Goal: Task Accomplishment & Management: Manage account settings

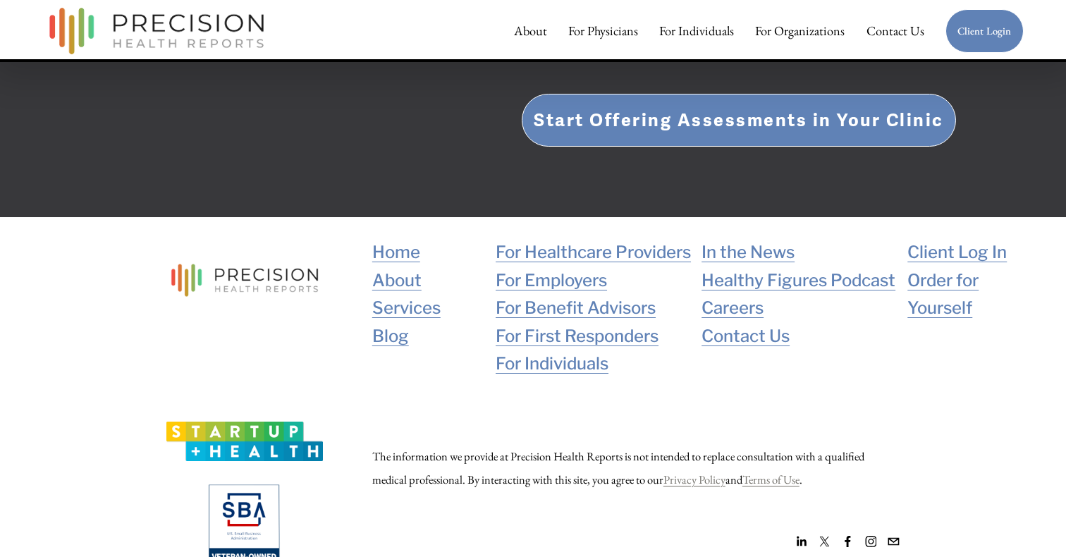
scroll to position [2774, 0]
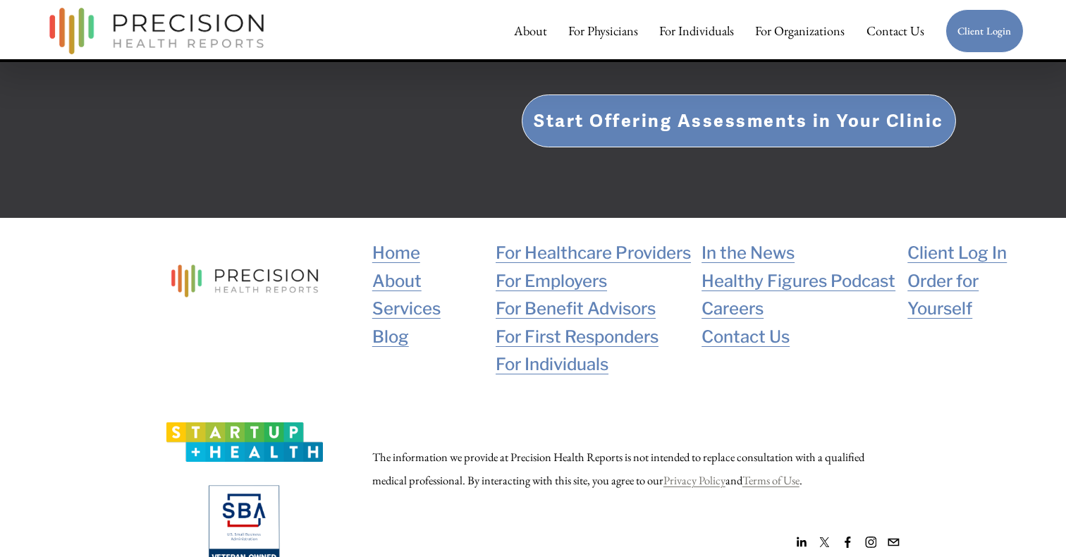
click at [395, 323] on link "Blog" at bounding box center [390, 337] width 37 height 28
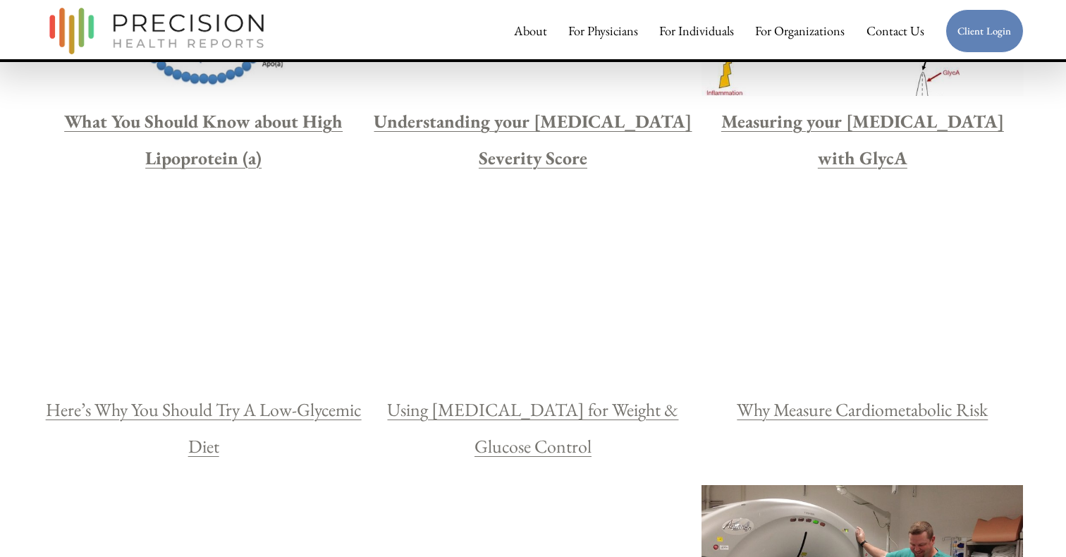
scroll to position [1205, 0]
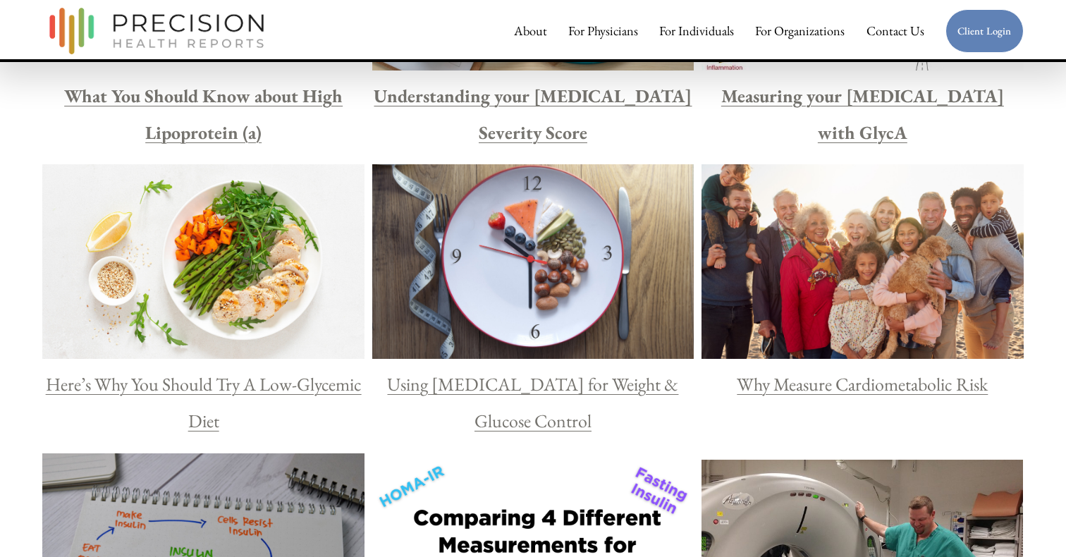
click at [806, 381] on link "Why Measure Cardiometabolic Risk" at bounding box center [862, 384] width 251 height 24
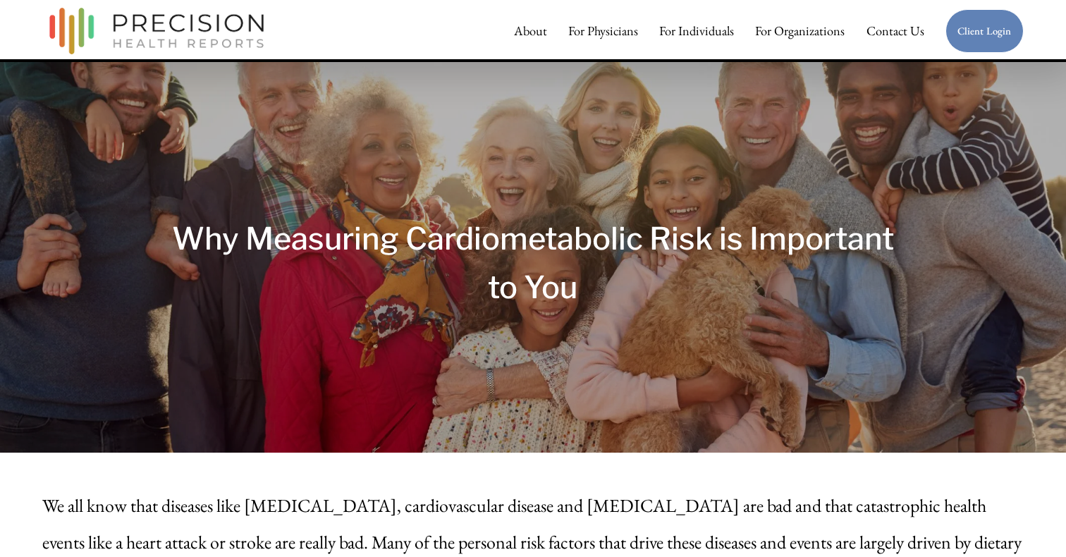
click at [715, 30] on link "For Individuals" at bounding box center [696, 31] width 75 height 28
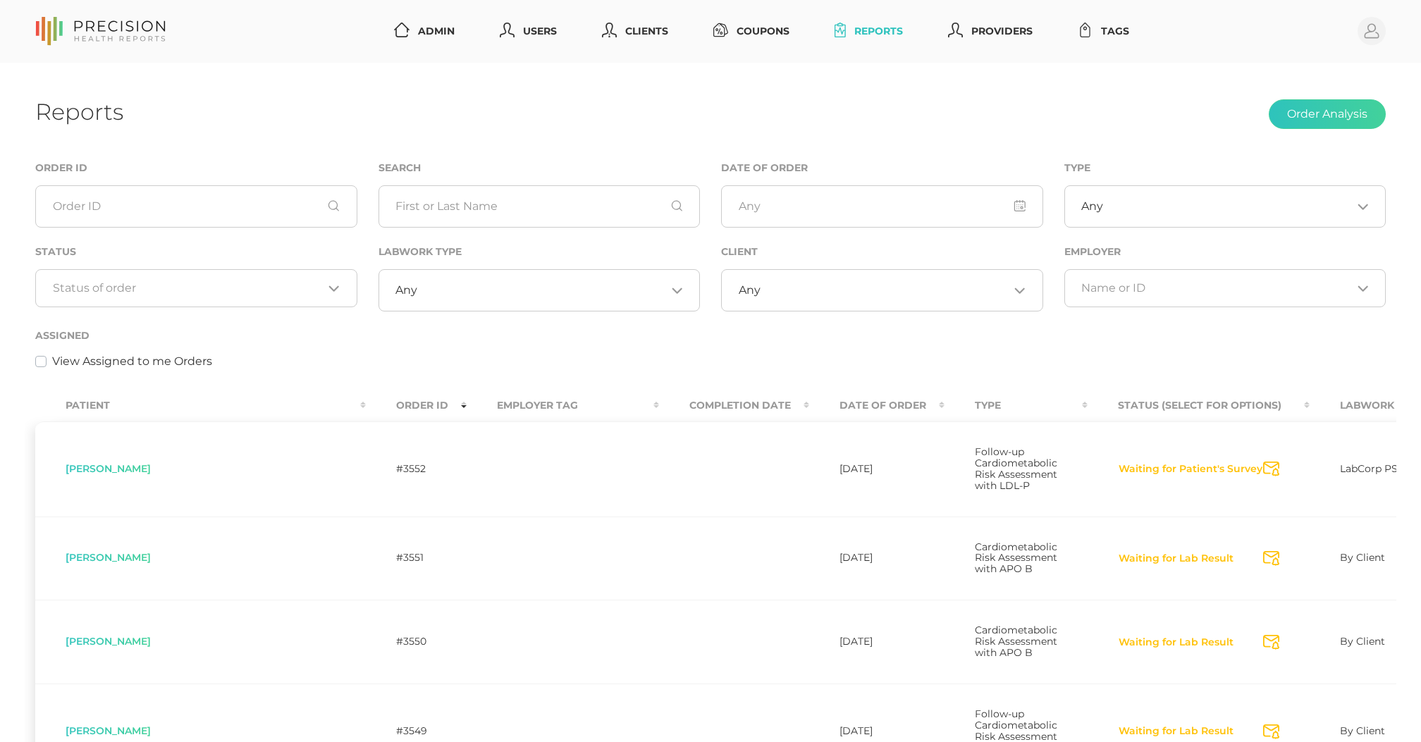
select select "75"
click at [235, 280] on div "Loading..." at bounding box center [196, 288] width 322 height 38
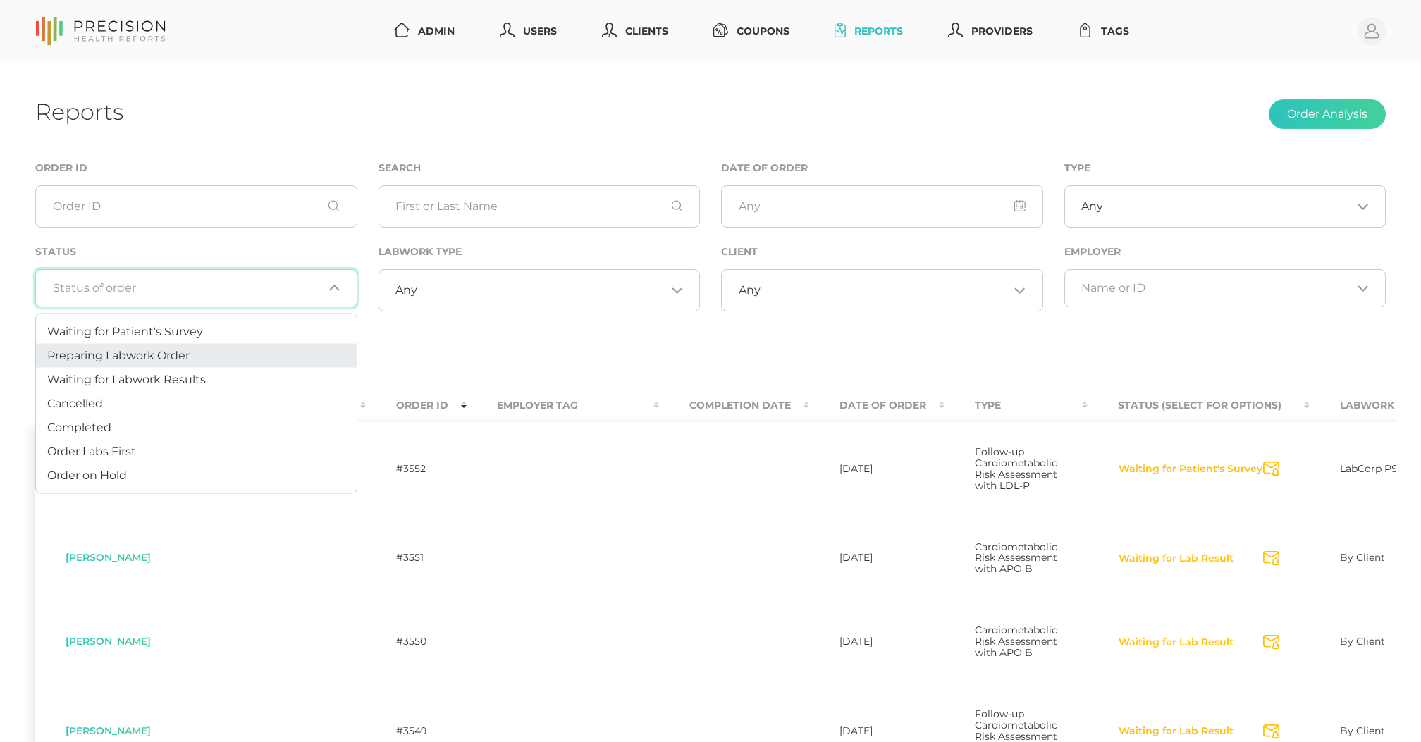
click at [196, 358] on li "Preparing Labwork Order" at bounding box center [196, 356] width 321 height 24
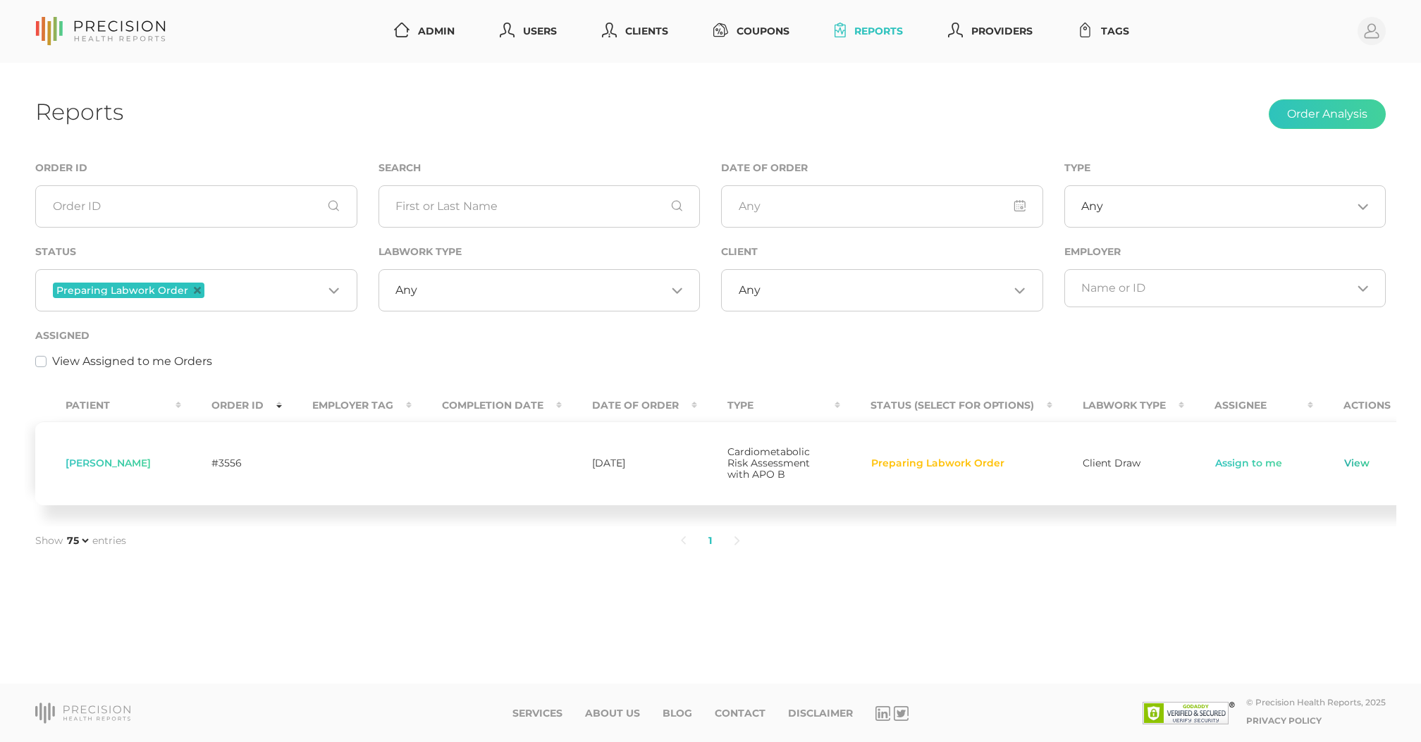
click at [1343, 467] on link "View" at bounding box center [1356, 464] width 27 height 14
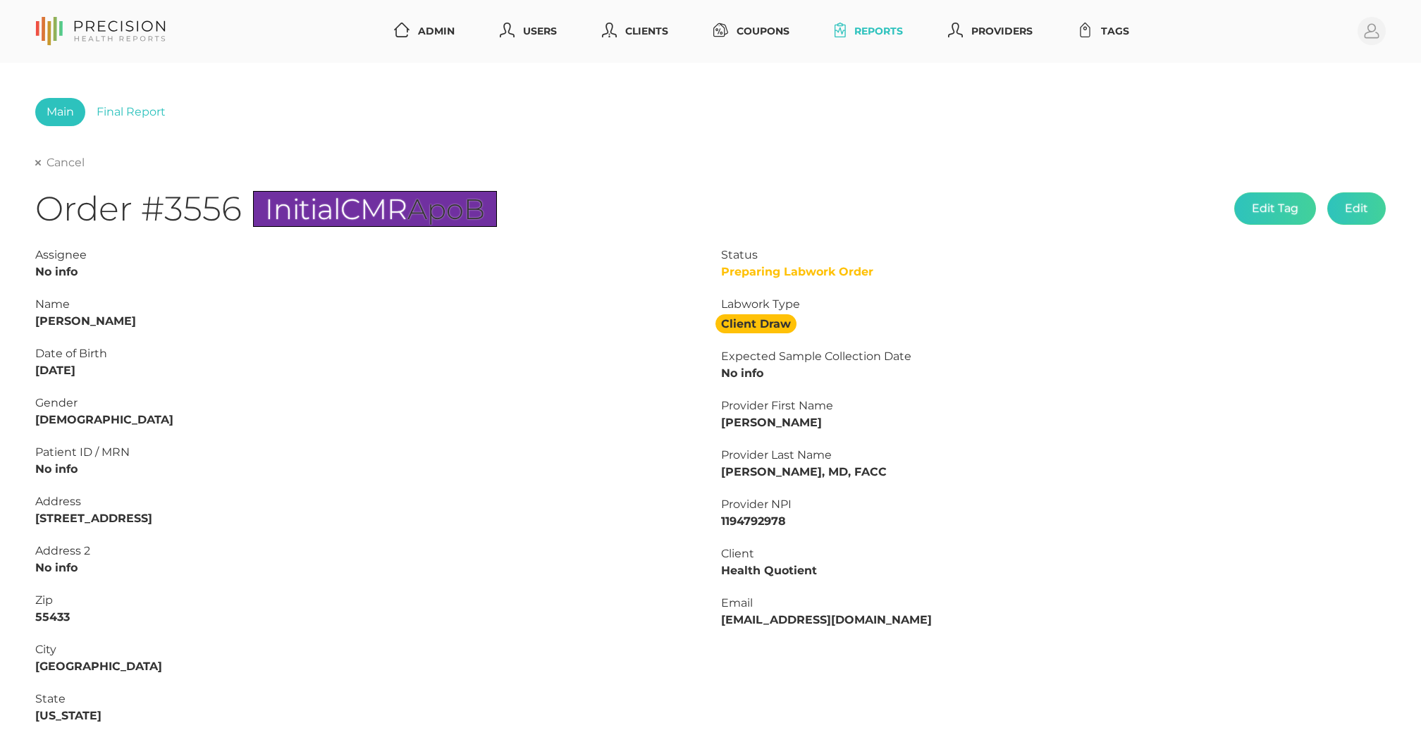
click at [66, 164] on link "Cancel" at bounding box center [59, 163] width 49 height 14
select select "75"
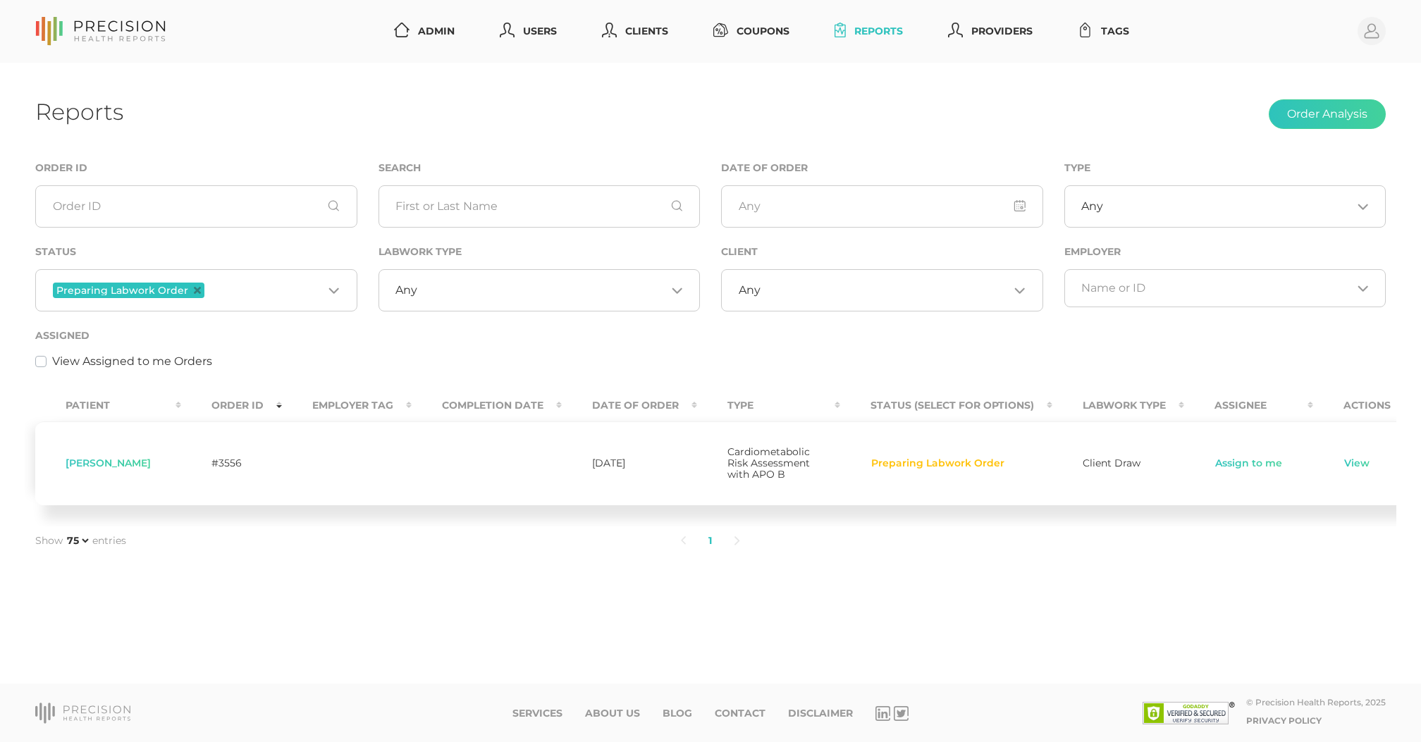
click at [249, 297] on input "Search for option" at bounding box center [265, 290] width 116 height 18
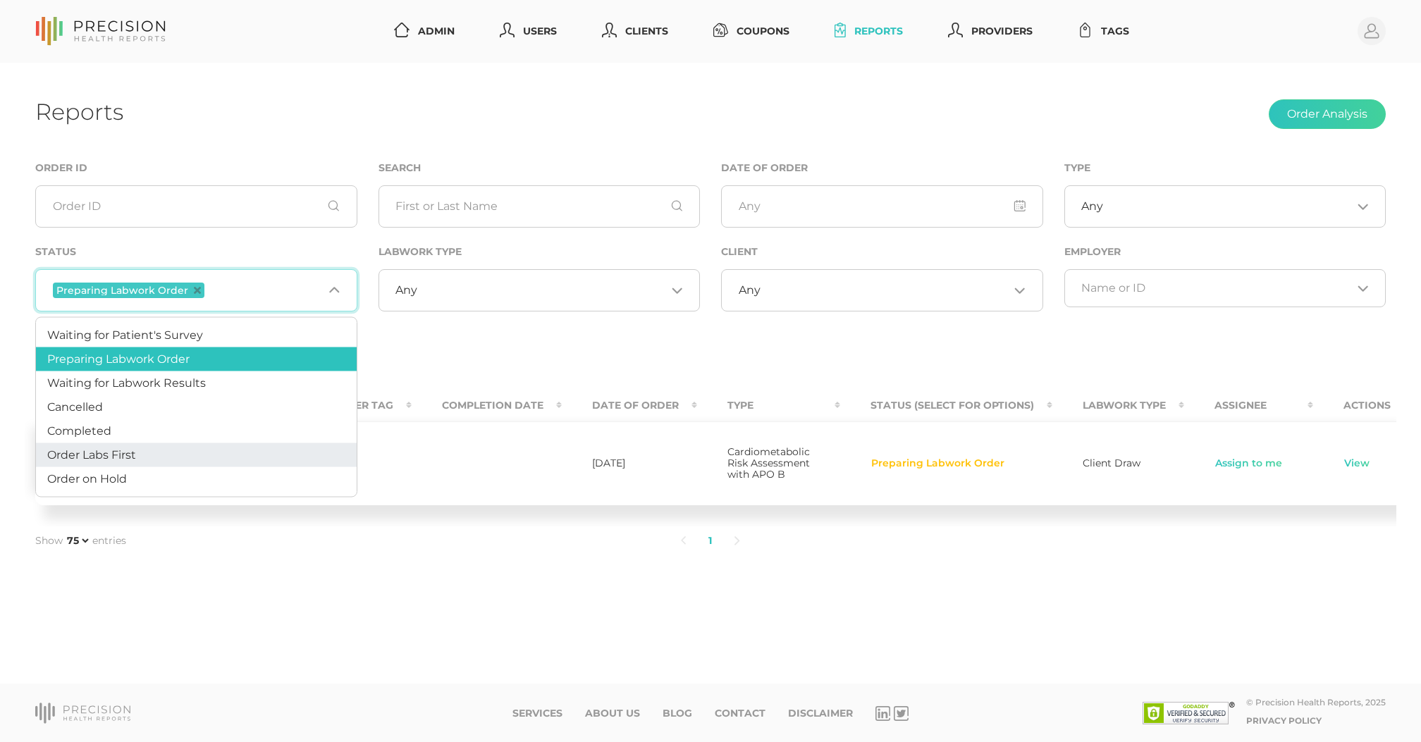
click at [170, 458] on li "Order Labs First" at bounding box center [196, 455] width 321 height 24
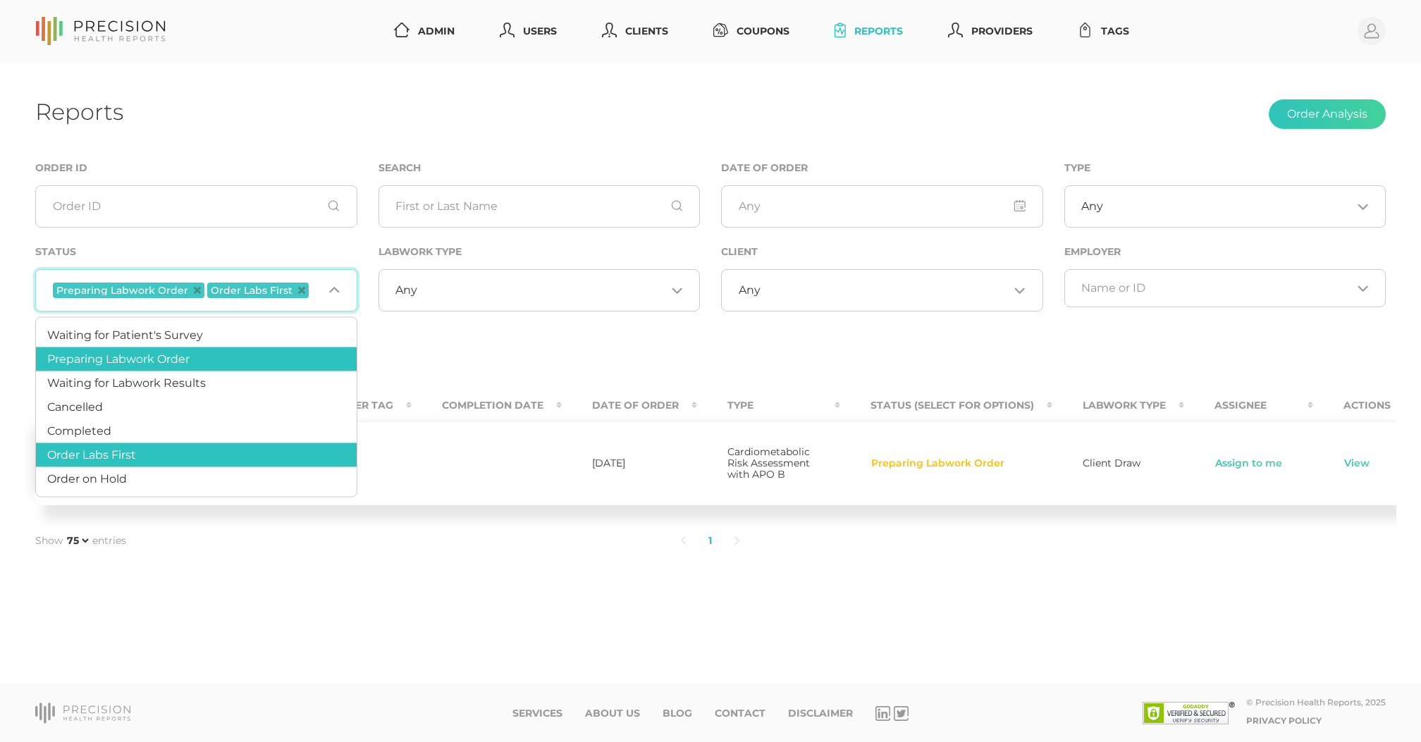
click at [232, 305] on div "Preparing Labwork Order Order Labs First Loading..." at bounding box center [196, 290] width 322 height 42
click at [675, 128] on div "Reports Order Analysis" at bounding box center [710, 114] width 1350 height 33
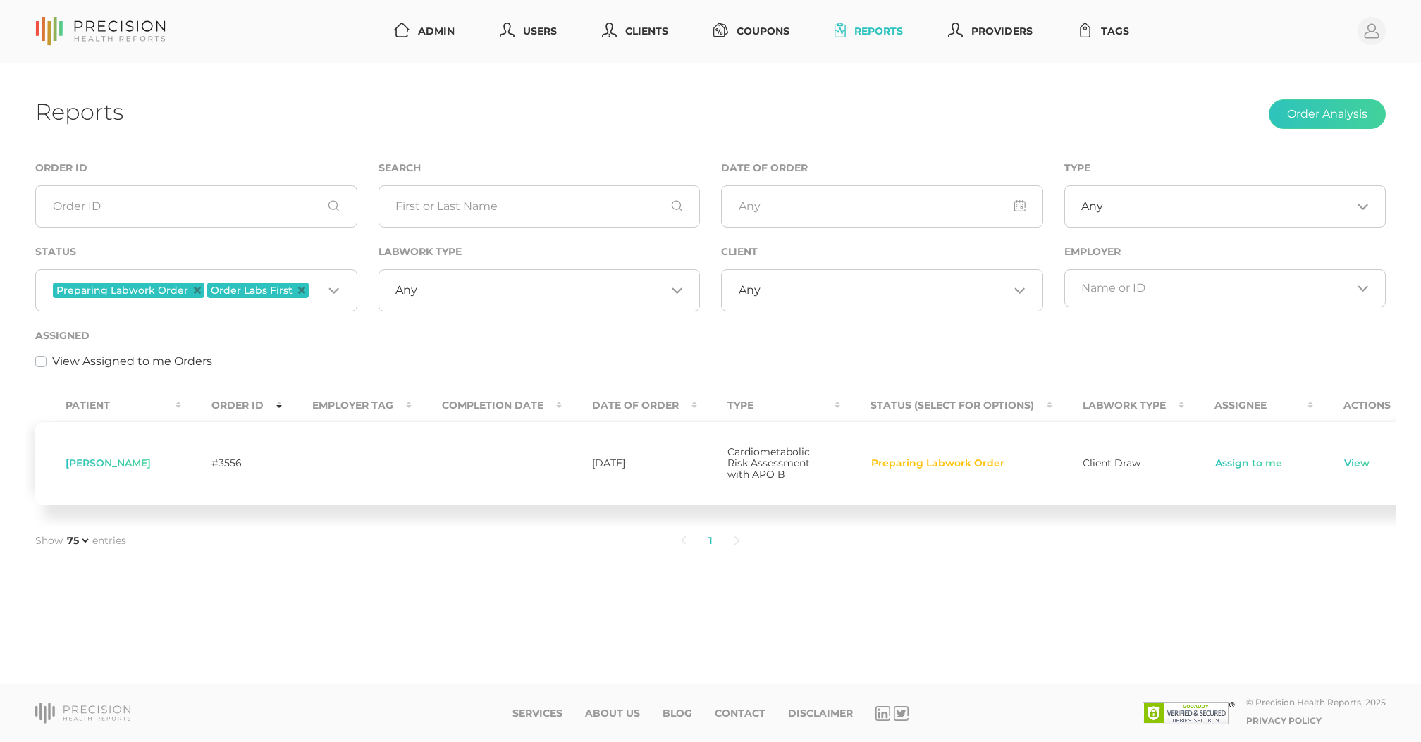
click at [1205, 455] on td "Assign to me" at bounding box center [1248, 463] width 129 height 84
click at [1214, 467] on link "Assign to me" at bounding box center [1248, 464] width 68 height 14
click at [1342, 469] on link "View" at bounding box center [1355, 464] width 27 height 14
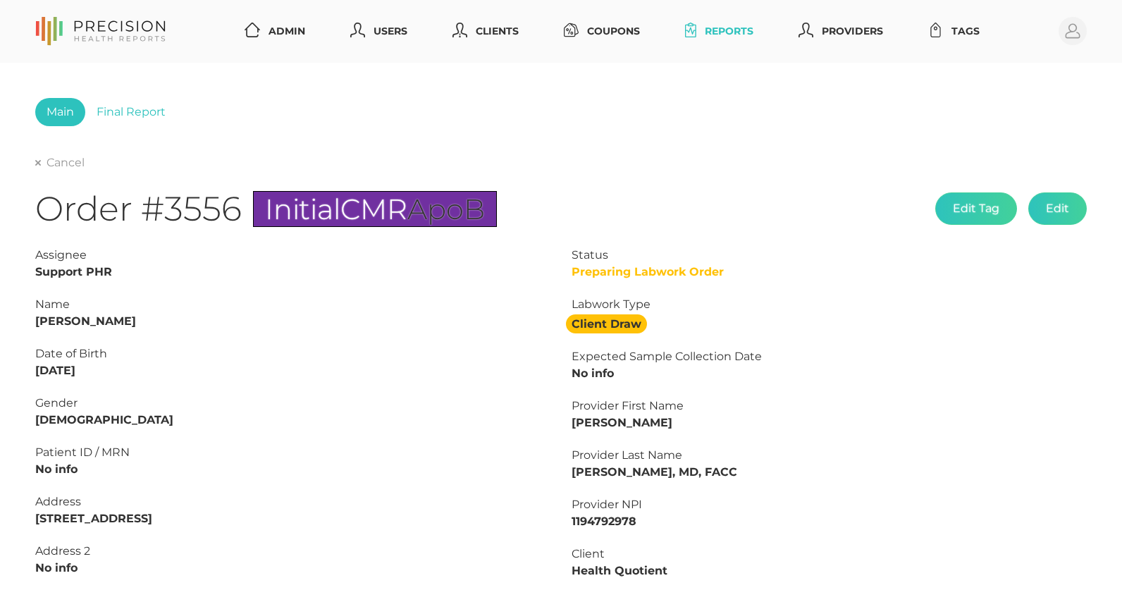
click at [113, 327] on strong "Matthew Lund" at bounding box center [85, 320] width 101 height 13
copy strong "Lund"
click at [56, 314] on strong "Matthew Lund" at bounding box center [85, 320] width 101 height 13
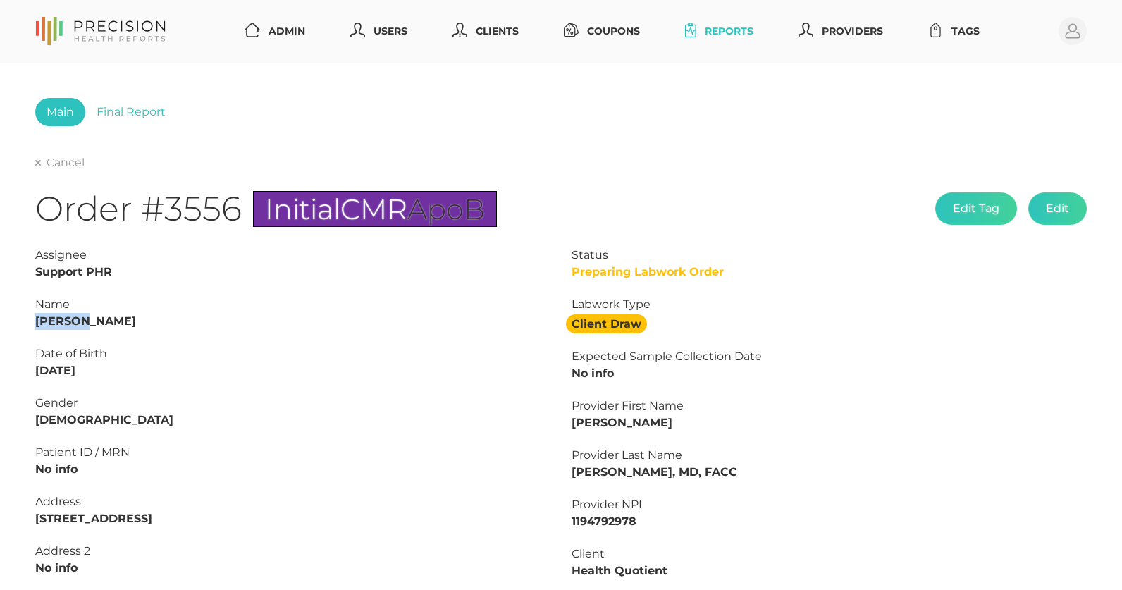
copy strong "Matthew"
drag, startPoint x: 101, startPoint y: 368, endPoint x: 0, endPoint y: 368, distance: 101.5
click at [0, 368] on div "Main Final Report Cancel Order #3556 Initial CMR ApoB Edit Tag Edit Status Prep…" at bounding box center [561, 525] width 1122 height 925
copy strong "12/03/1979"
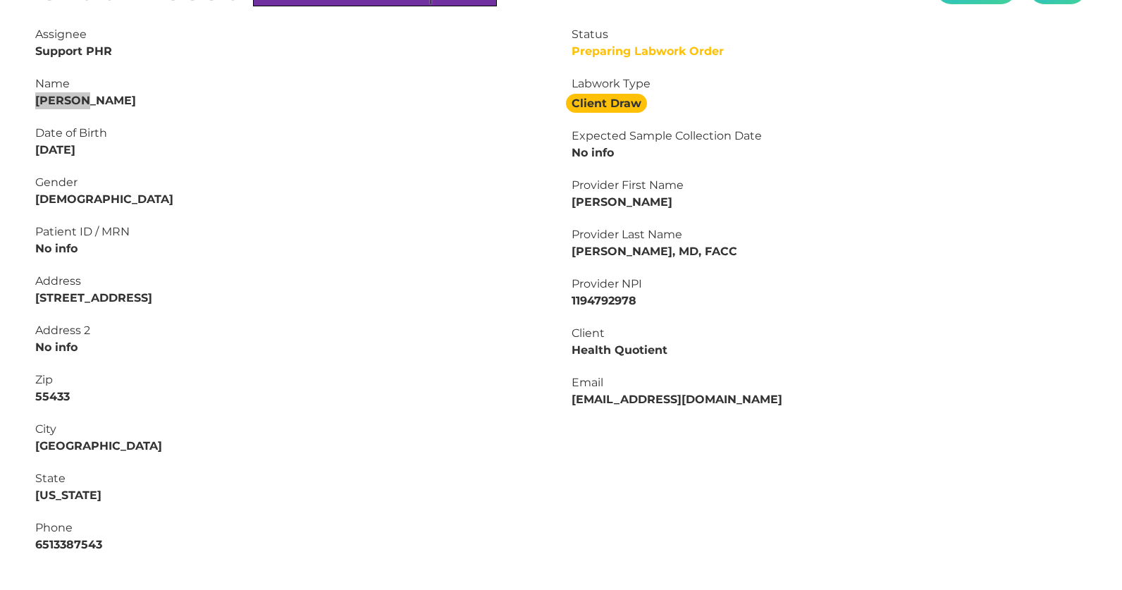
scroll to position [295, 0]
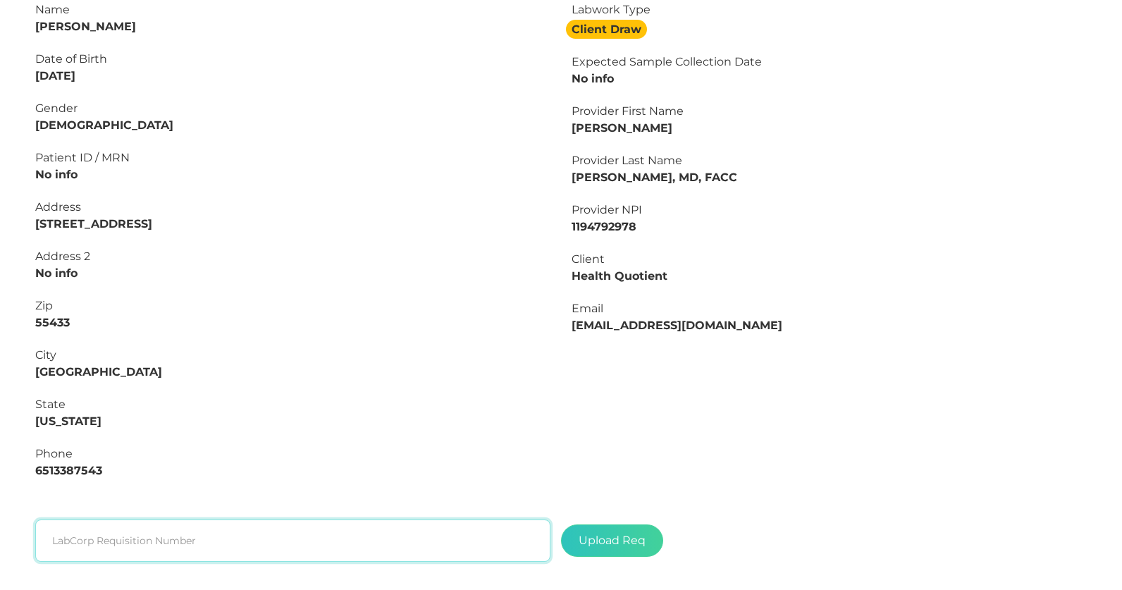
click at [231, 549] on input "text" at bounding box center [292, 540] width 515 height 42
paste input "L2506953452"
type input "L2506953452"
click at [590, 518] on div "Upload Req" at bounding box center [818, 541] width 536 height 58
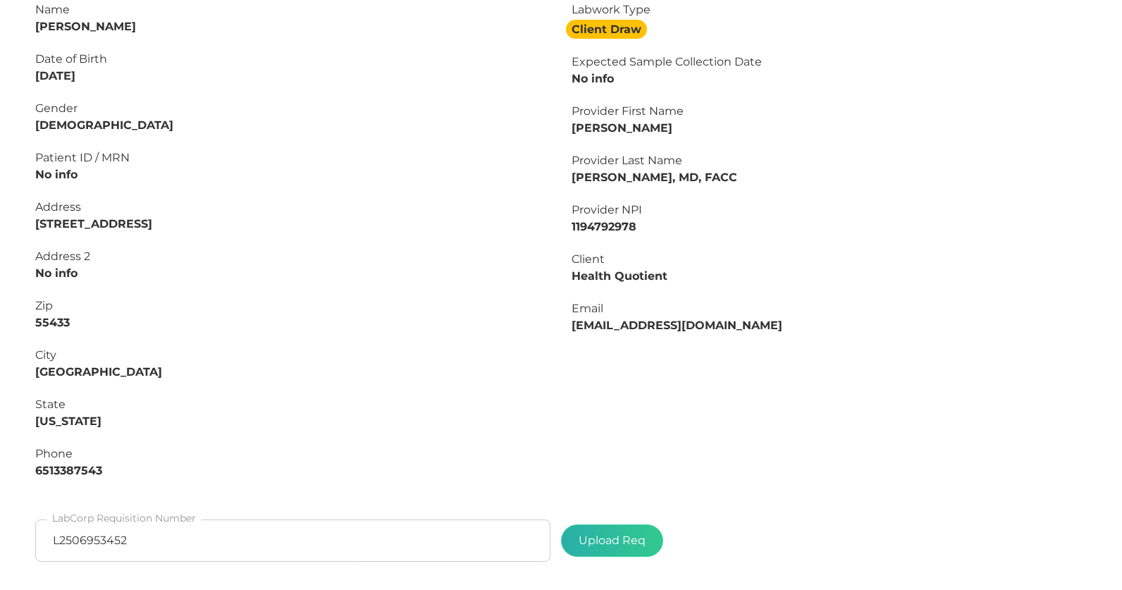
click at [596, 531] on label at bounding box center [612, 540] width 101 height 31
type input "C:\fakepath\f9afad8b-5181-4df1-a4fa-a8c77362ba8b.pdf"
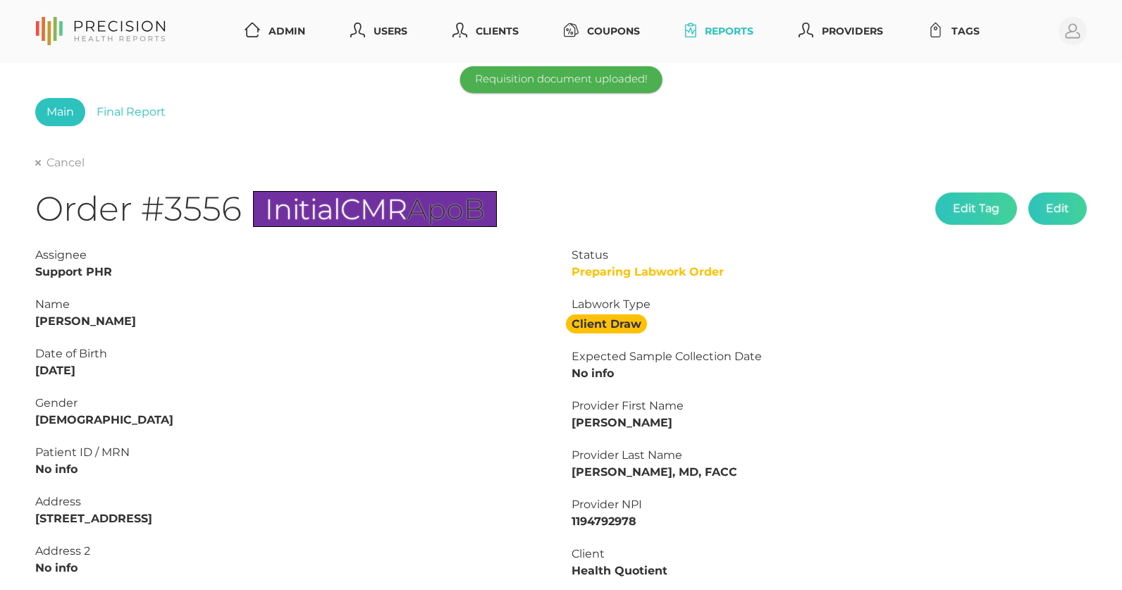
scroll to position [0, 0]
click at [45, 159] on link "Cancel" at bounding box center [59, 163] width 49 height 14
select select "75"
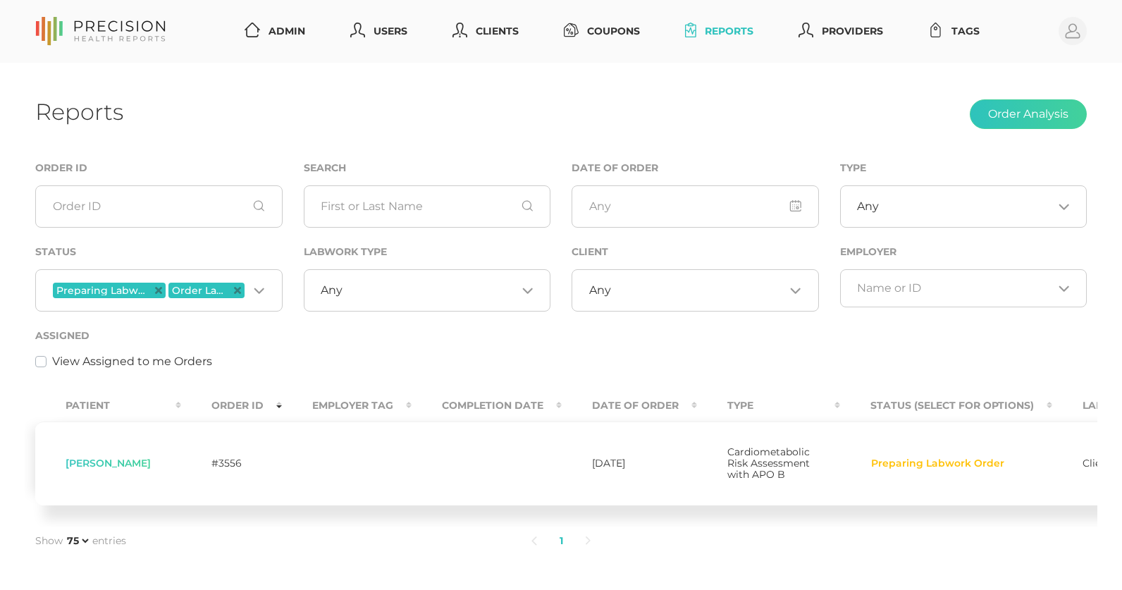
click at [242, 289] on span "Order Labs First" at bounding box center [206, 291] width 76 height 16
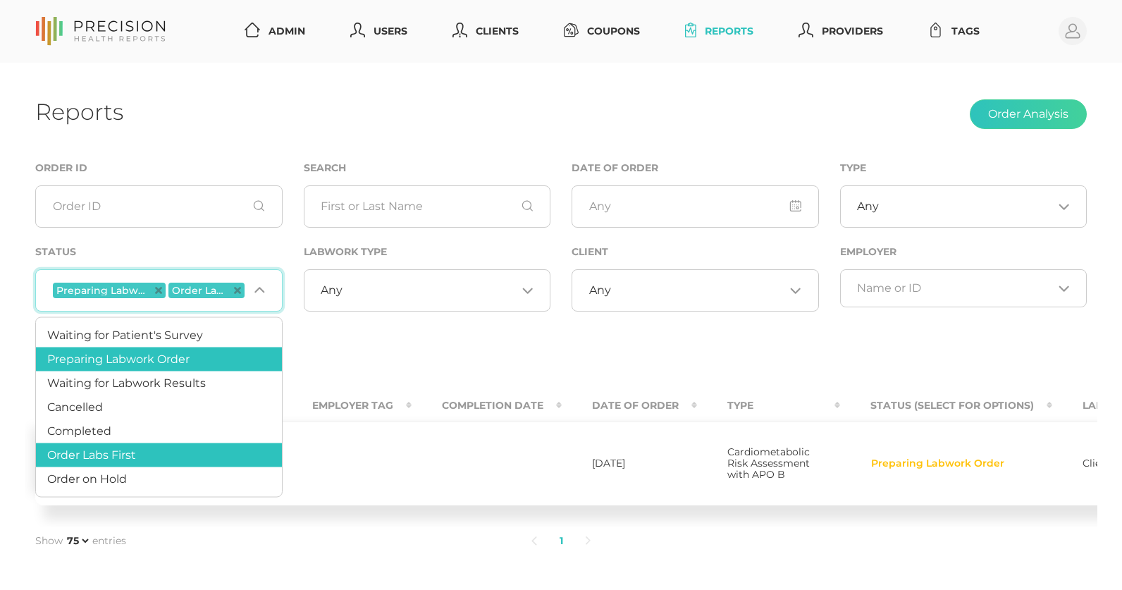
click at [448, 405] on th "Completion Date" at bounding box center [487, 406] width 150 height 32
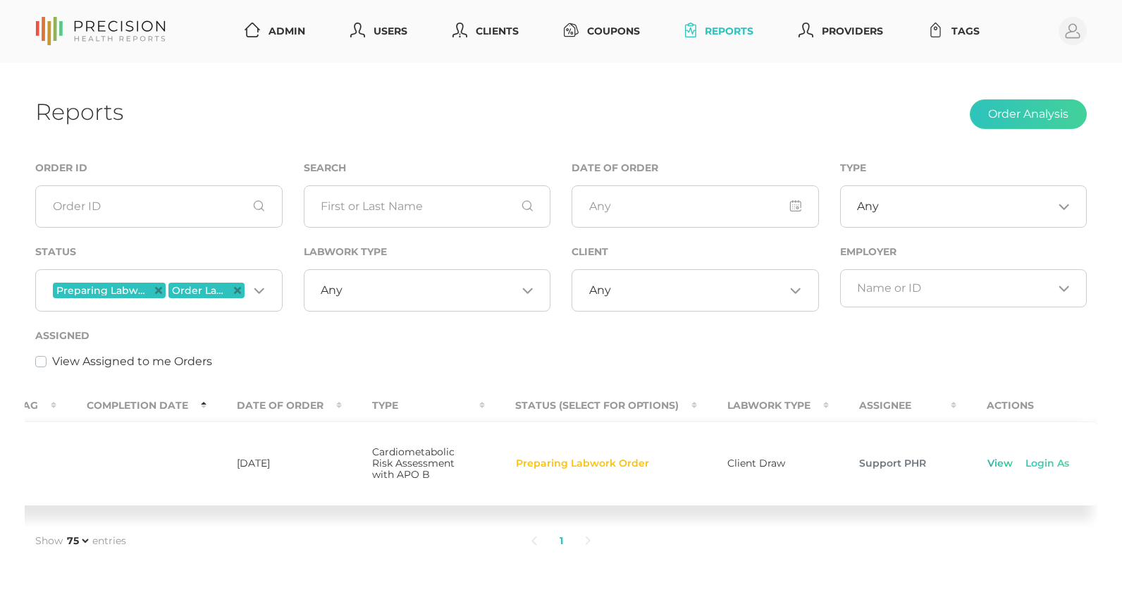
scroll to position [0, 354]
click at [990, 462] on link "View" at bounding box center [1001, 464] width 27 height 14
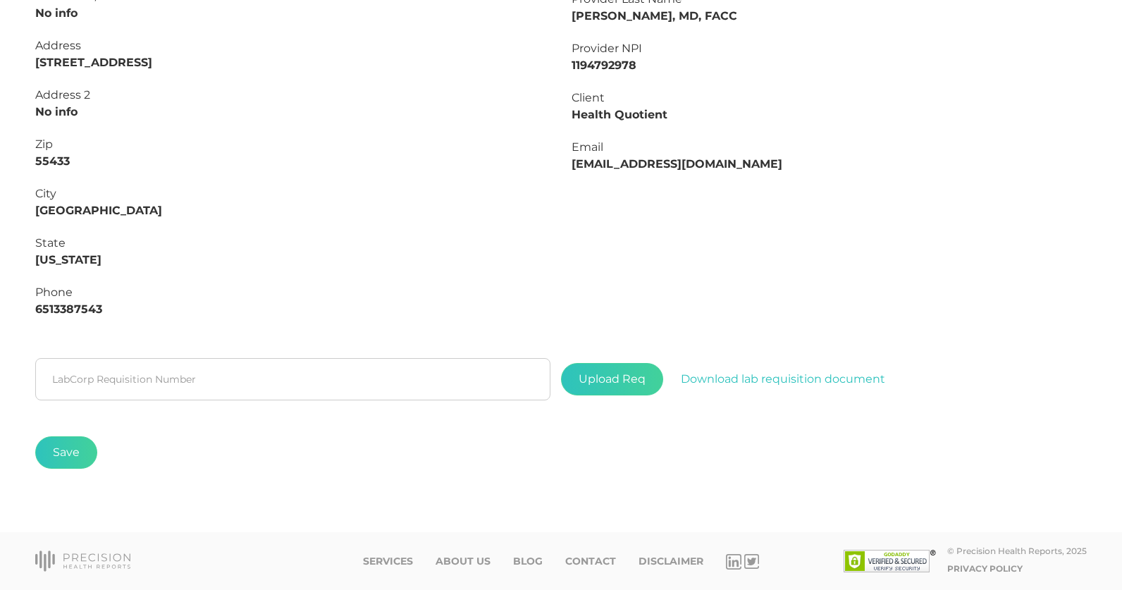
scroll to position [457, 0]
click at [317, 367] on input "text" at bounding box center [292, 379] width 515 height 42
paste input "L2506953452"
type input "L2506953452"
click at [78, 464] on button "Save" at bounding box center [66, 452] width 62 height 32
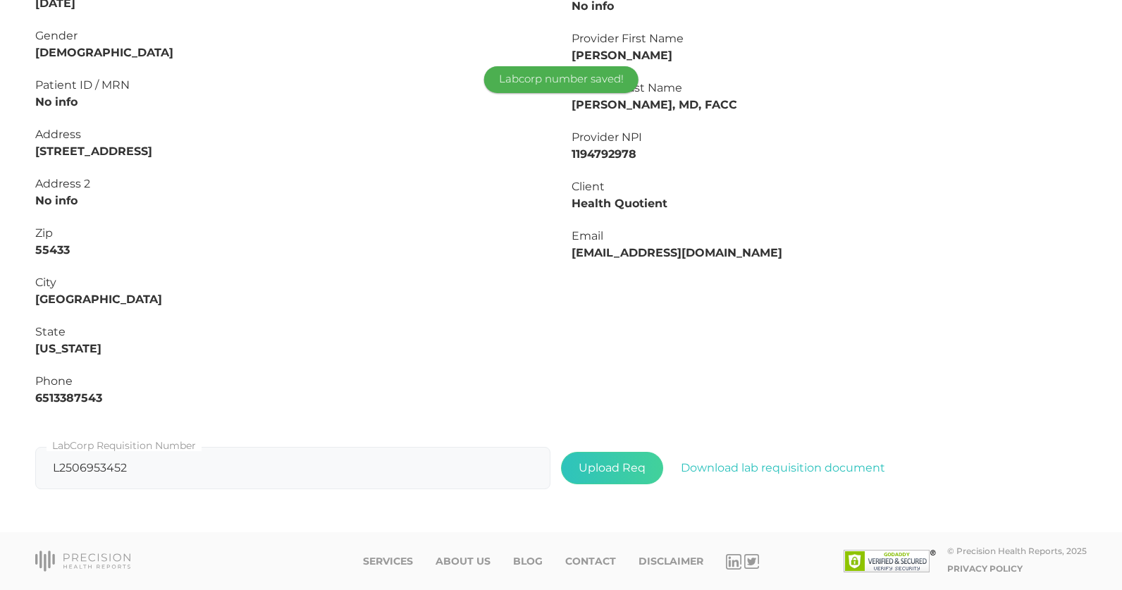
scroll to position [0, 0]
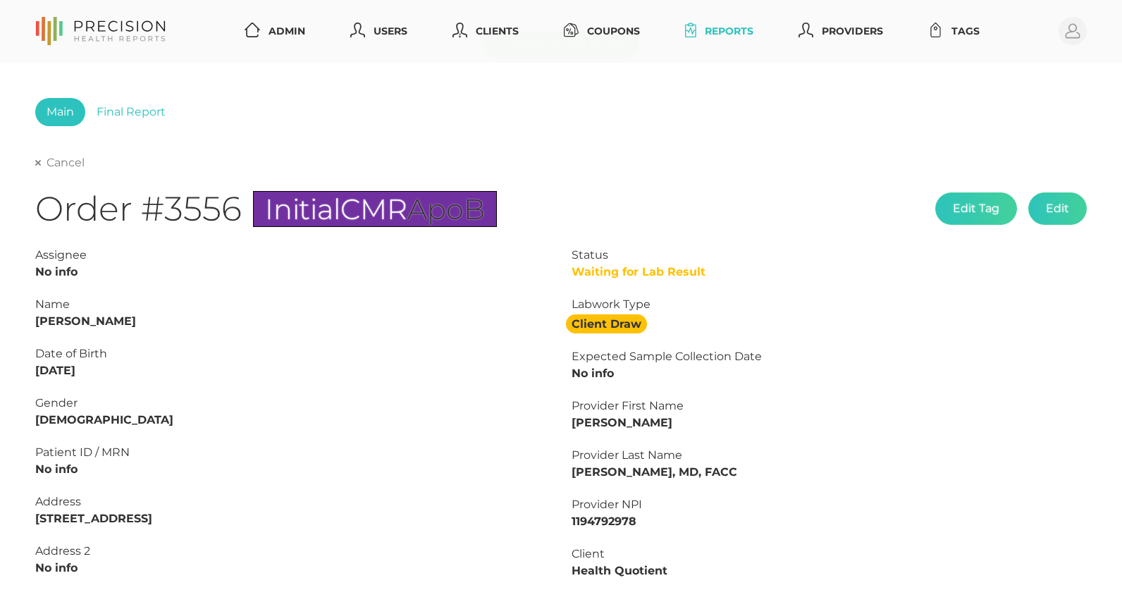
click at [41, 158] on link "Cancel" at bounding box center [59, 163] width 49 height 14
select select "75"
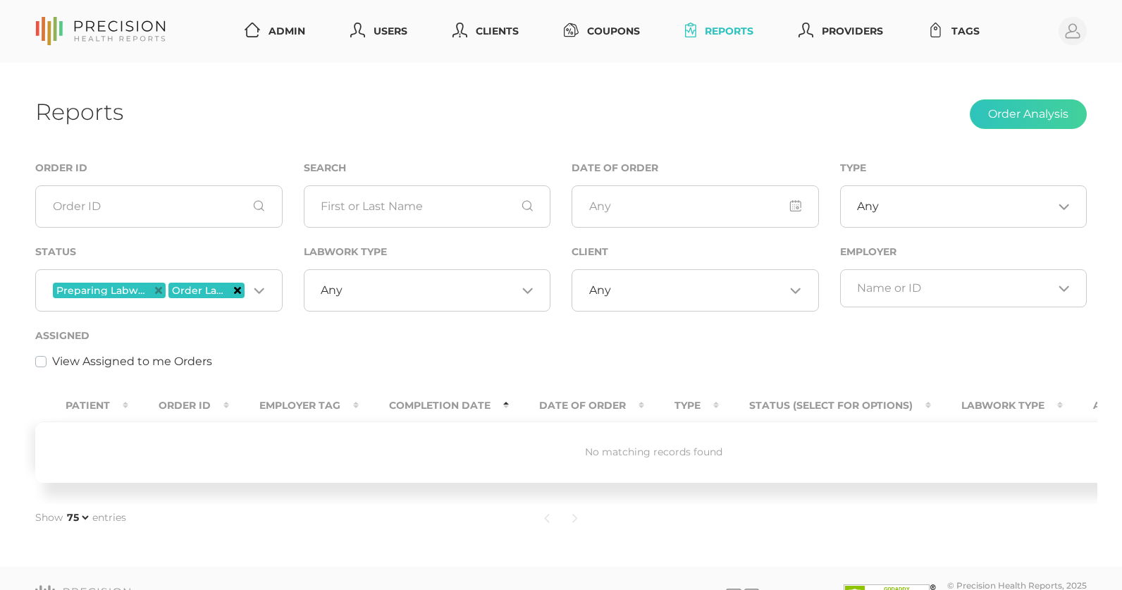
click at [238, 292] on icon "Deselect Order Labs First" at bounding box center [237, 290] width 7 height 7
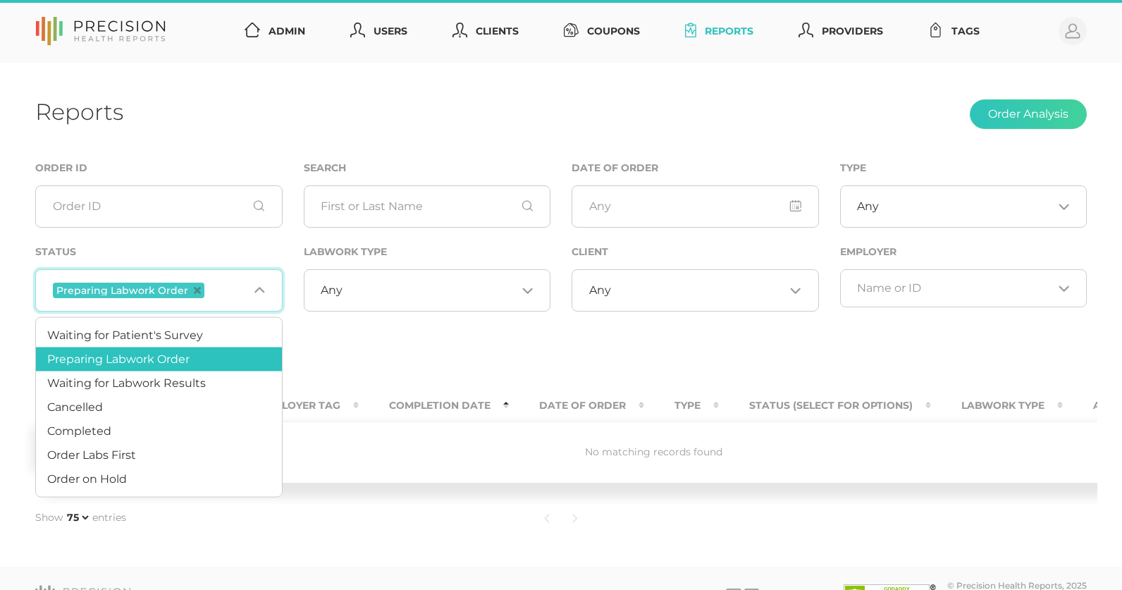
click at [197, 292] on span "Preparing Labwork Order" at bounding box center [129, 291] width 152 height 16
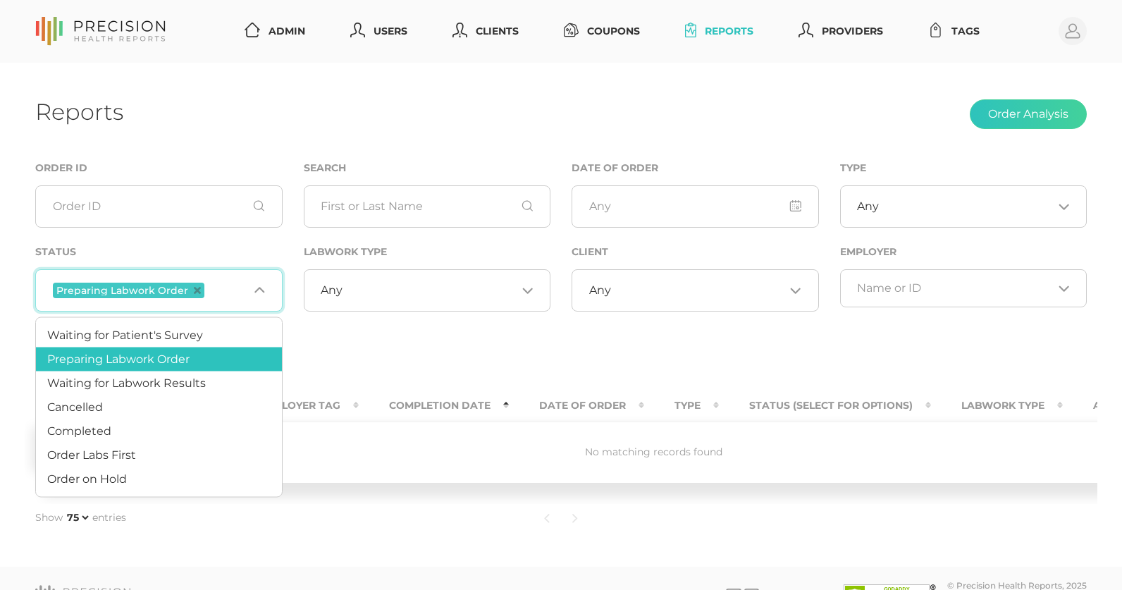
click at [199, 292] on span "Preparing Labwork Order" at bounding box center [129, 291] width 152 height 16
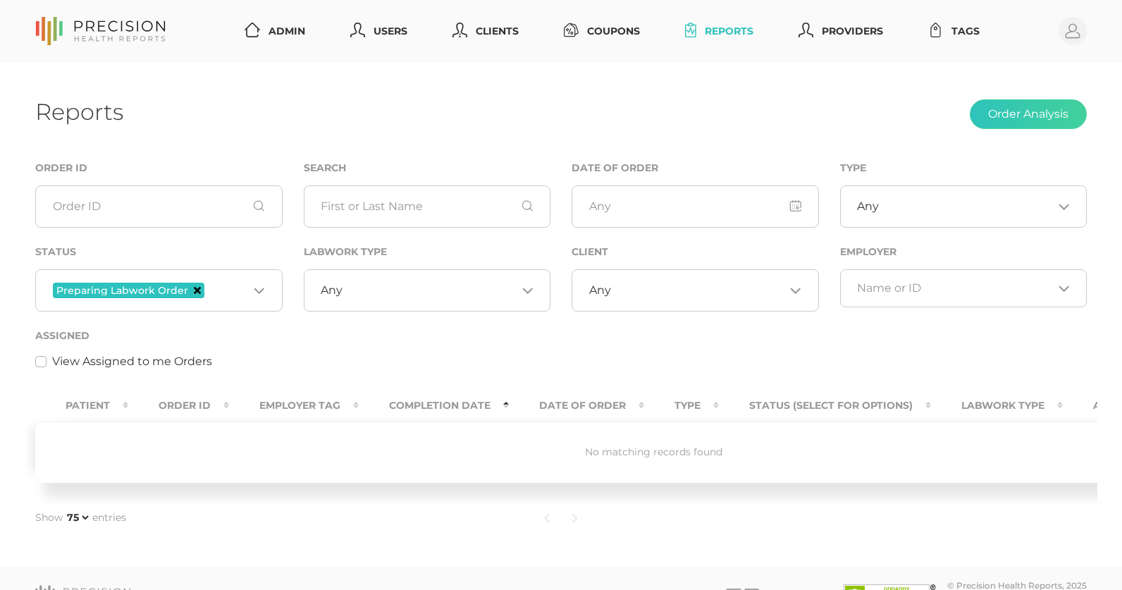
click at [194, 292] on icon "Deselect Preparing Labwork Order" at bounding box center [197, 290] width 7 height 7
click at [192, 292] on input "Search for option" at bounding box center [151, 288] width 196 height 14
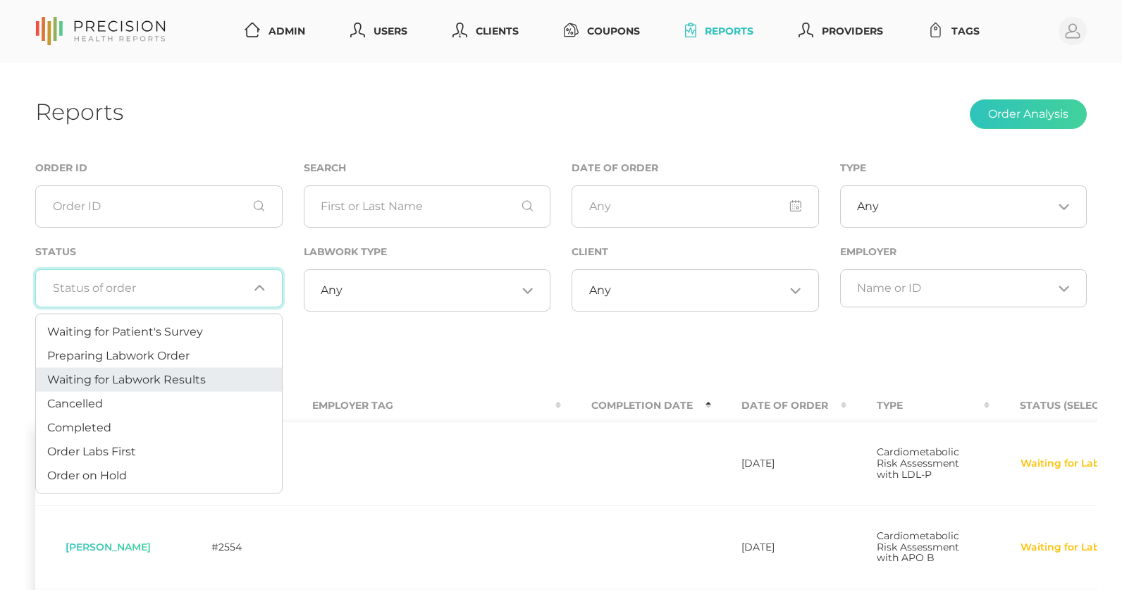
click at [175, 382] on span "Waiting for Labwork Results" at bounding box center [126, 378] width 159 height 13
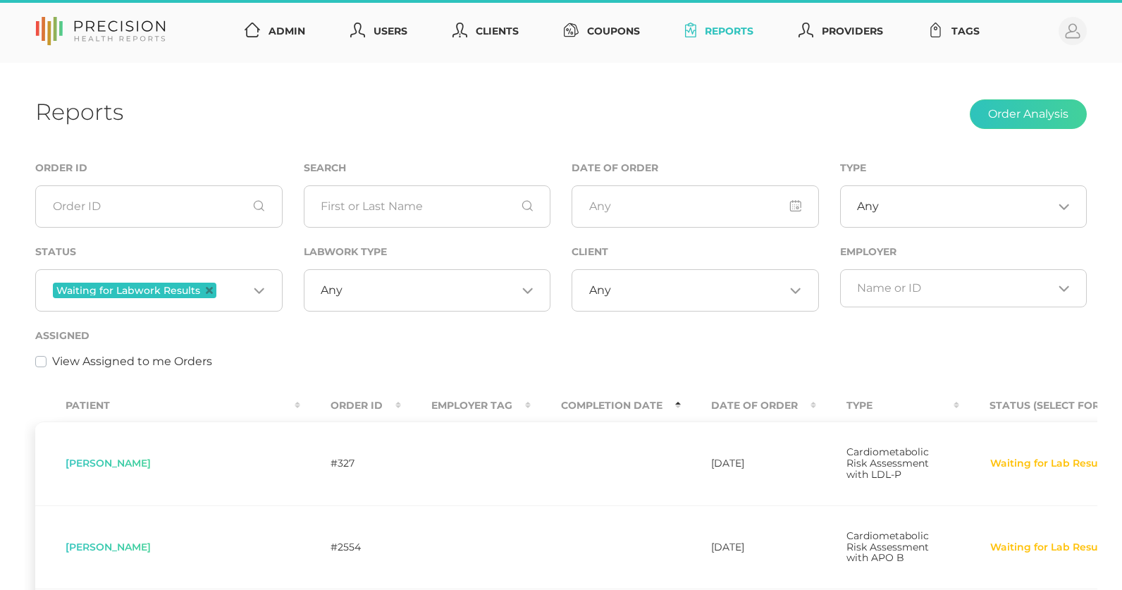
click at [608, 281] on div "Any Loading..." at bounding box center [695, 290] width 247 height 42
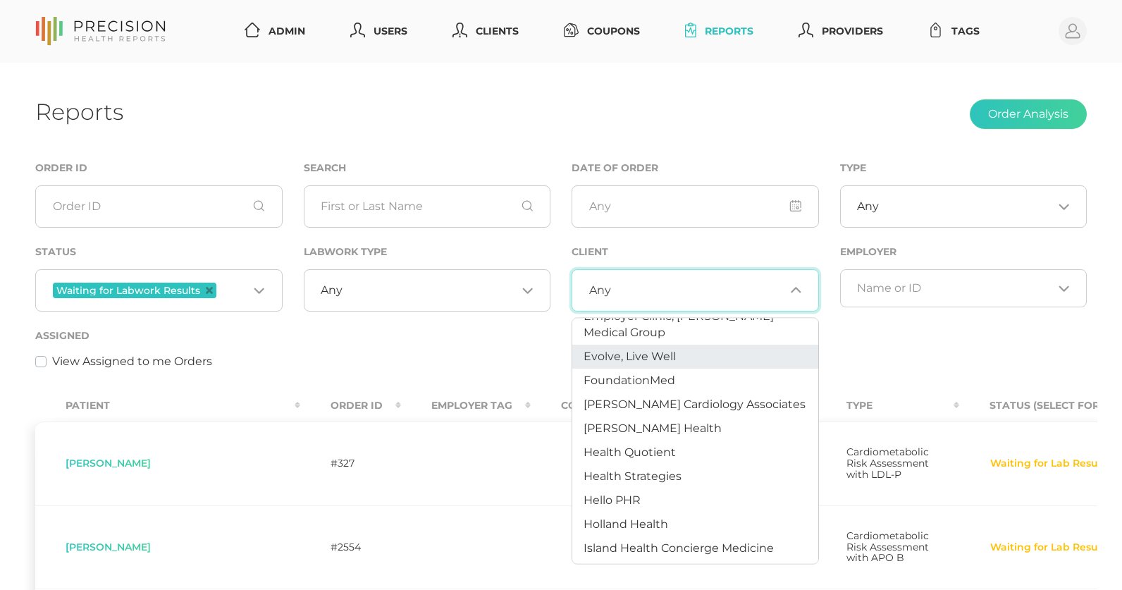
scroll to position [402, 0]
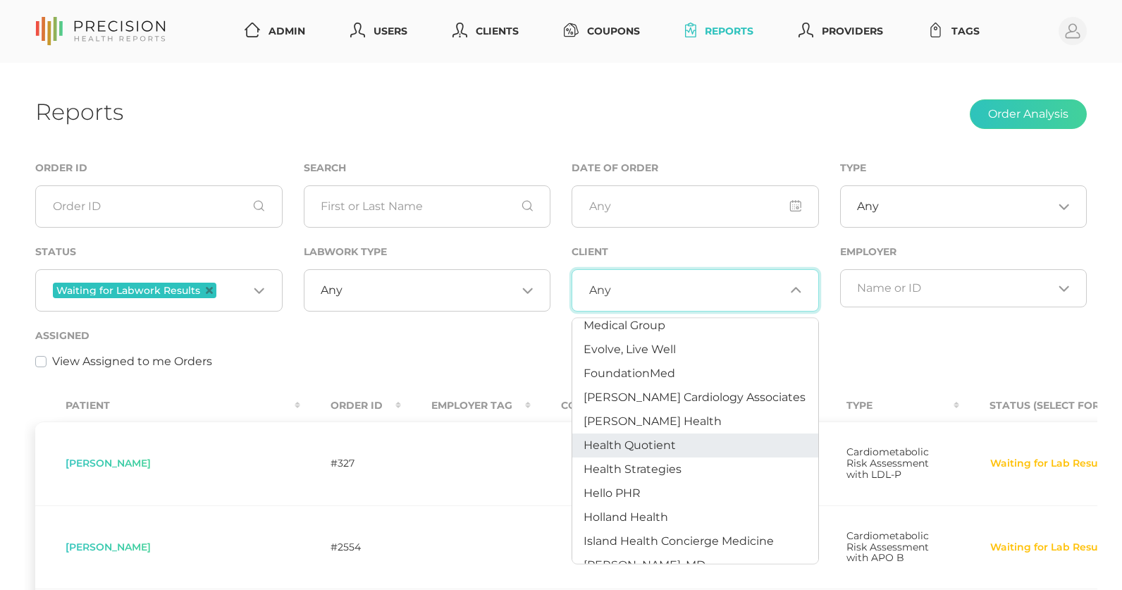
click at [619, 438] on span "Health Quotient" at bounding box center [630, 444] width 92 height 13
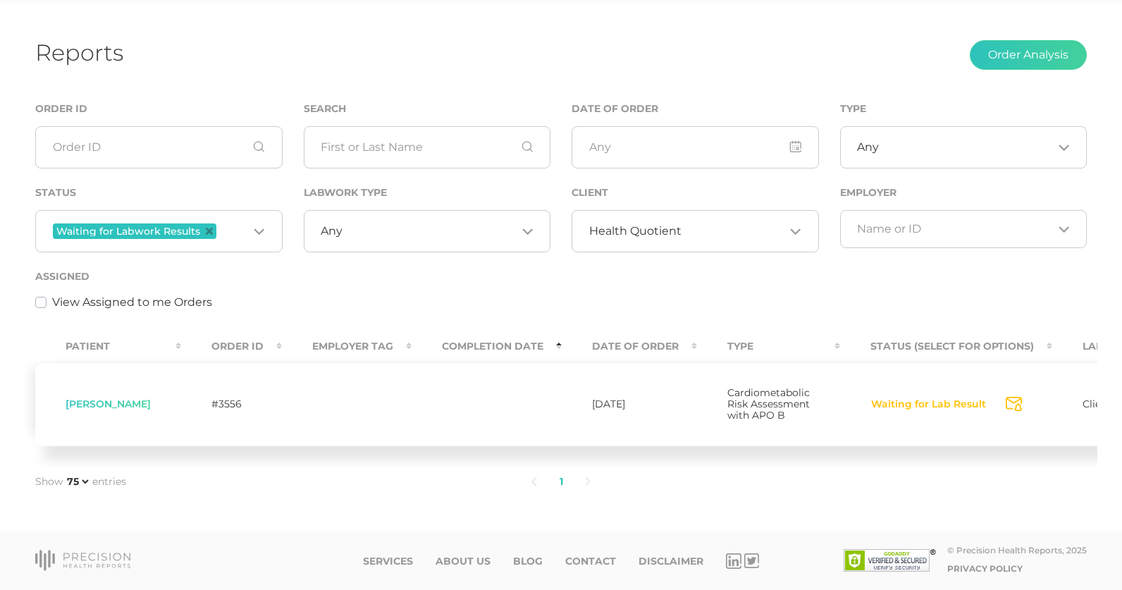
scroll to position [66, 0]
click at [650, 215] on div "Health Quotient Loading..." at bounding box center [695, 231] width 247 height 42
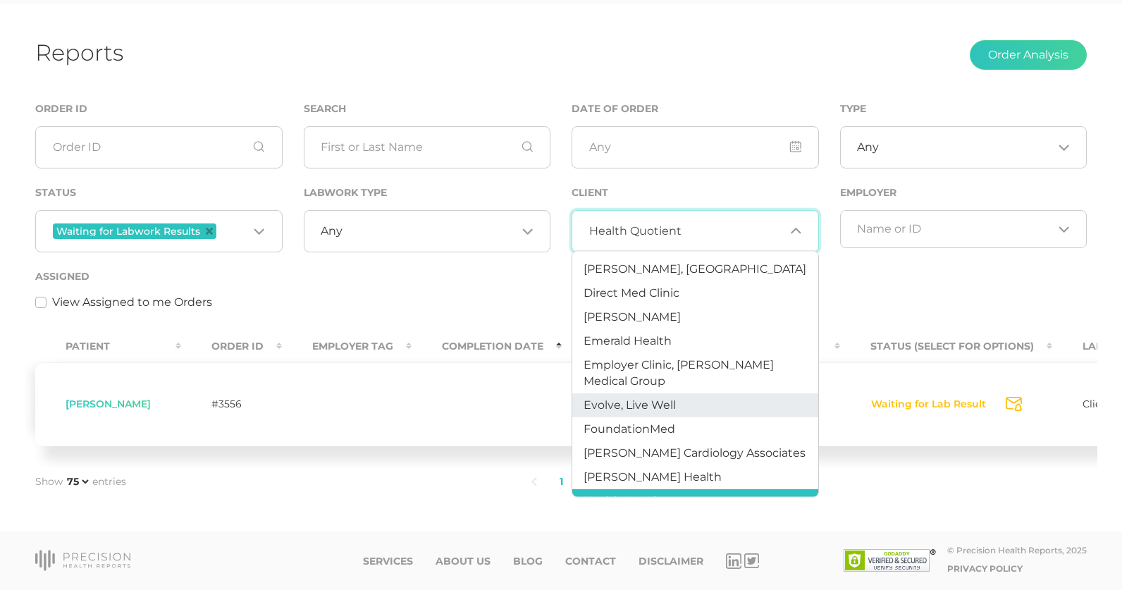
scroll to position [293, 0]
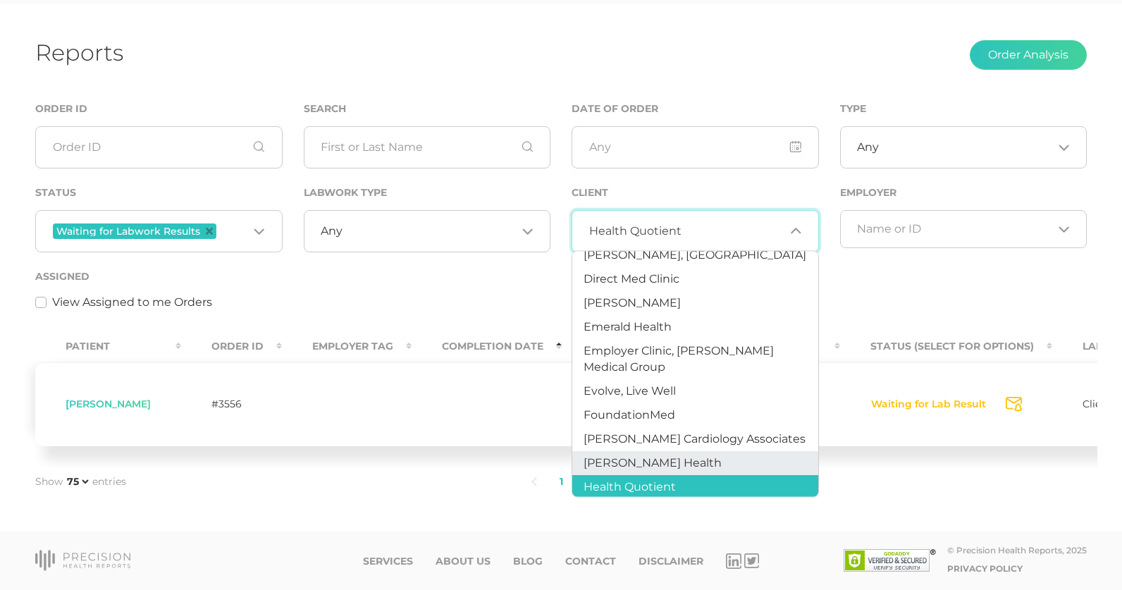
click at [675, 452] on li "Hancock Health" at bounding box center [695, 464] width 246 height 24
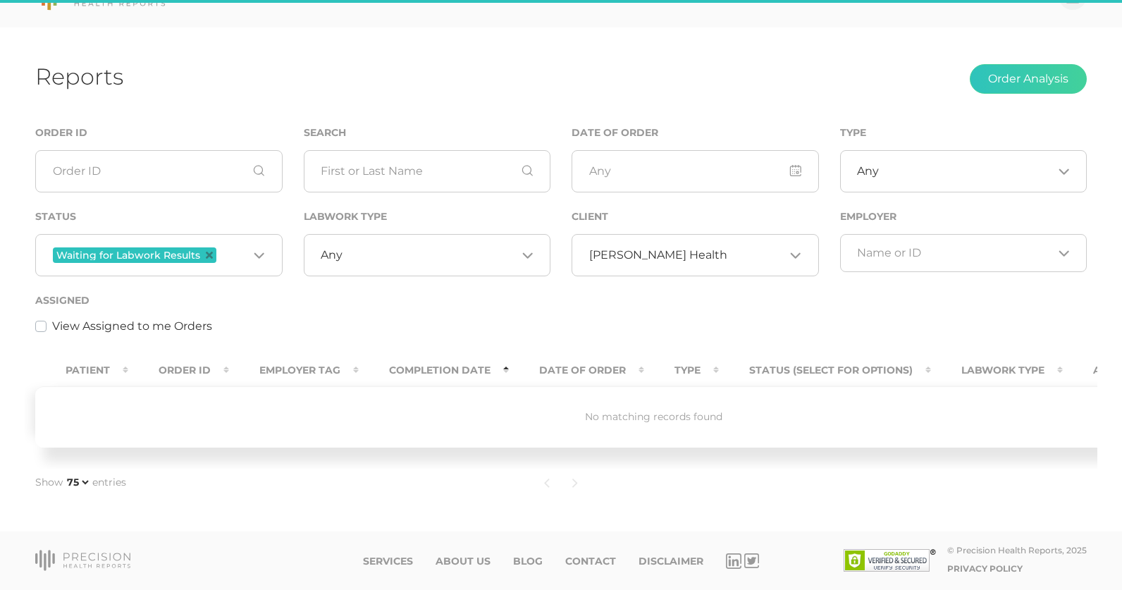
scroll to position [32, 0]
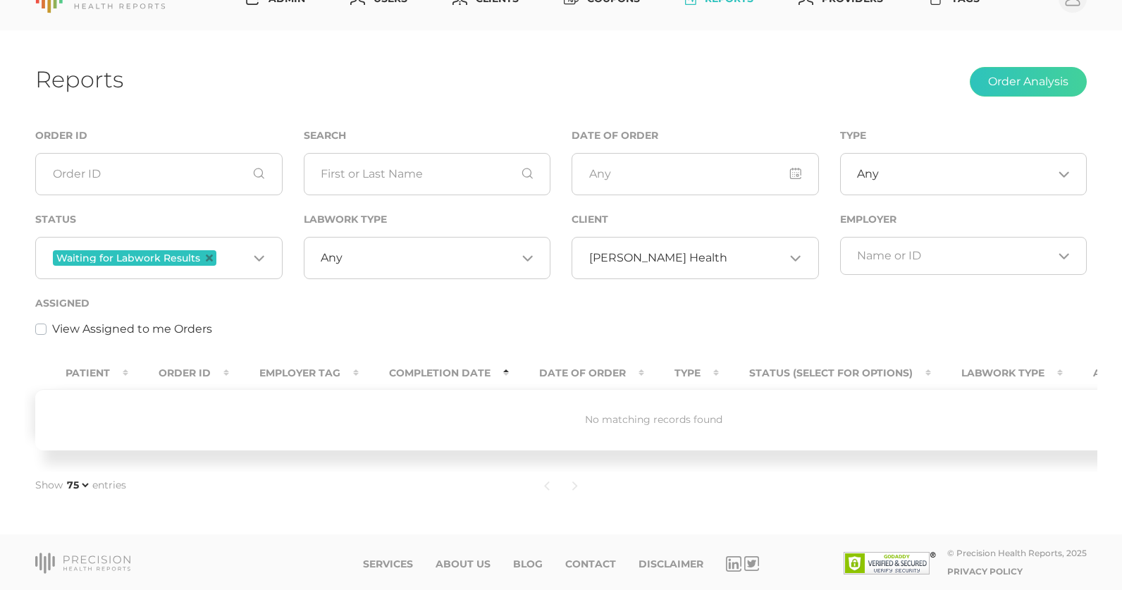
click at [664, 260] on span "Hancock Health" at bounding box center [658, 258] width 138 height 14
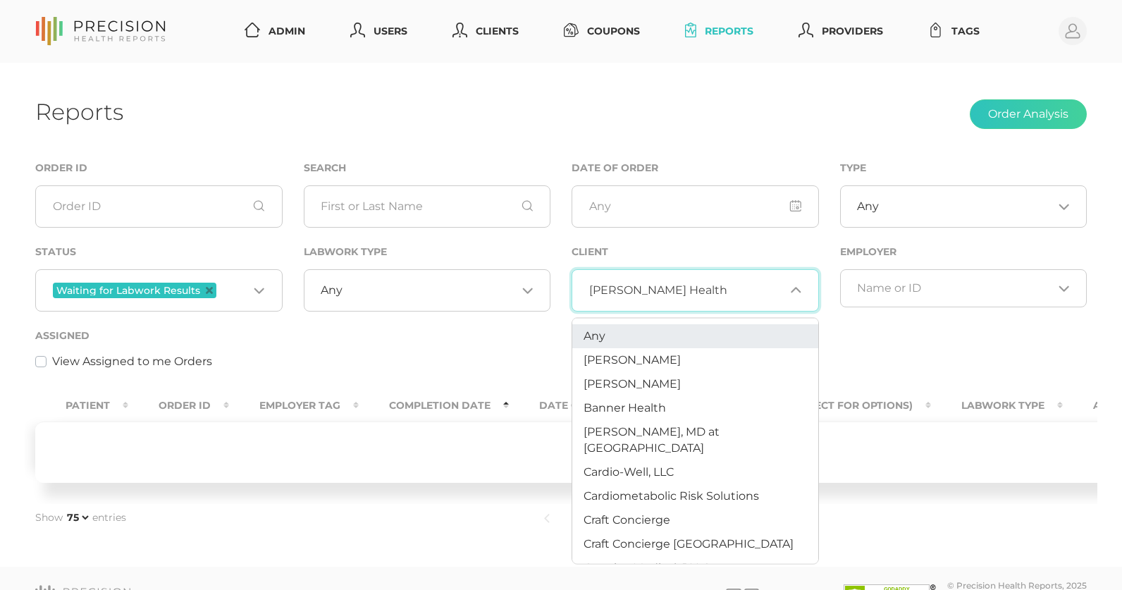
scroll to position [0, 0]
click at [627, 345] on li "Any" at bounding box center [695, 336] width 246 height 24
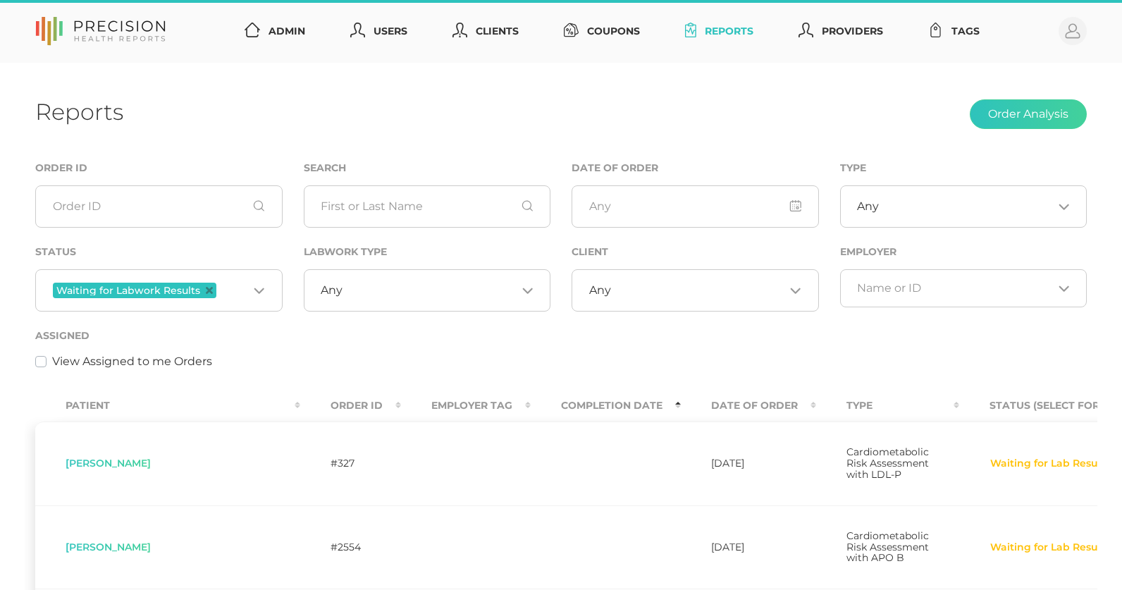
click at [418, 304] on div "Any Loading..." at bounding box center [427, 290] width 247 height 42
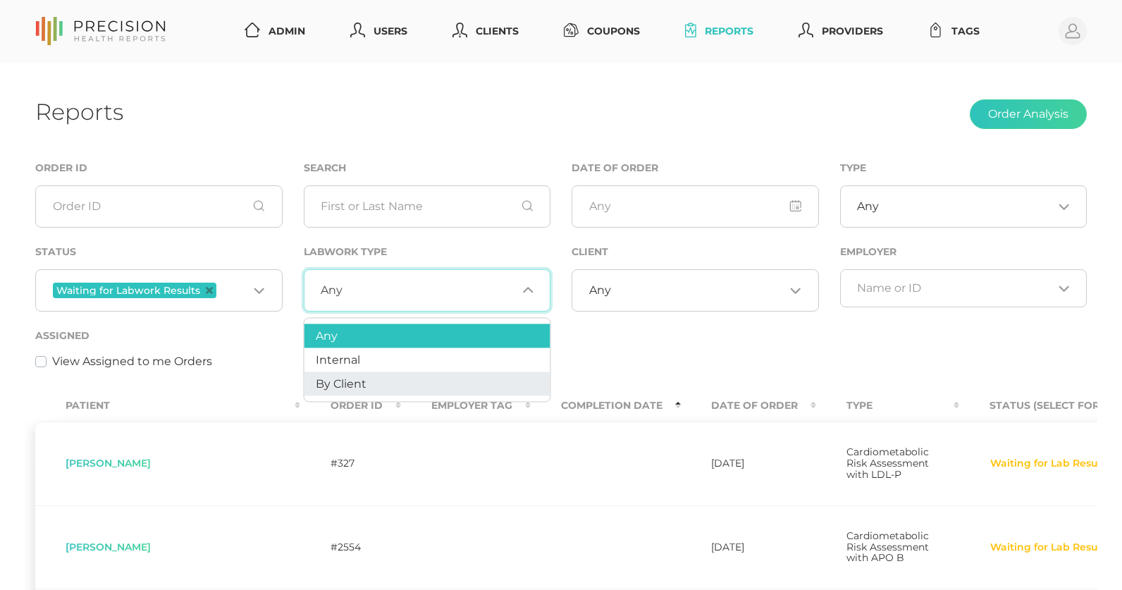
click at [401, 384] on li "By Client" at bounding box center [427, 384] width 246 height 24
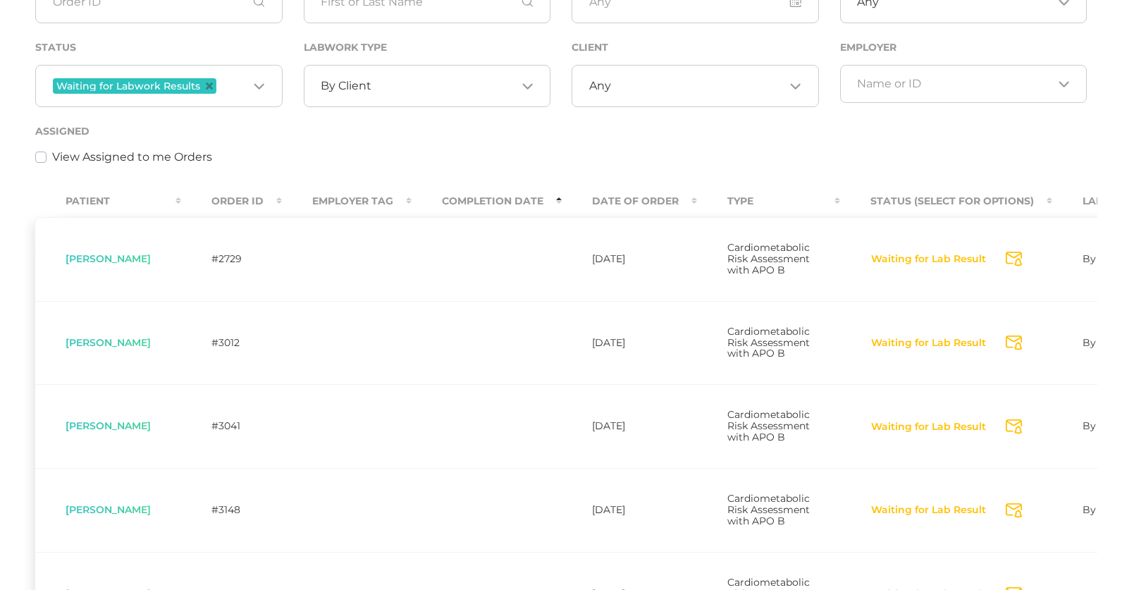
scroll to position [244, 0]
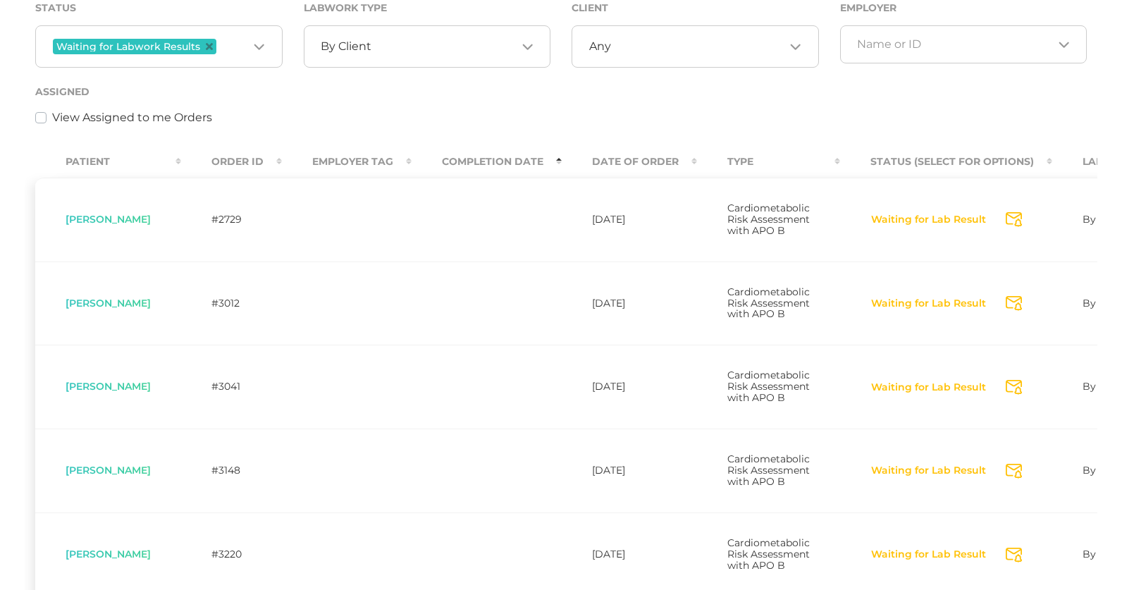
click at [252, 171] on th "Order ID" at bounding box center [231, 162] width 101 height 32
click at [246, 159] on th "Order ID" at bounding box center [231, 162] width 101 height 32
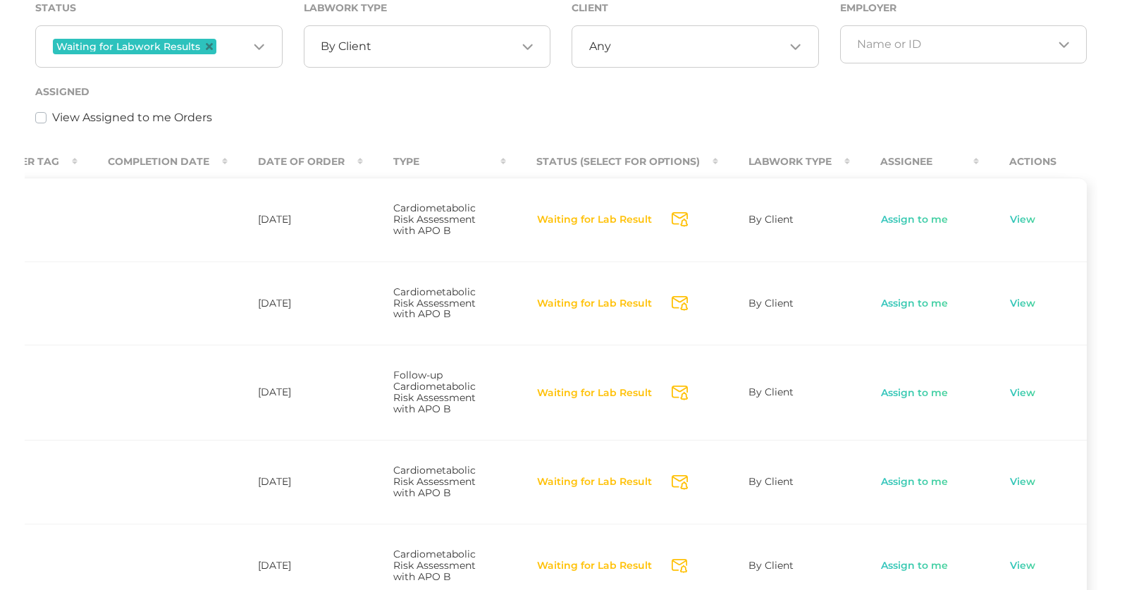
scroll to position [0, 336]
click at [913, 311] on link "Assign to me" at bounding box center [914, 304] width 68 height 14
click at [1024, 311] on link "View" at bounding box center [1020, 304] width 27 height 14
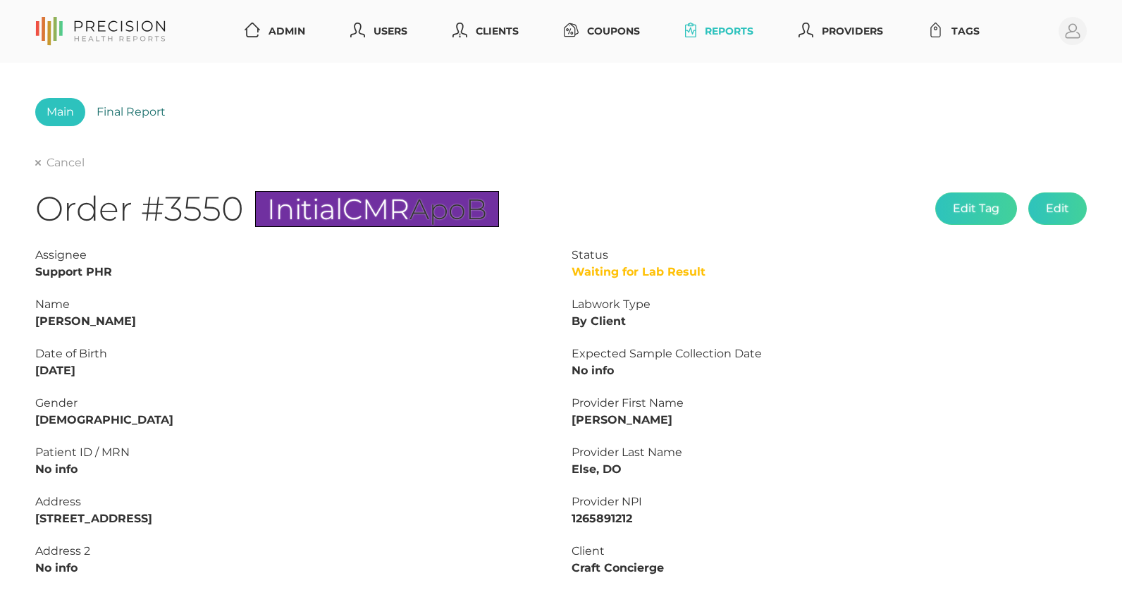
click at [121, 114] on link "Final Report" at bounding box center [131, 112] width 92 height 28
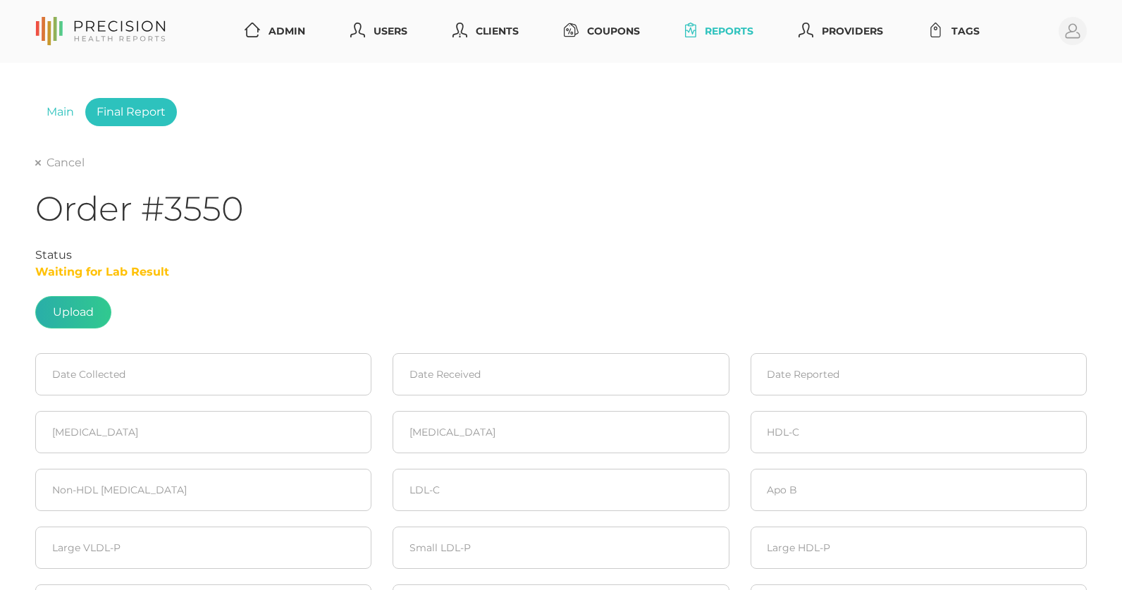
click at [80, 314] on label at bounding box center [73, 312] width 75 height 31
click at [94, 306] on input "file" at bounding box center [94, 305] width 1 height 1
type input "C:\fakepath\DGougler.pdf"
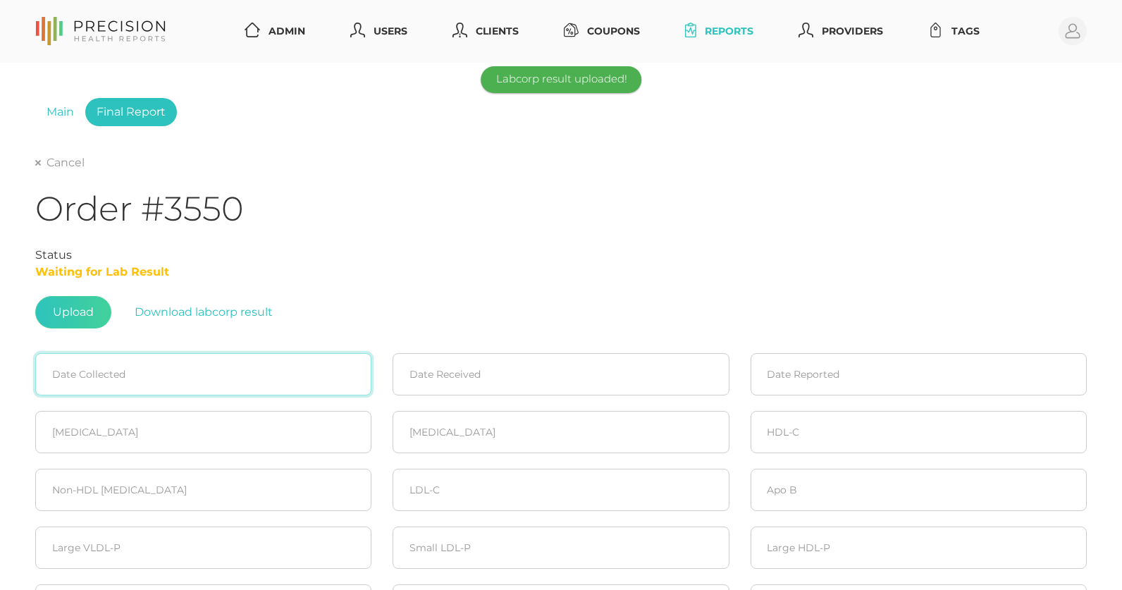
click at [195, 373] on input at bounding box center [203, 374] width 336 height 42
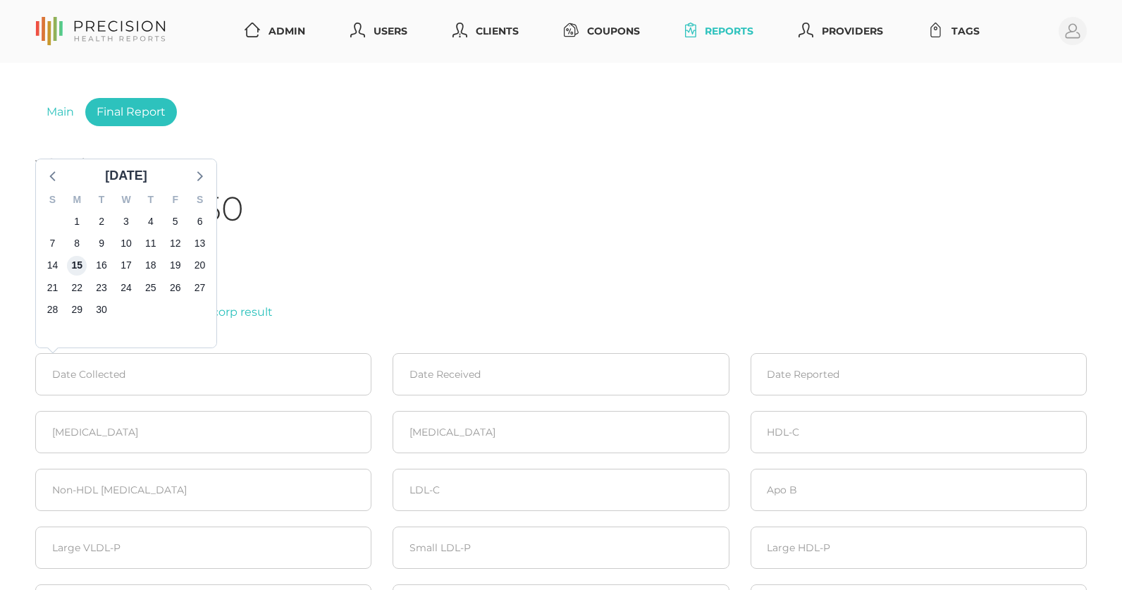
click at [75, 266] on span "15" at bounding box center [77, 266] width 20 height 20
type input "09/15/2025"
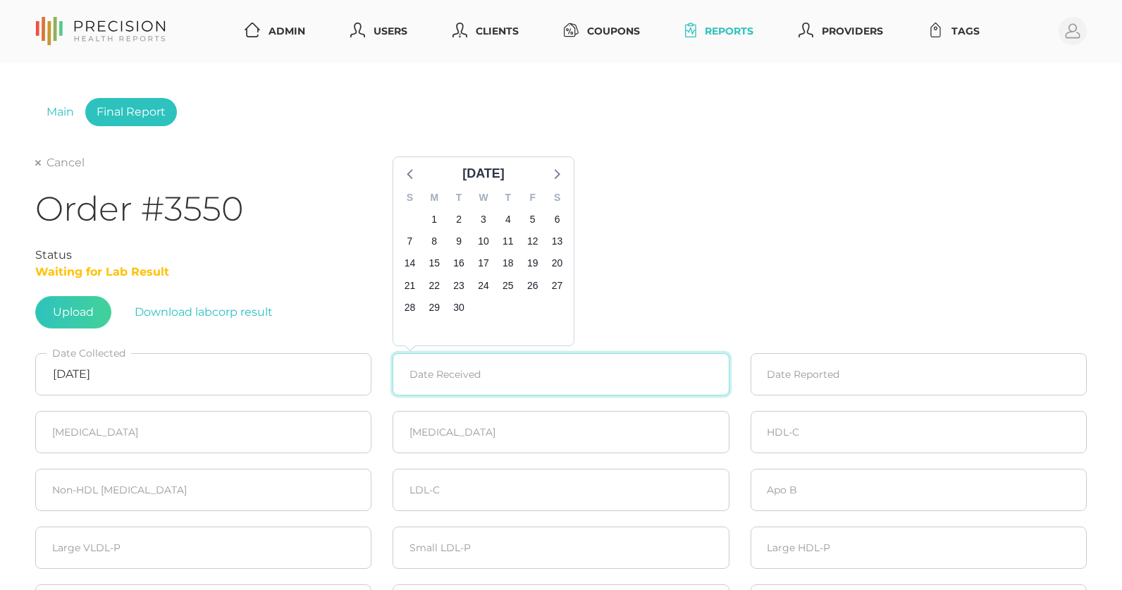
click at [440, 367] on input at bounding box center [561, 374] width 336 height 42
click at [457, 264] on span "16" at bounding box center [459, 265] width 20 height 20
type input "09/16/2025"
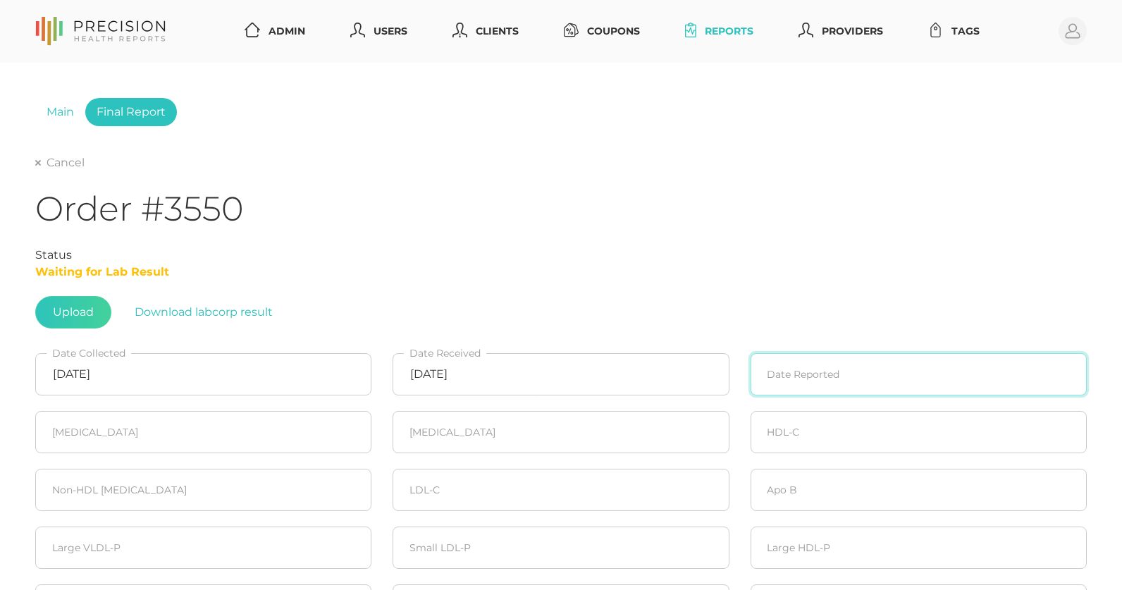
click at [846, 359] on input at bounding box center [919, 374] width 336 height 42
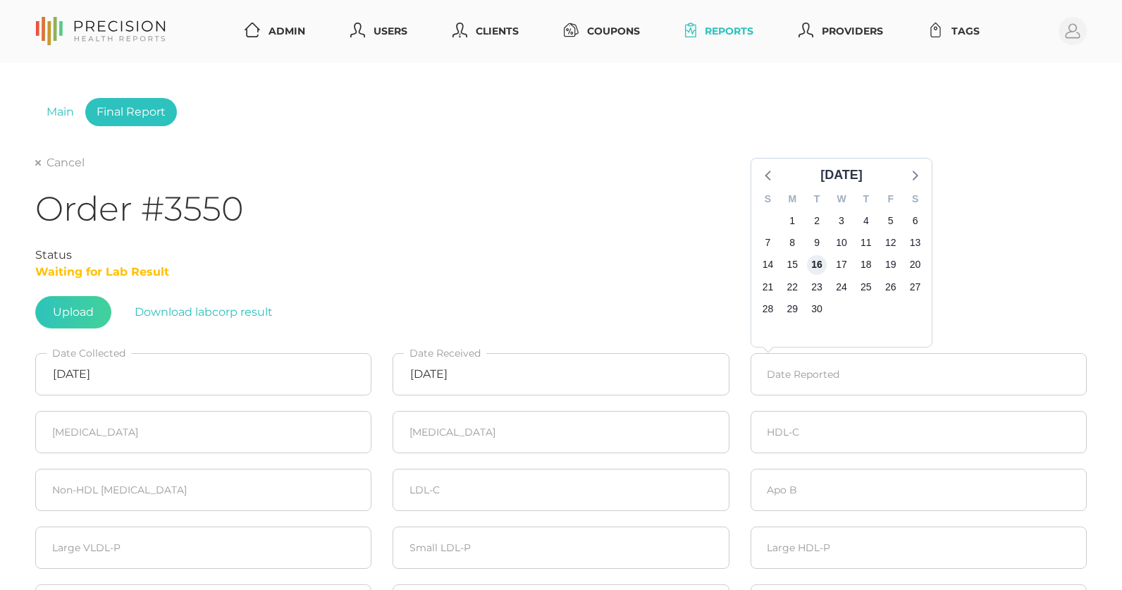
click at [813, 265] on span "16" at bounding box center [817, 265] width 20 height 20
type input "09/16/2025"
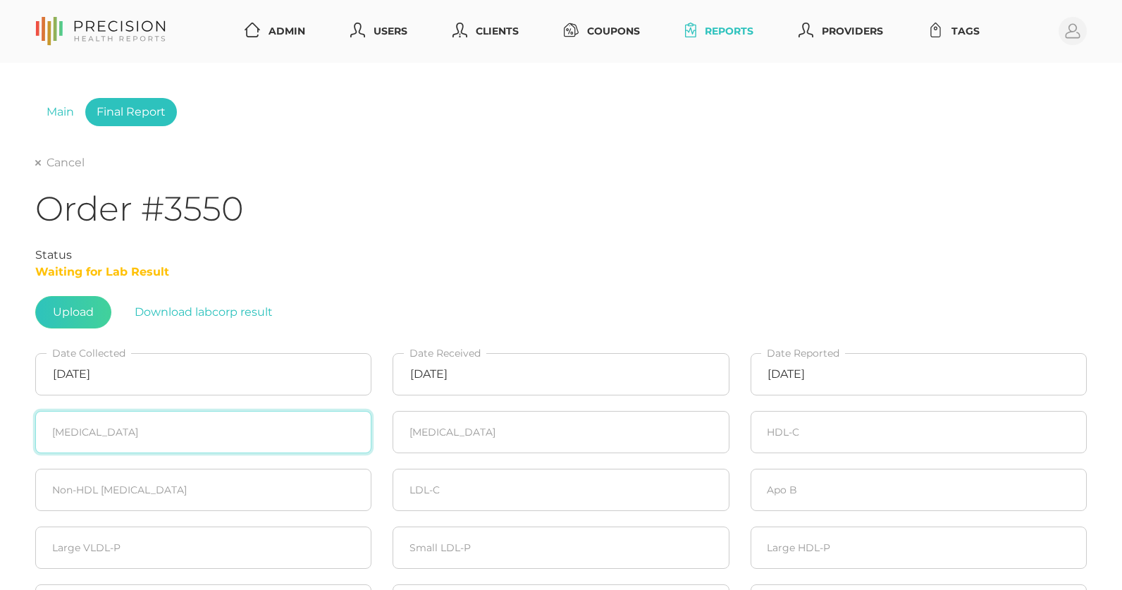
click at [187, 432] on input "number" at bounding box center [203, 432] width 336 height 42
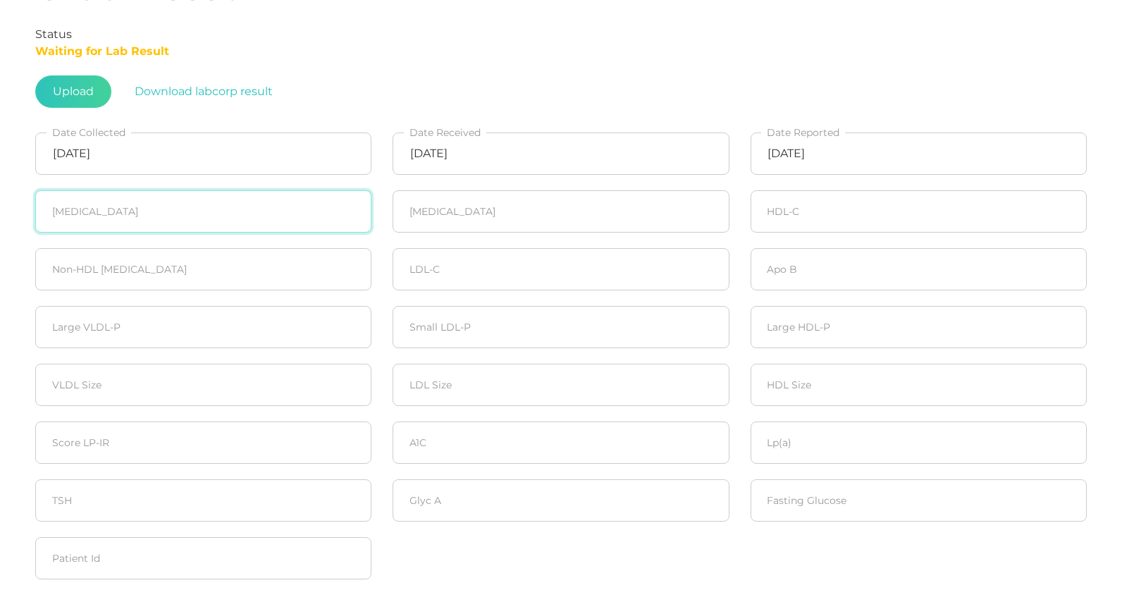
scroll to position [254, 0]
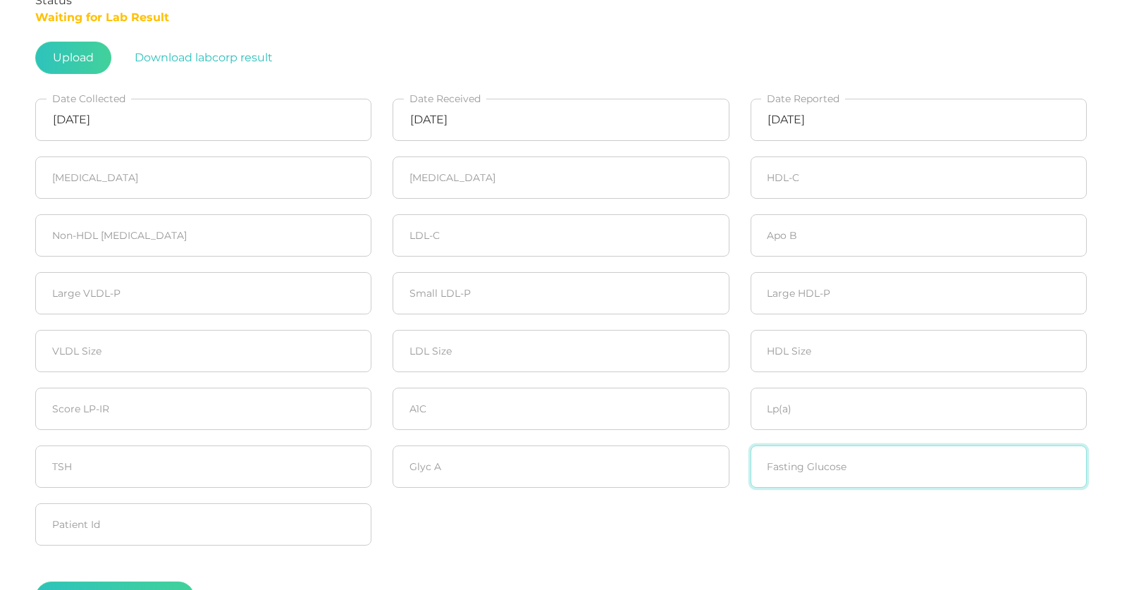
click at [796, 469] on input "number" at bounding box center [919, 466] width 336 height 42
type input "98"
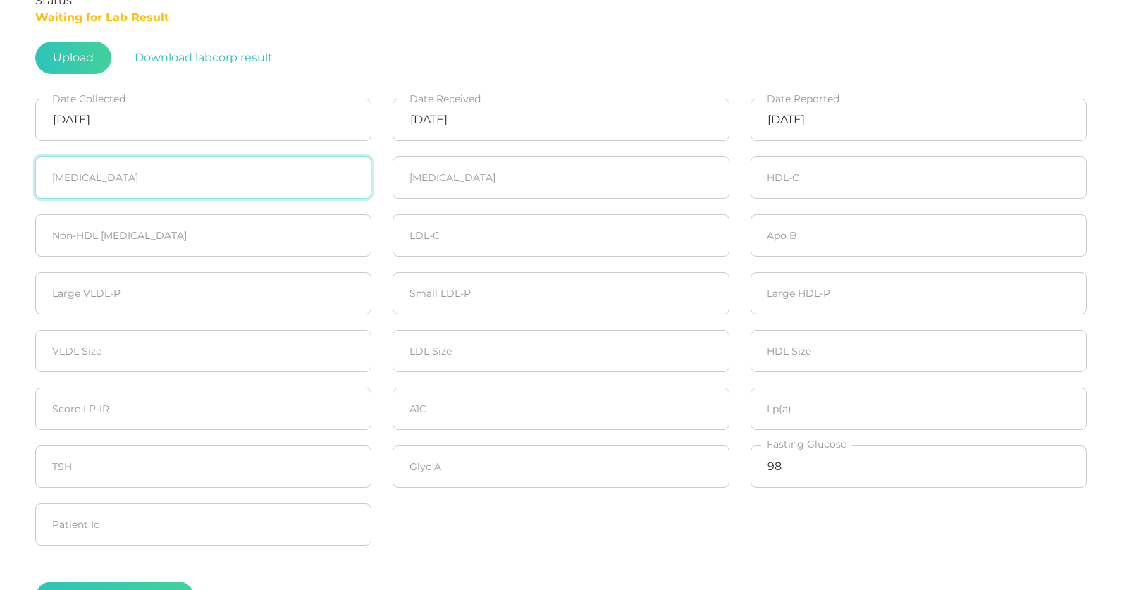
click at [152, 179] on input "number" at bounding box center [203, 177] width 336 height 42
type input "130"
type input "147"
type input "61"
type input "69"
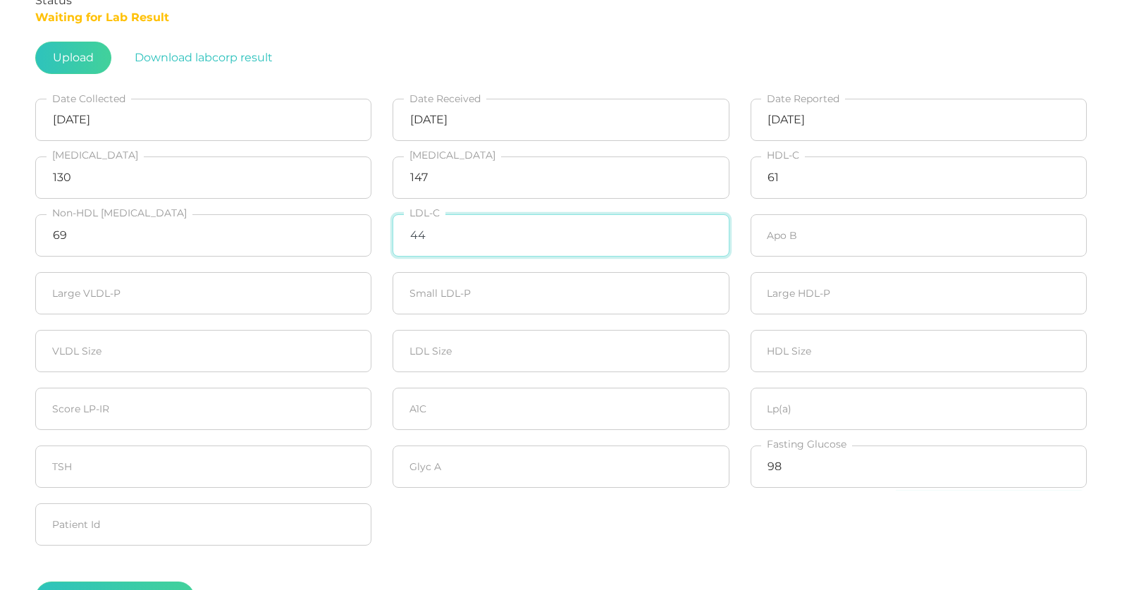
type input "44"
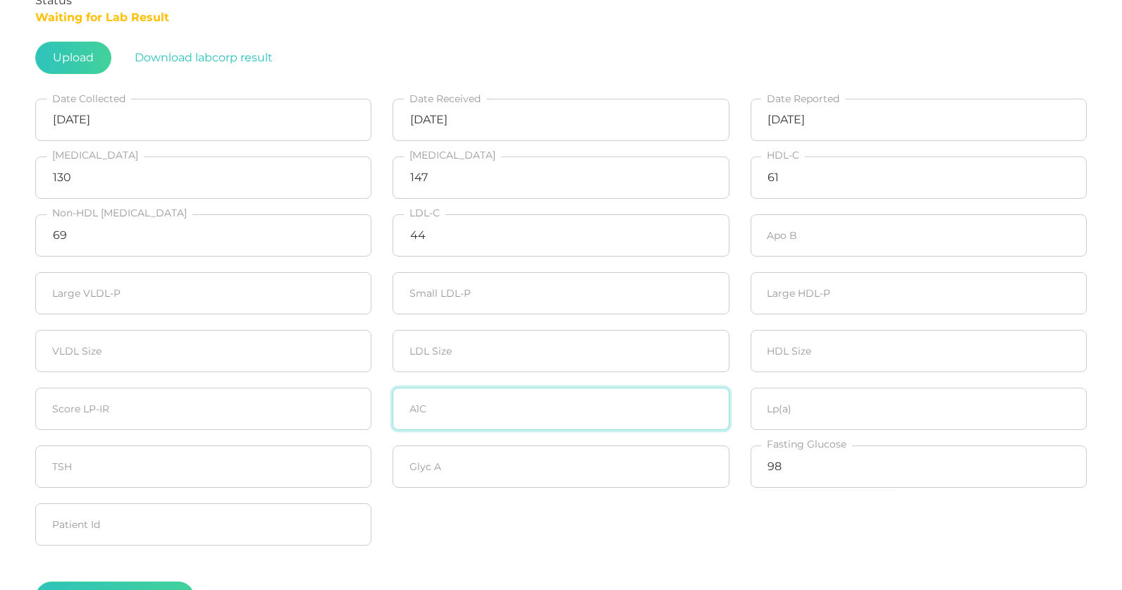
click at [486, 413] on input "number" at bounding box center [561, 409] width 336 height 42
type input "5.7"
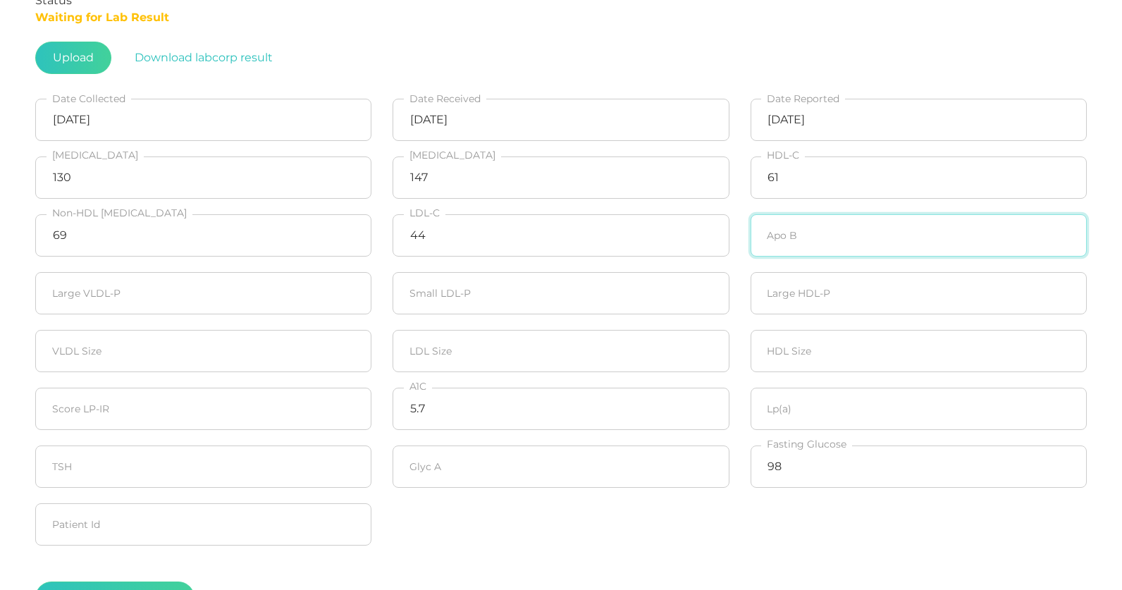
click at [804, 246] on input "number" at bounding box center [919, 235] width 336 height 42
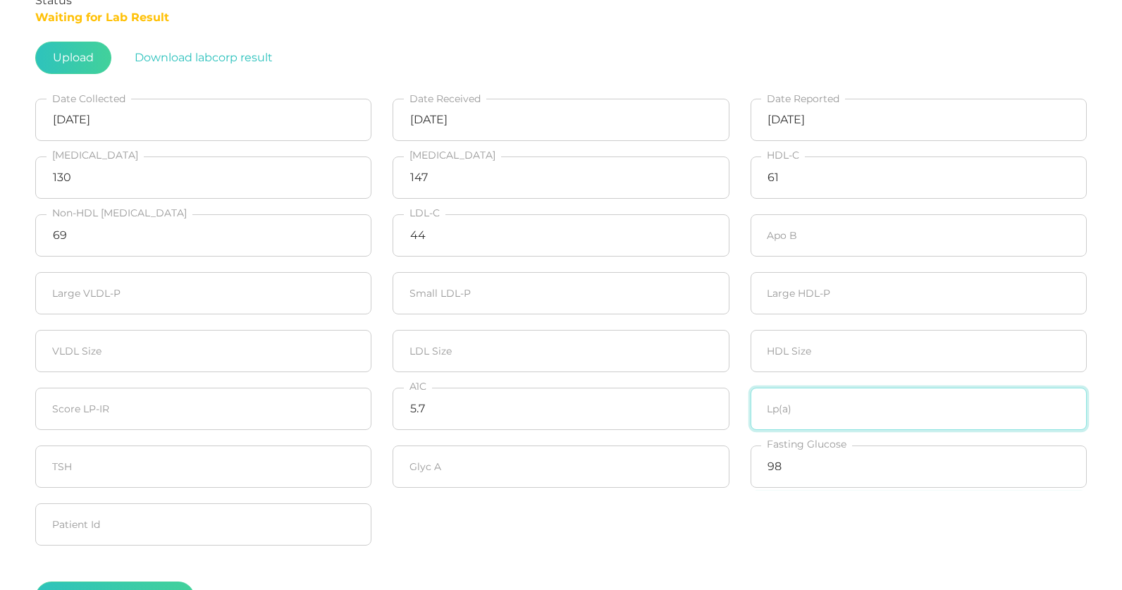
click at [813, 415] on input "number" at bounding box center [919, 409] width 336 height 42
type input "8.4"
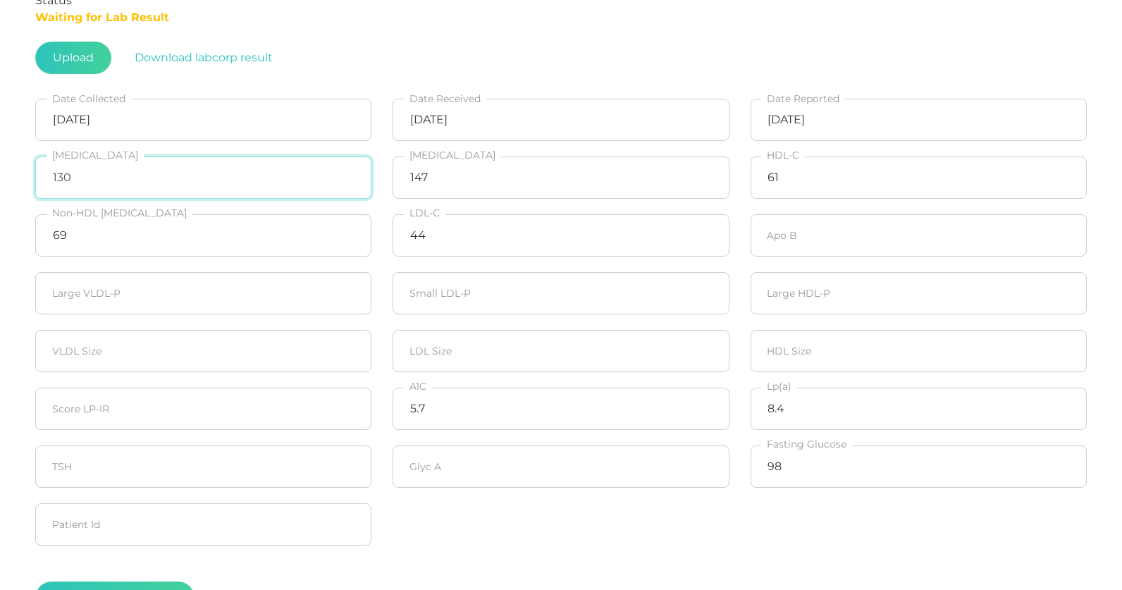
click at [200, 170] on input "130" at bounding box center [203, 177] width 336 height 42
type input "1"
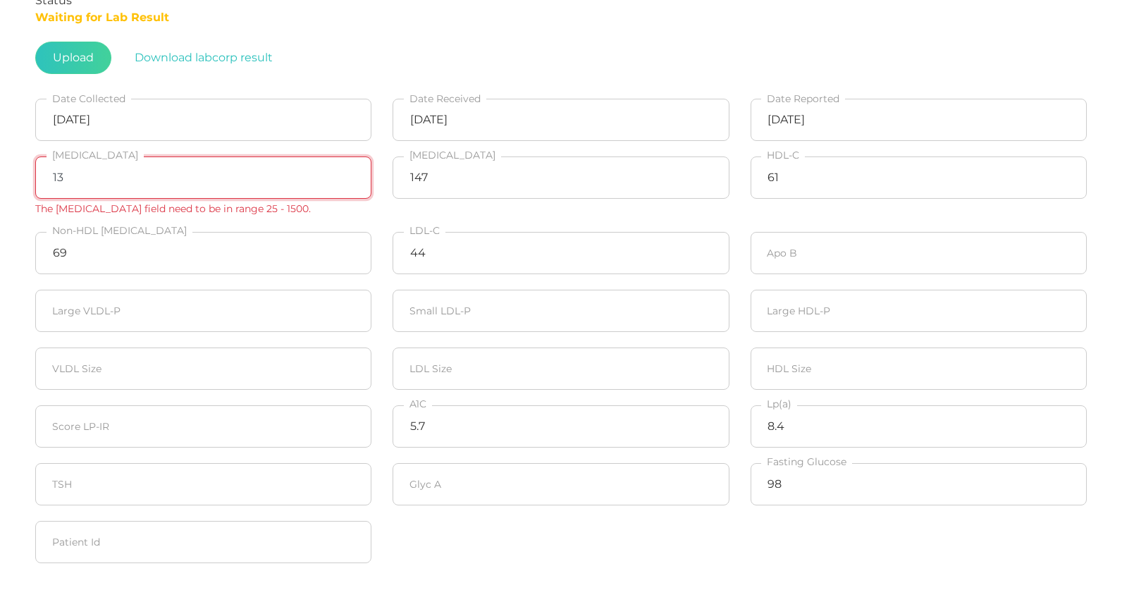
type input "130"
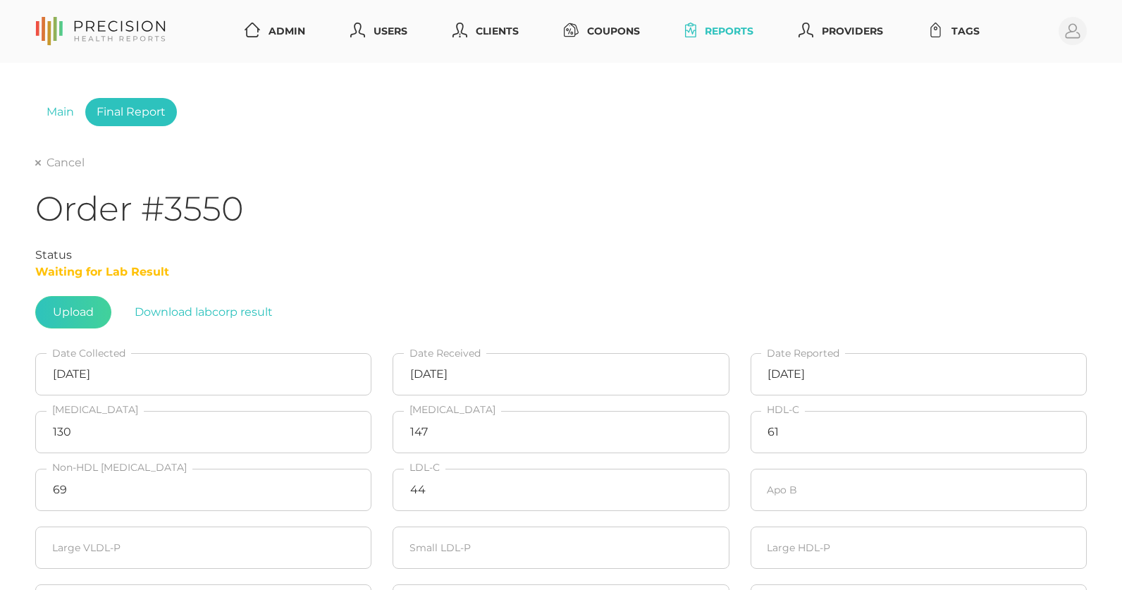
scroll to position [0, 0]
click at [68, 110] on link "Main" at bounding box center [60, 112] width 50 height 28
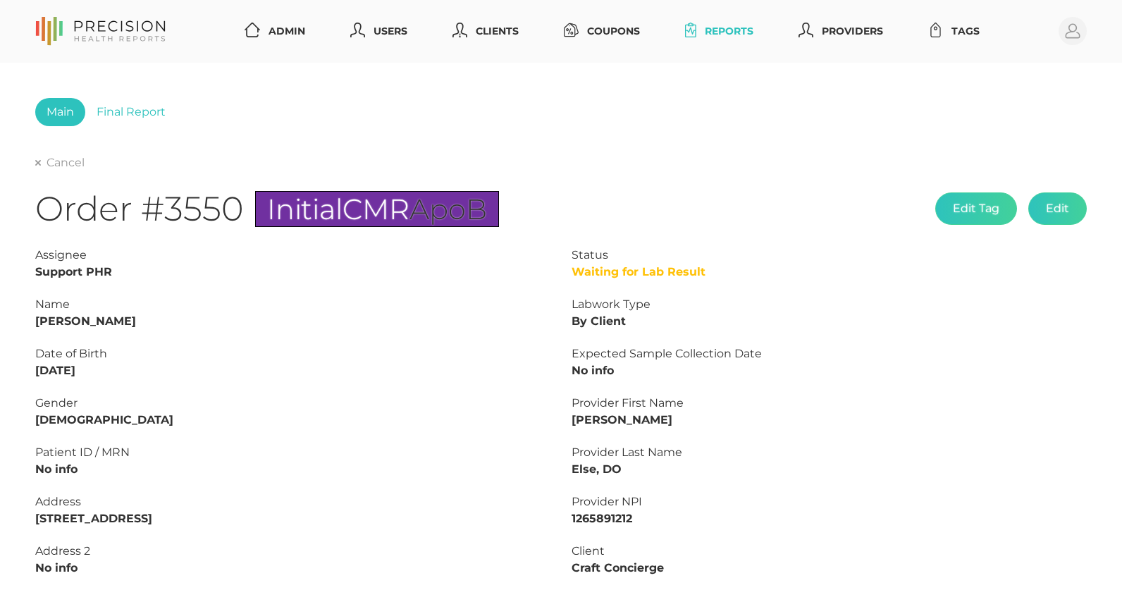
click at [113, 316] on strong "Donna Gougler" at bounding box center [85, 320] width 101 height 13
copy strong "Gougler"
click at [77, 319] on strong "Donna Gougler" at bounding box center [85, 320] width 101 height 13
click at [52, 320] on strong "Donna Gougler" at bounding box center [85, 320] width 101 height 13
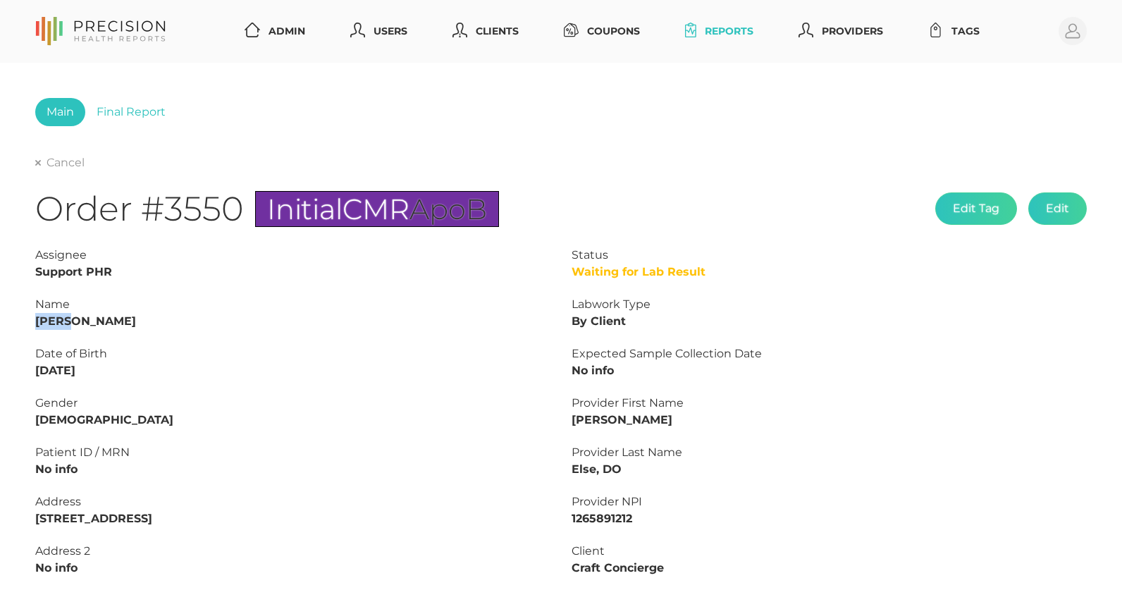
click at [52, 320] on strong "Donna Gougler" at bounding box center [85, 320] width 101 height 13
copy strong "Donna"
drag, startPoint x: 106, startPoint y: 369, endPoint x: 0, endPoint y: 367, distance: 105.7
click at [0, 369] on div "Main Final Report Cancel Order #3550 Initial CMR ApoB Edit Tag Edit Status Wait…" at bounding box center [561, 525] width 1122 height 925
copy strong "07/19/1963"
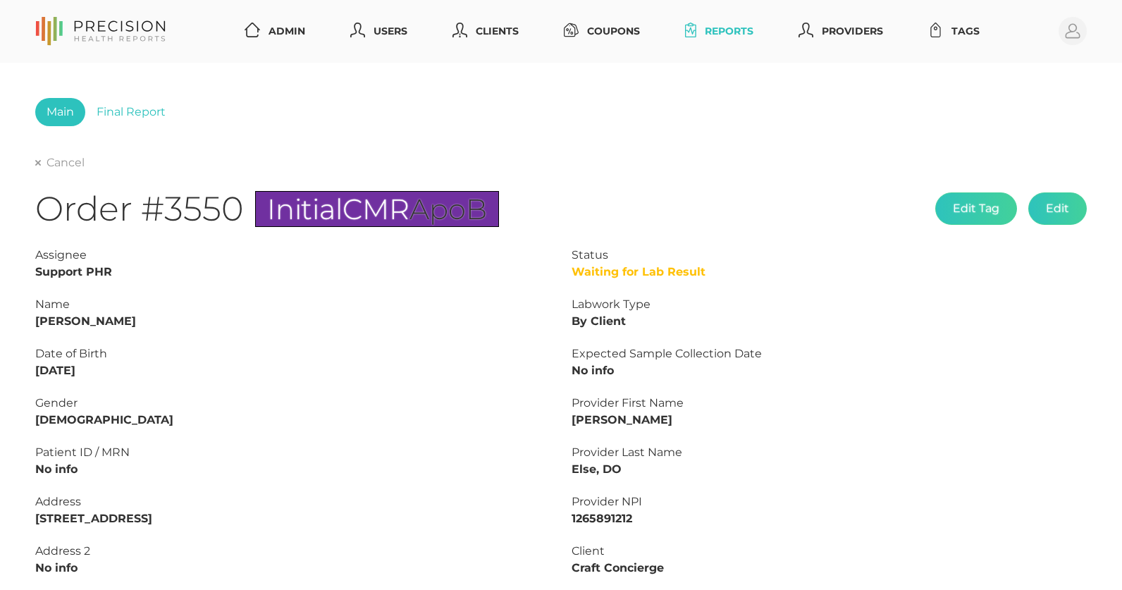
click at [92, 319] on strong "Donna Gougler" at bounding box center [85, 320] width 101 height 13
copy strong "Gougler"
click at [41, 322] on strong "Donna Gougler" at bounding box center [85, 320] width 101 height 13
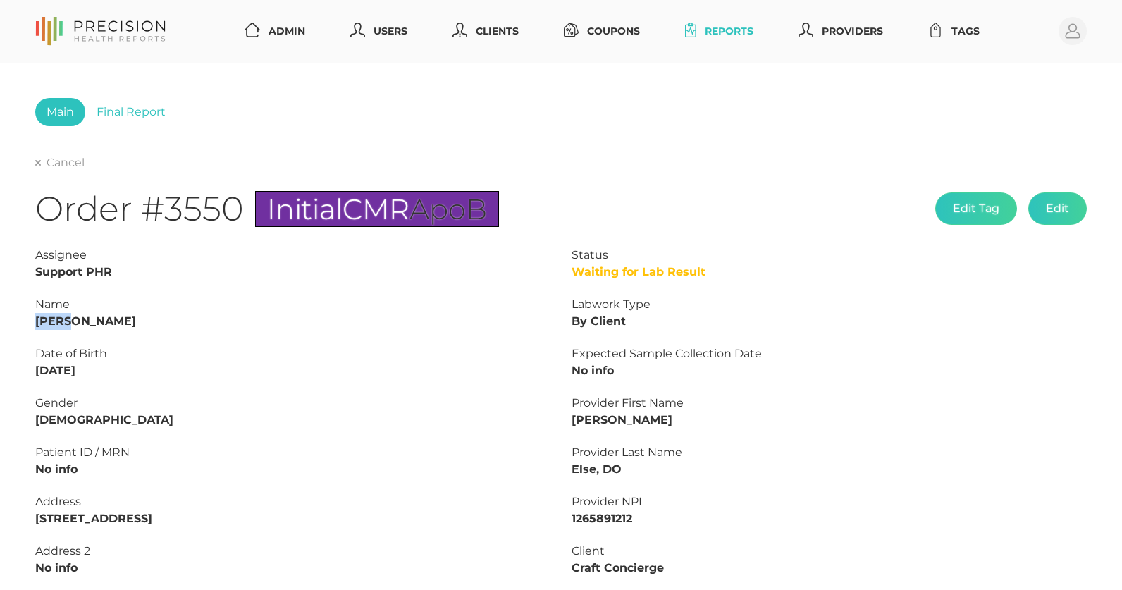
copy strong "Donna"
click at [123, 111] on link "Final Report" at bounding box center [131, 112] width 92 height 28
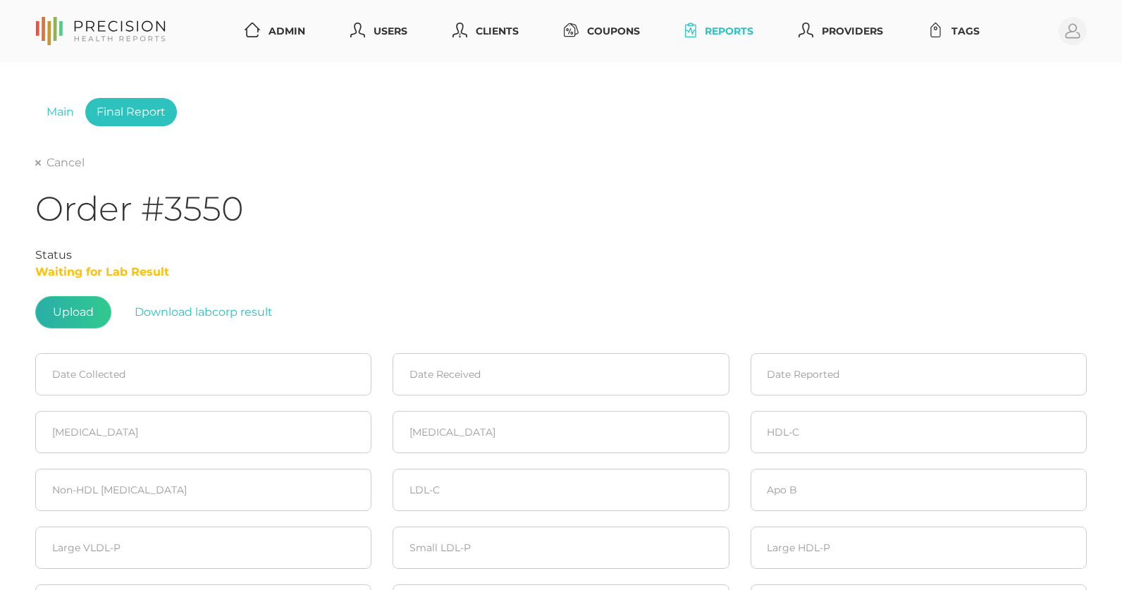
click at [74, 307] on label at bounding box center [73, 312] width 75 height 31
click at [94, 306] on input "file" at bounding box center [94, 305] width 1 height 1
type input "C:\fakepath\GOUGLER , DONNA 1 2.pdf"
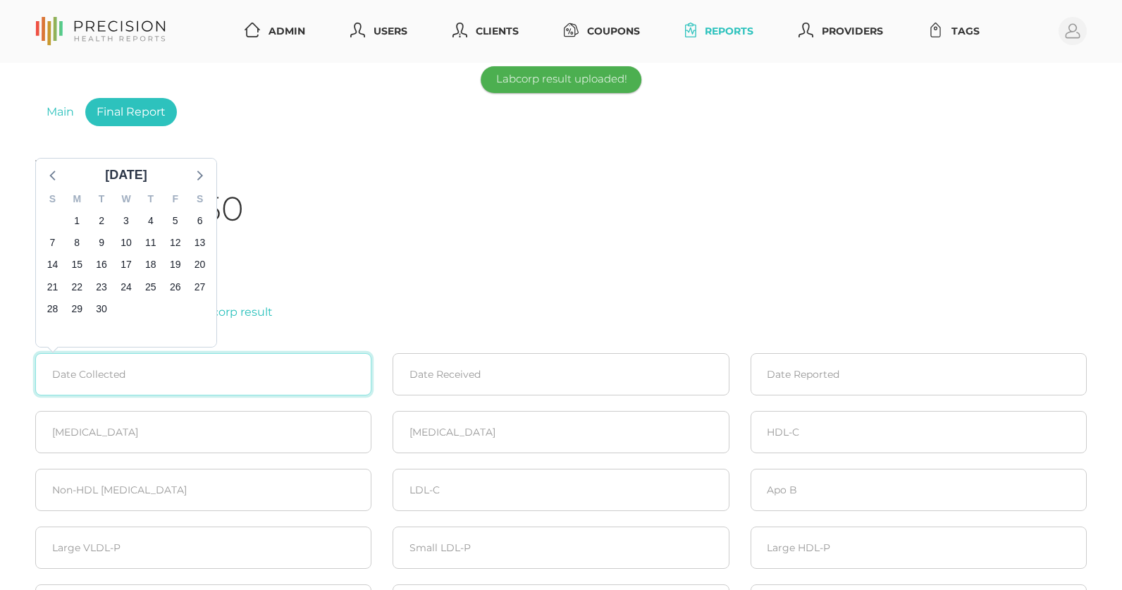
click at [130, 365] on input at bounding box center [203, 374] width 336 height 42
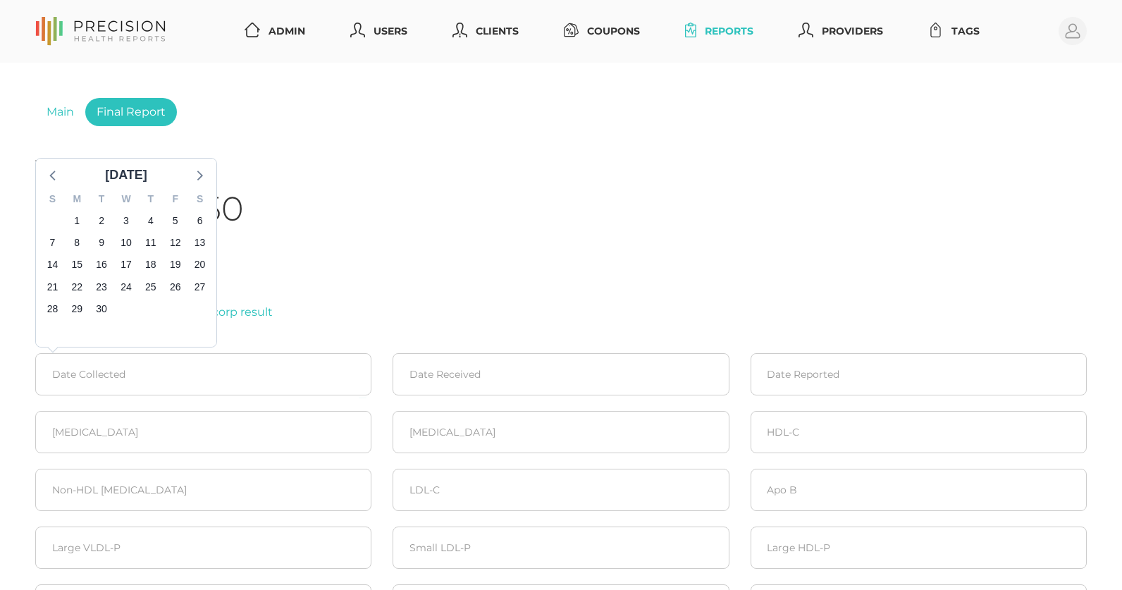
click at [54, 176] on icon at bounding box center [53, 175] width 18 height 18
click at [54, 176] on icon at bounding box center [53, 180] width 18 height 18
click at [54, 181] on icon at bounding box center [53, 175] width 18 height 18
click at [99, 276] on div "24" at bounding box center [102, 287] width 20 height 22
click at [99, 271] on span "17" at bounding box center [102, 266] width 20 height 20
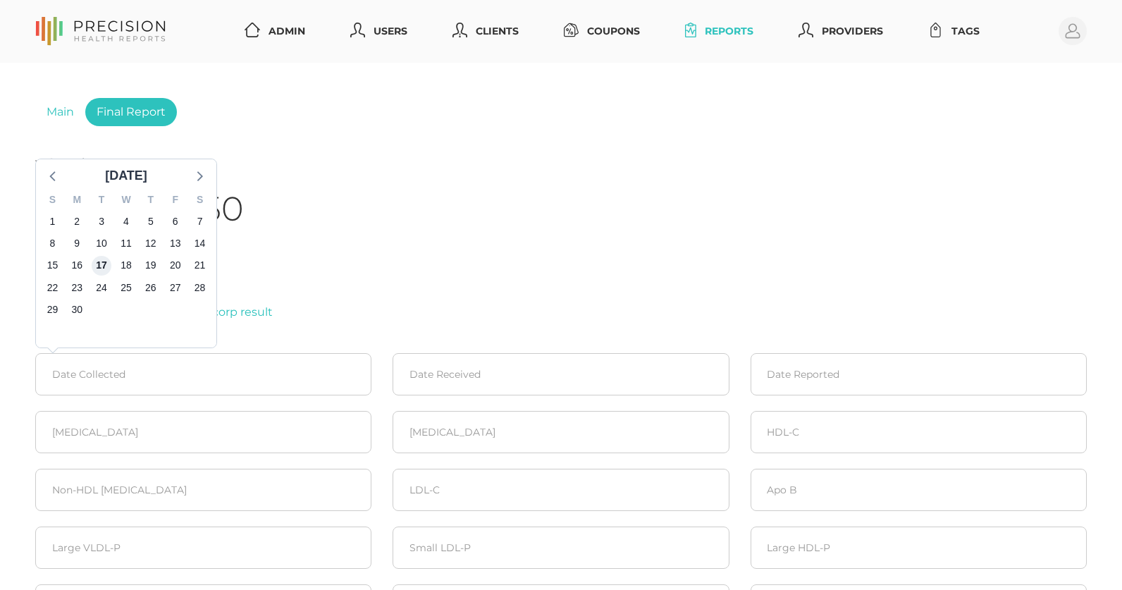
type input "06/17/2025"
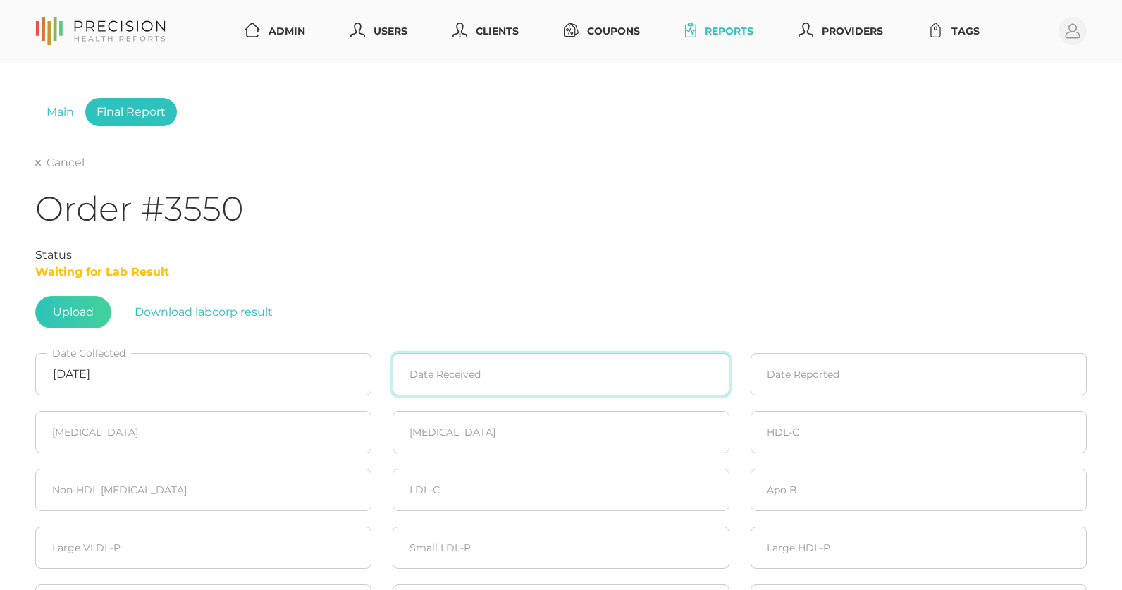
click at [486, 372] on input at bounding box center [561, 374] width 336 height 42
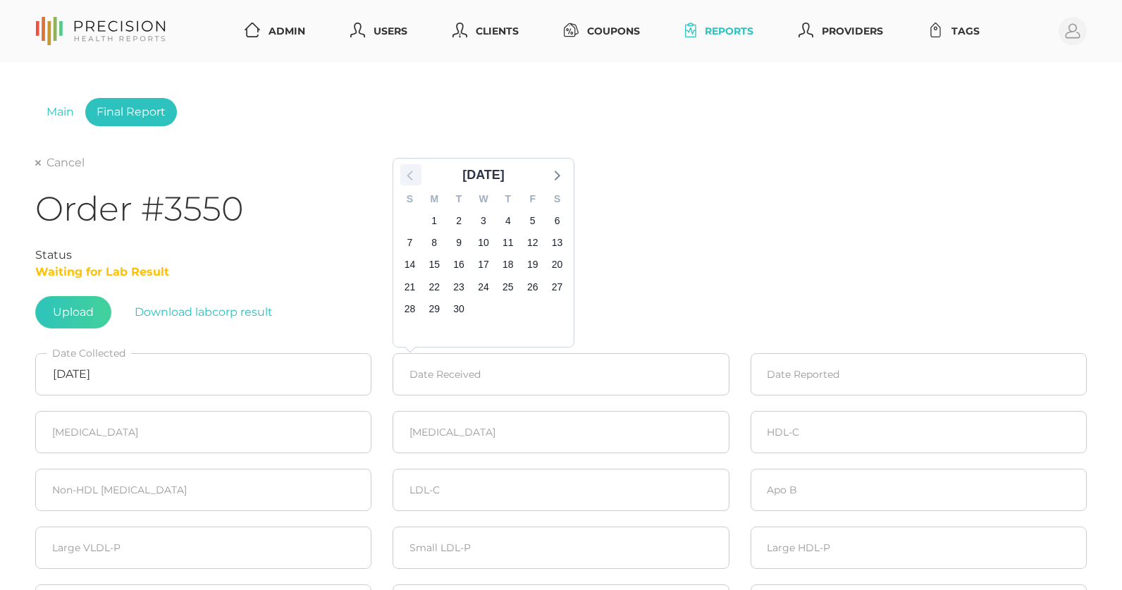
click at [416, 173] on icon at bounding box center [411, 175] width 18 height 18
click at [412, 178] on icon at bounding box center [411, 175] width 18 height 18
click at [485, 265] on span "18" at bounding box center [484, 266] width 20 height 20
type input "06/18/2025"
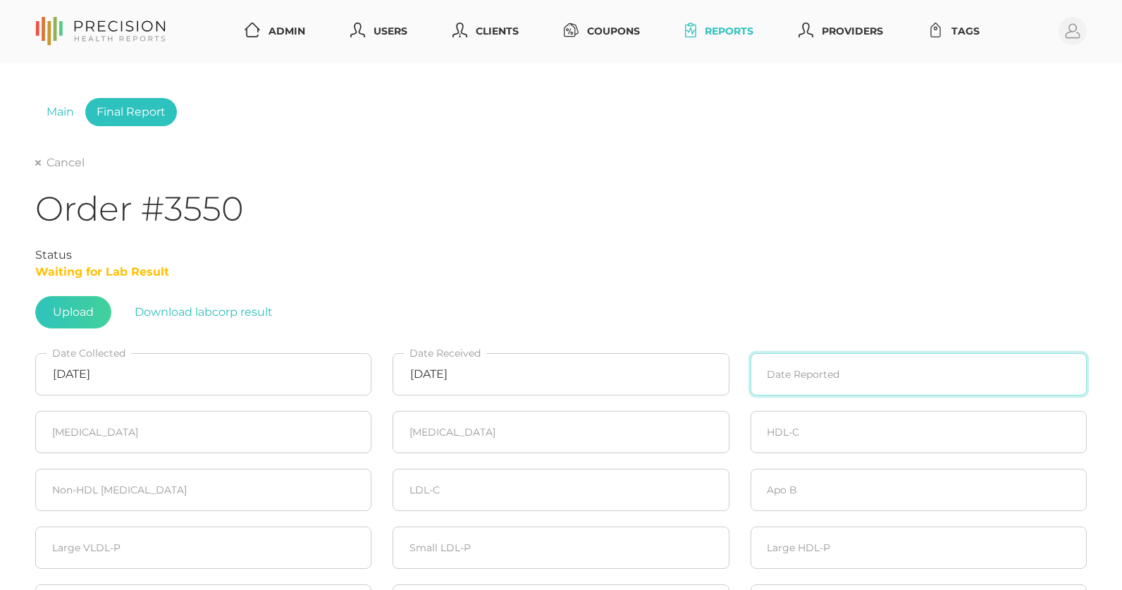
click at [799, 365] on input at bounding box center [919, 374] width 336 height 42
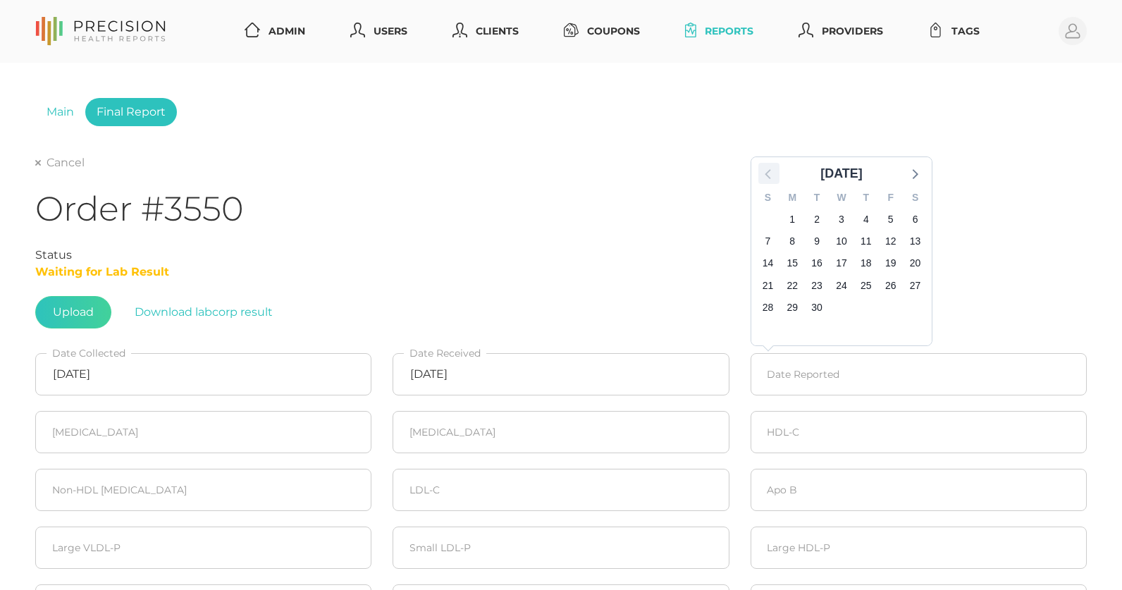
click at [768, 178] on icon at bounding box center [769, 173] width 18 height 18
click at [768, 178] on icon at bounding box center [768, 176] width 6 height 10
click at [864, 265] on span "19" at bounding box center [866, 266] width 20 height 20
type input "06/19/2025"
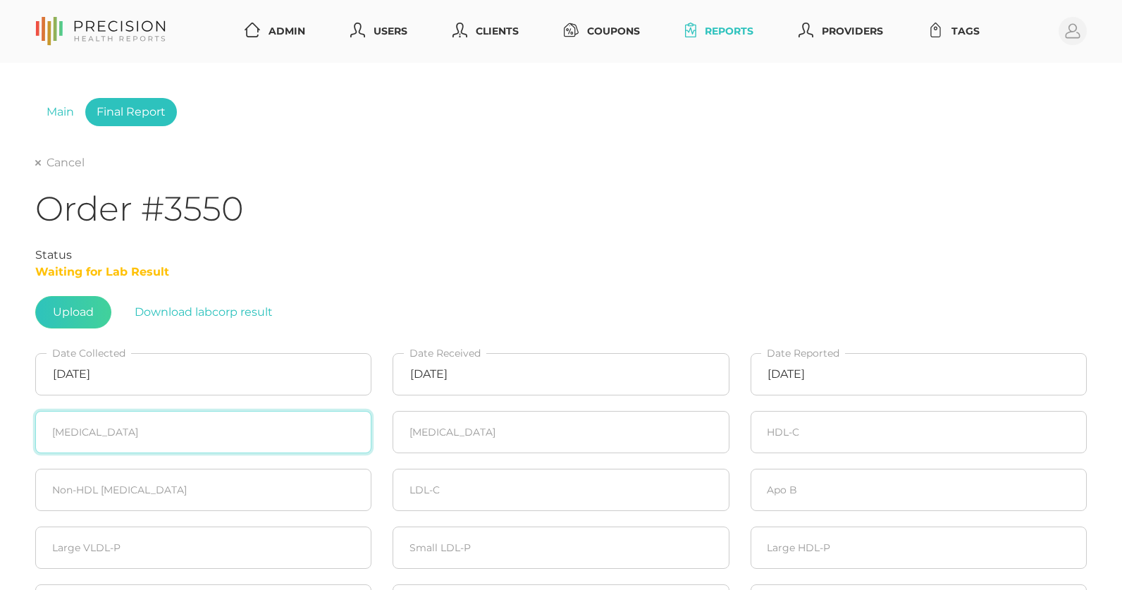
click at [257, 438] on input "number" at bounding box center [203, 432] width 336 height 42
type input "180"
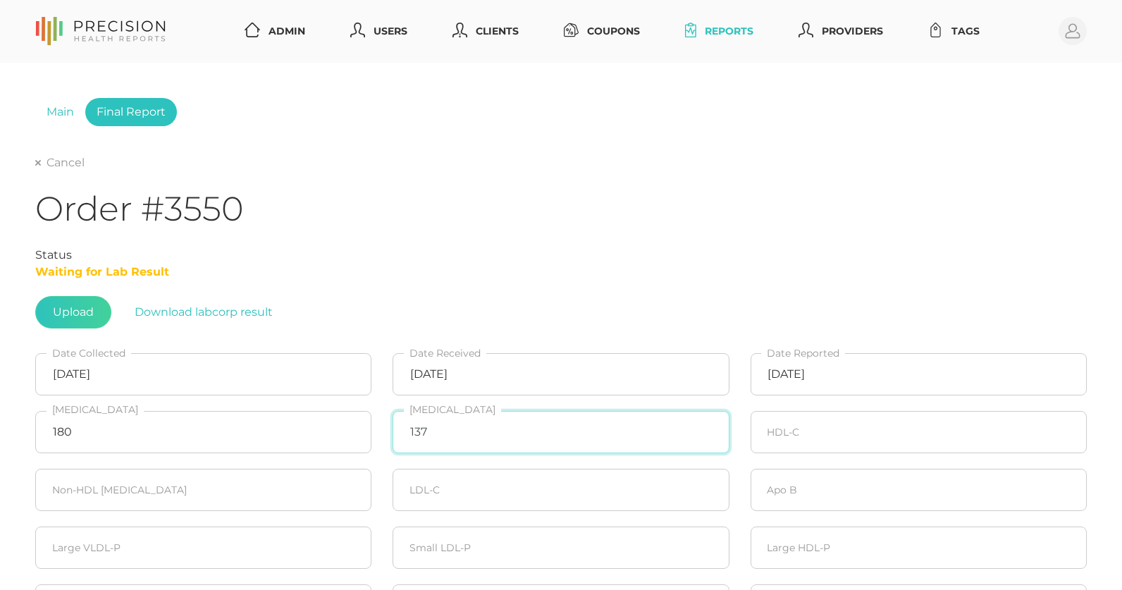
type input "137"
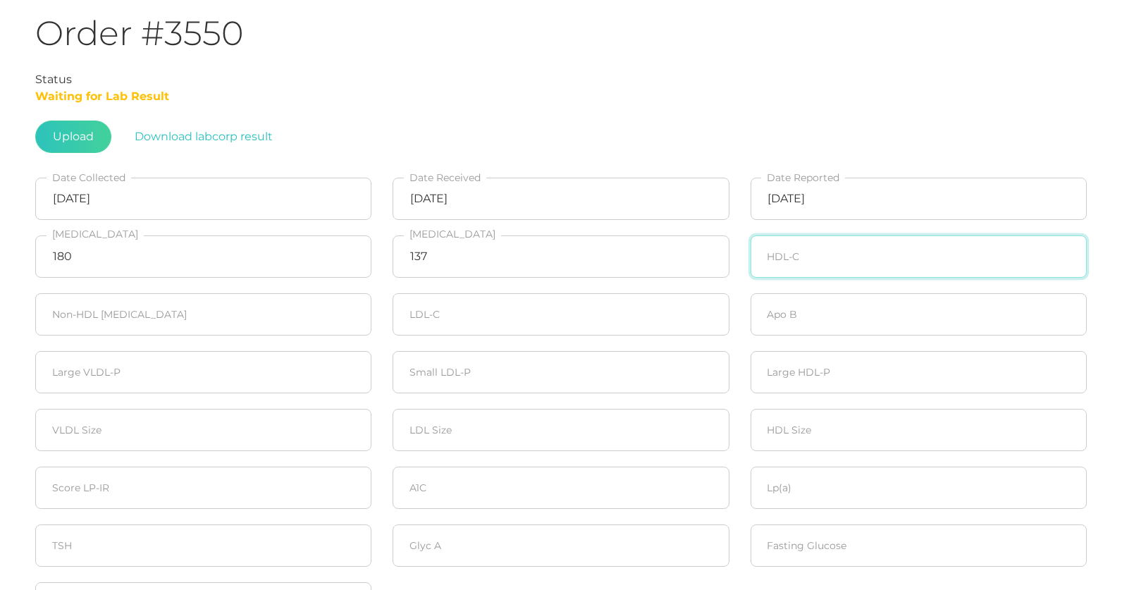
scroll to position [176, 0]
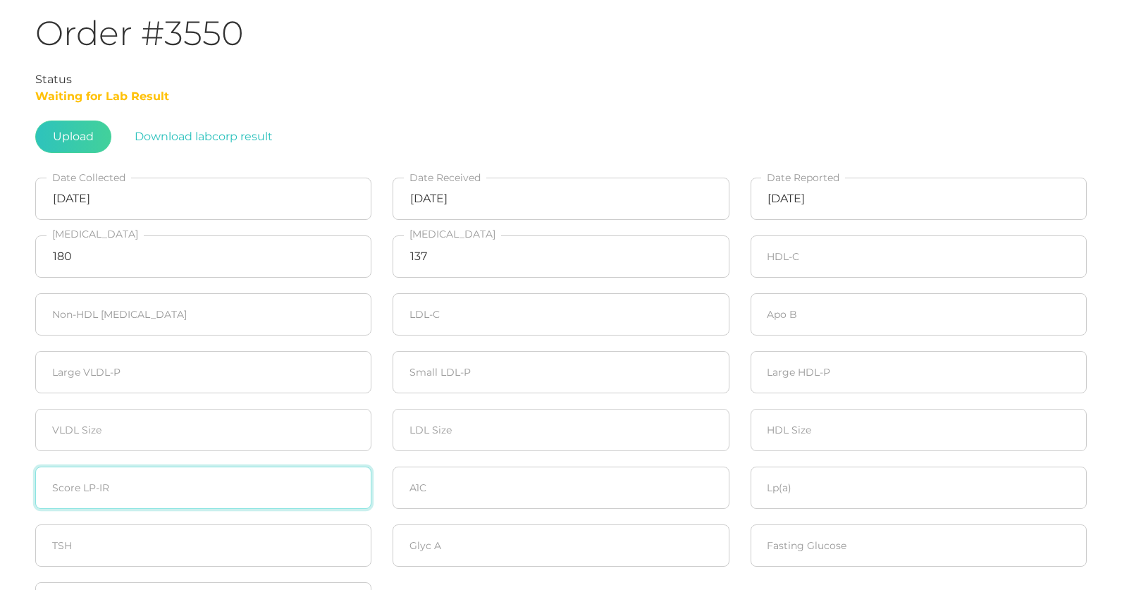
click at [221, 504] on input "number" at bounding box center [203, 488] width 336 height 42
type input "31"
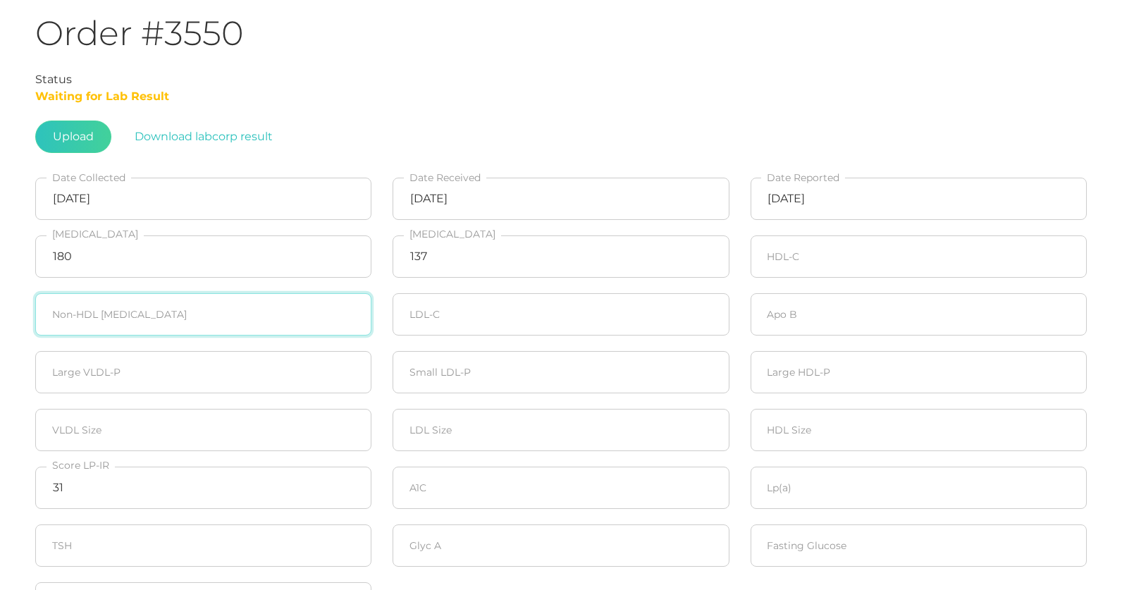
click at [102, 307] on input "number" at bounding box center [203, 314] width 336 height 42
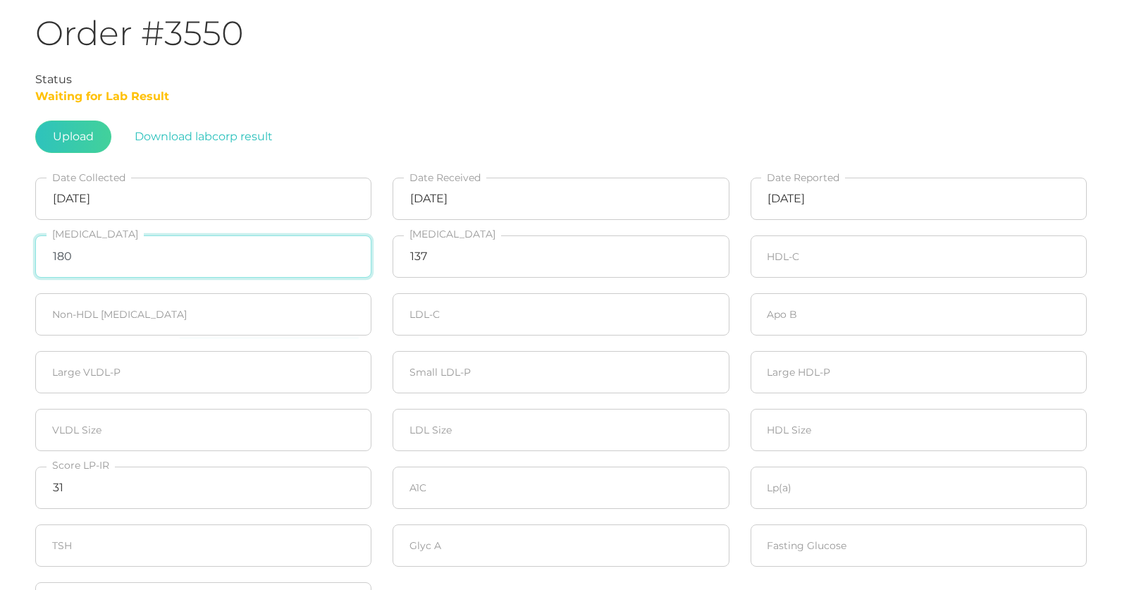
click at [187, 236] on input "180" at bounding box center [203, 256] width 336 height 42
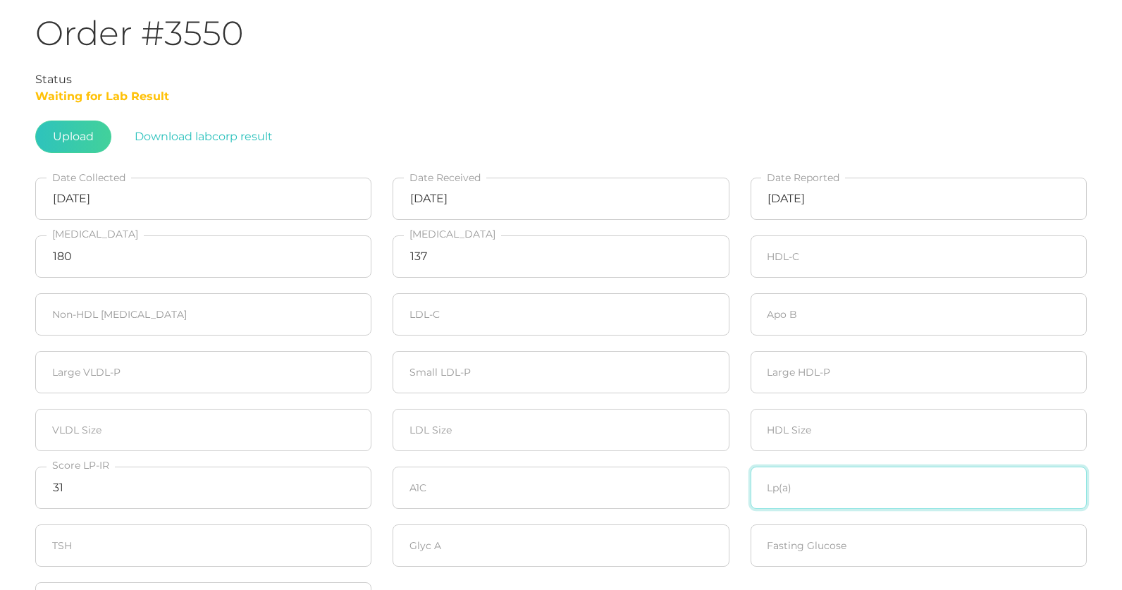
click at [818, 476] on input "number" at bounding box center [919, 488] width 336 height 42
type input "8.4"
click at [809, 546] on input "number" at bounding box center [919, 545] width 336 height 42
type input "98"
click at [509, 512] on fieldset "A1C" at bounding box center [560, 488] width 357 height 58
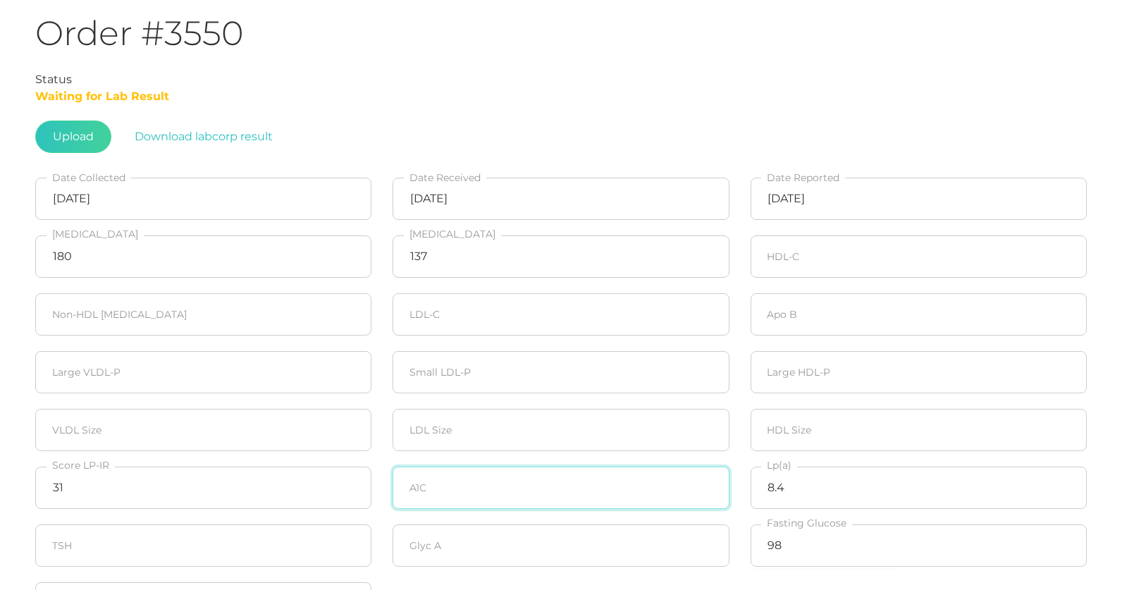
click at [513, 488] on input "number" at bounding box center [561, 488] width 336 height 42
type input "5.7"
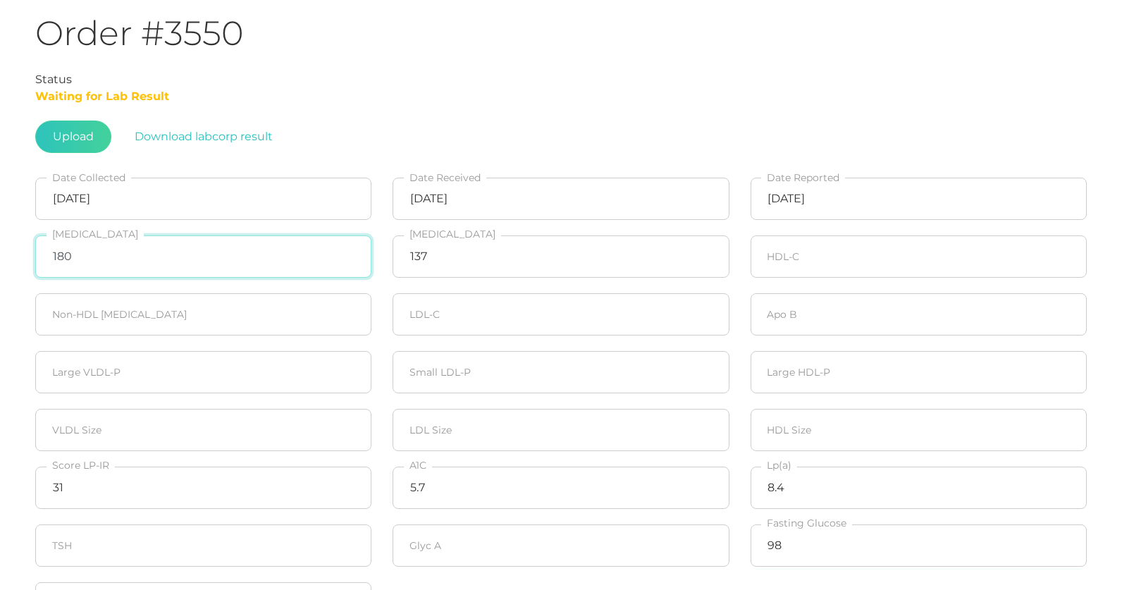
click at [172, 264] on input "180" at bounding box center [203, 256] width 336 height 42
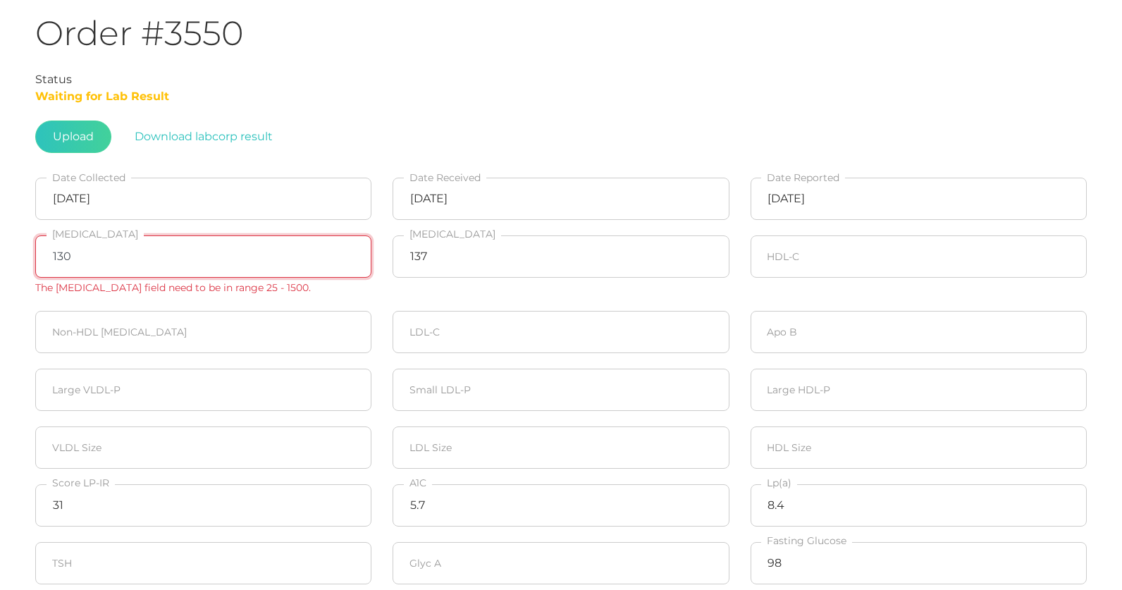
type input "130"
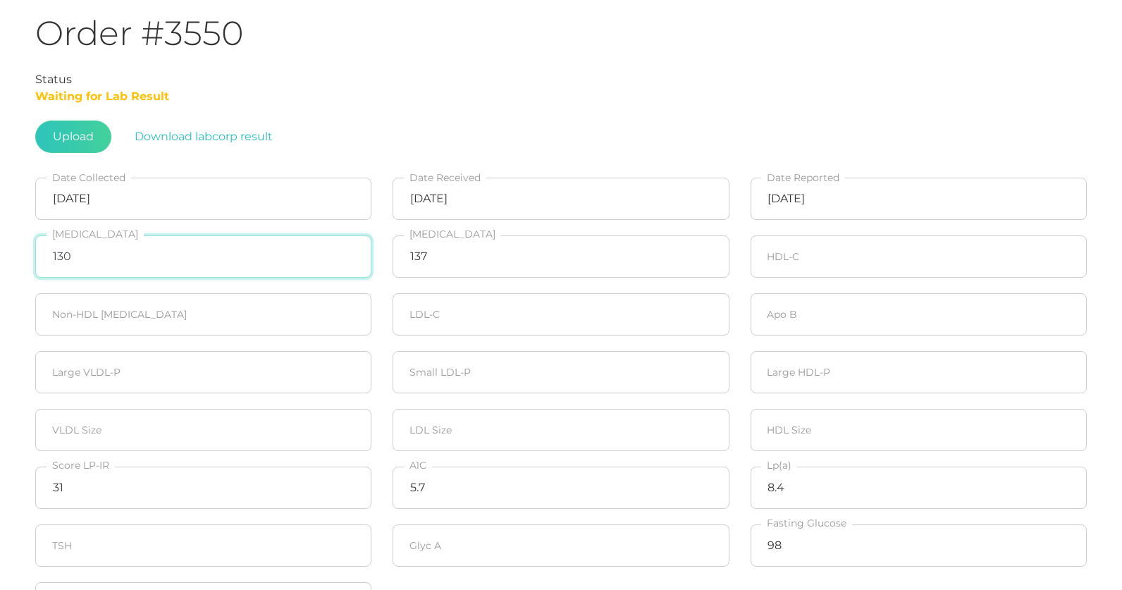
click at [117, 245] on input "130" at bounding box center [203, 256] width 336 height 42
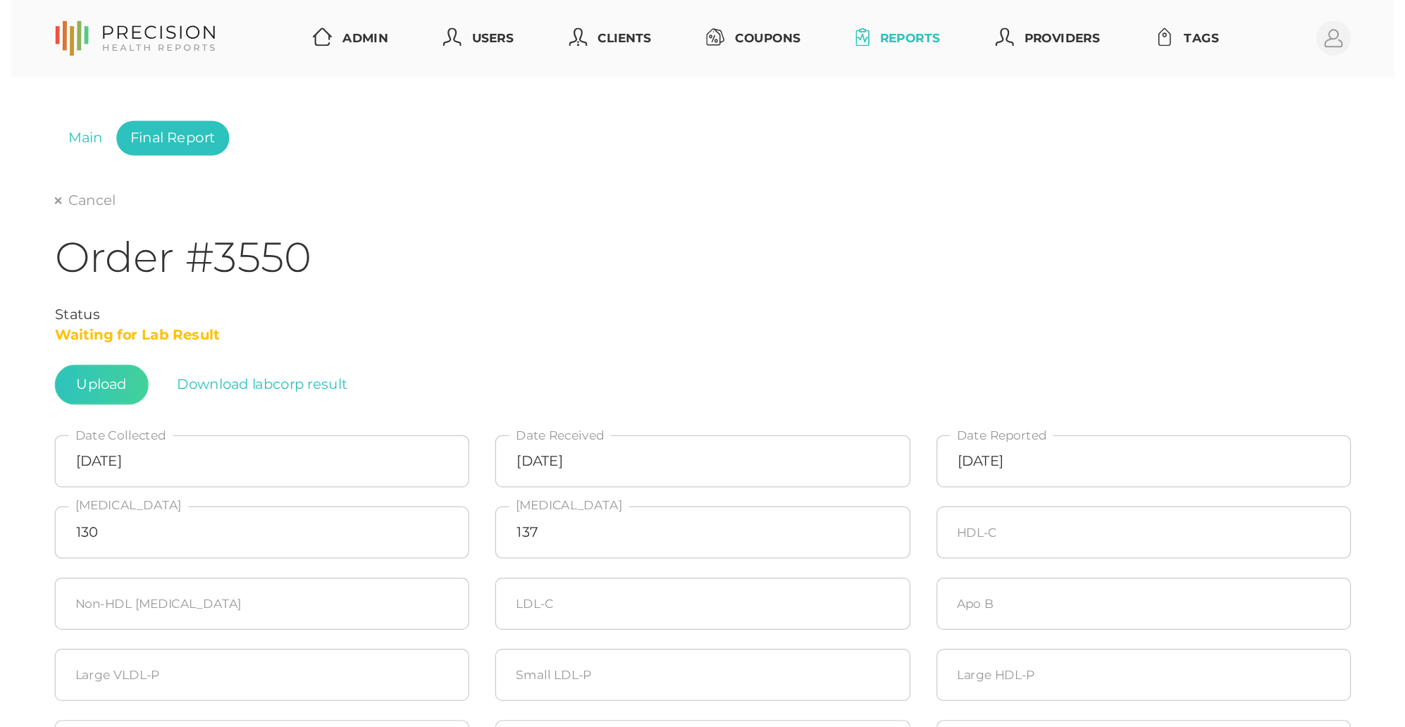
scroll to position [0, 0]
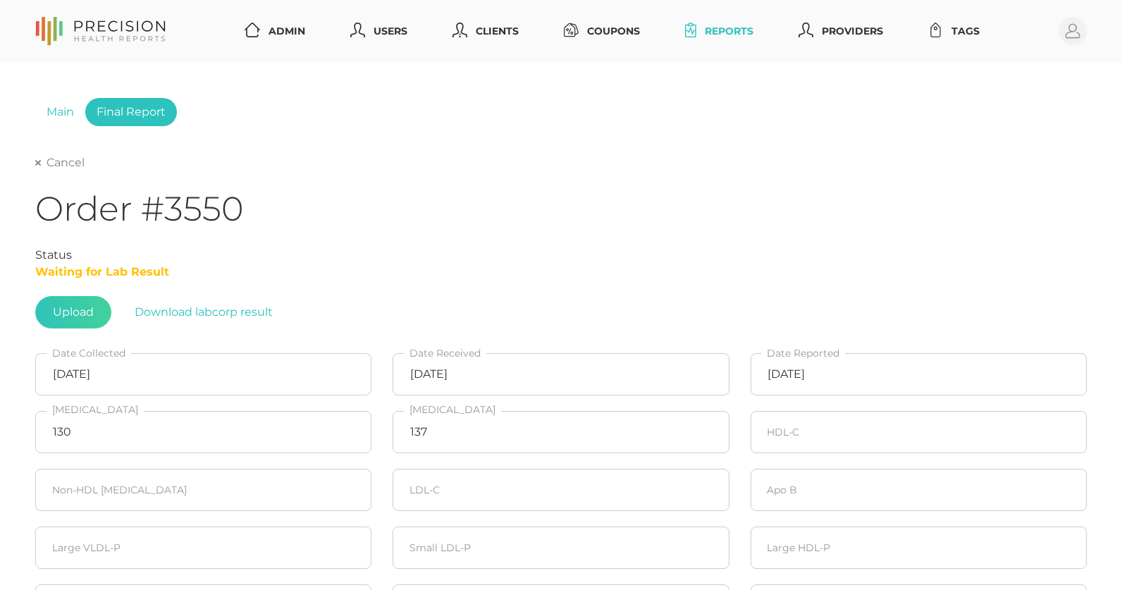
click at [55, 168] on link "Cancel" at bounding box center [59, 163] width 49 height 14
select select "75"
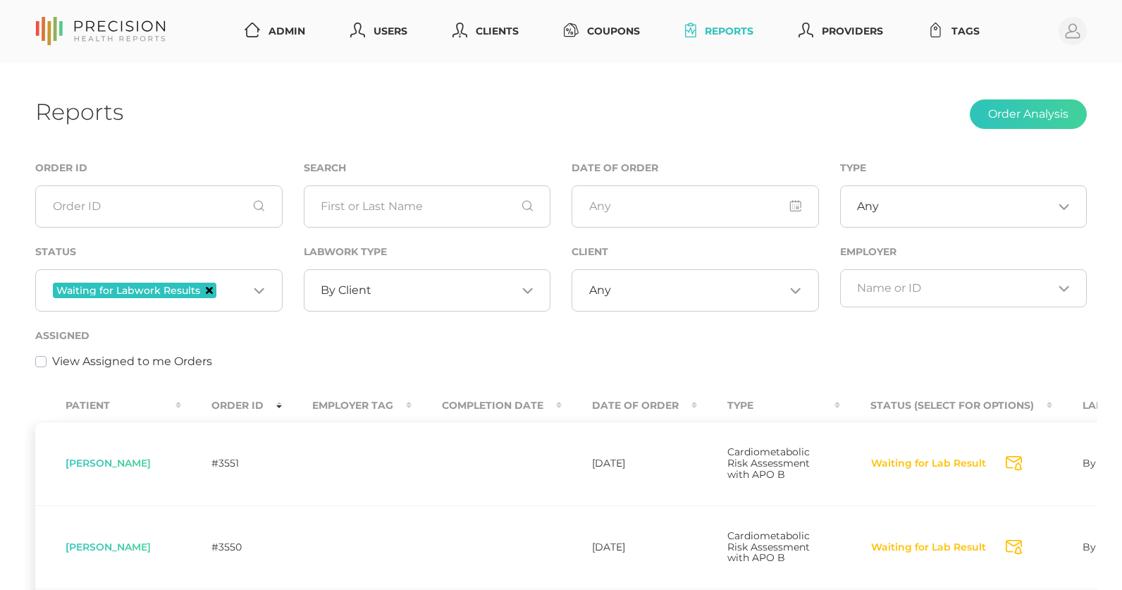
click at [209, 291] on icon "Deselect Waiting for Labwork Results" at bounding box center [209, 290] width 7 height 7
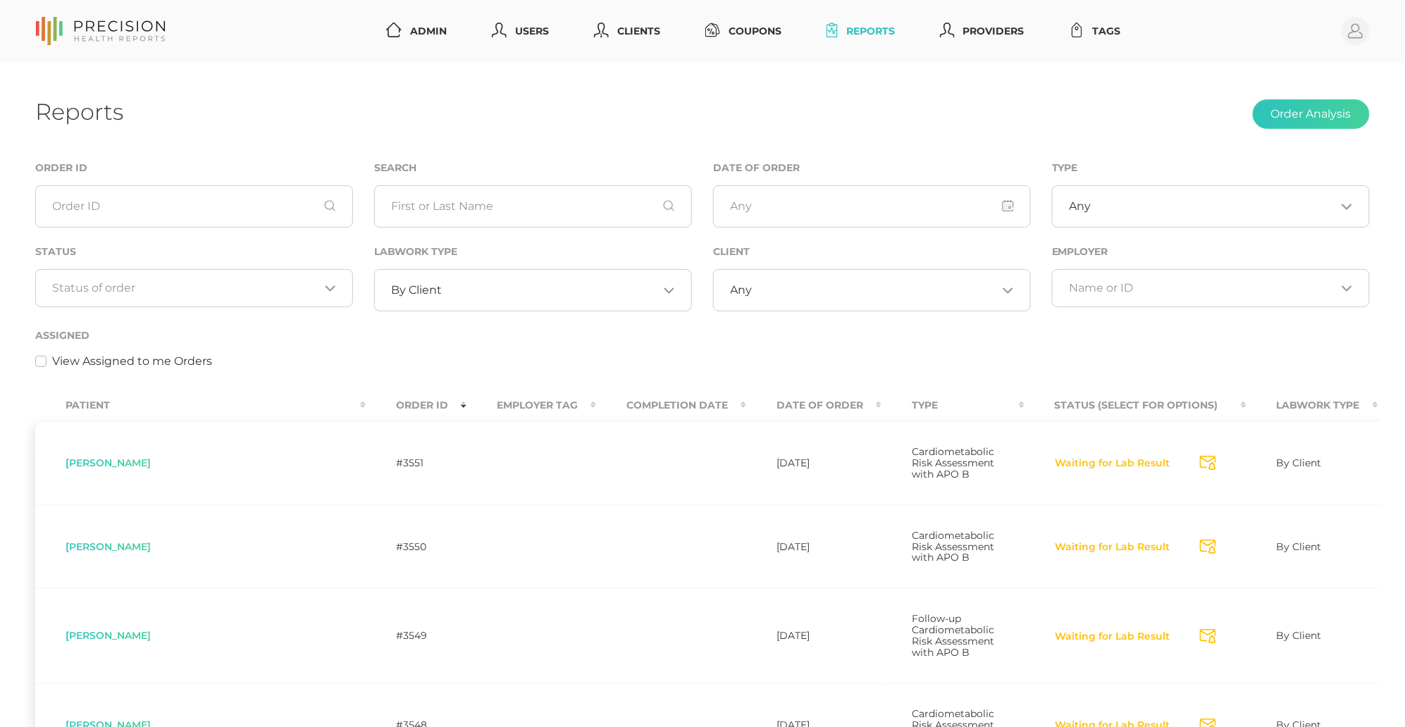
click at [449, 286] on input "Search for option" at bounding box center [551, 290] width 216 height 14
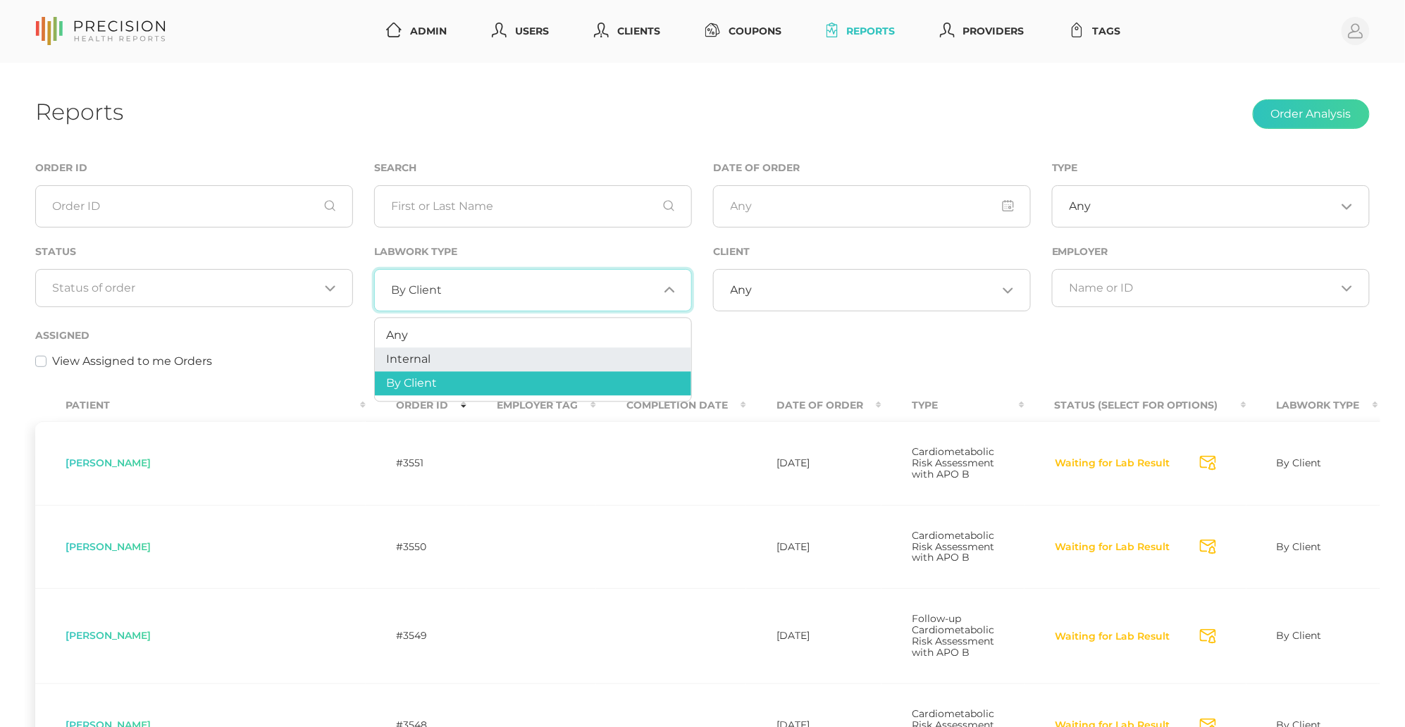
click at [443, 350] on li "Internal" at bounding box center [533, 360] width 316 height 24
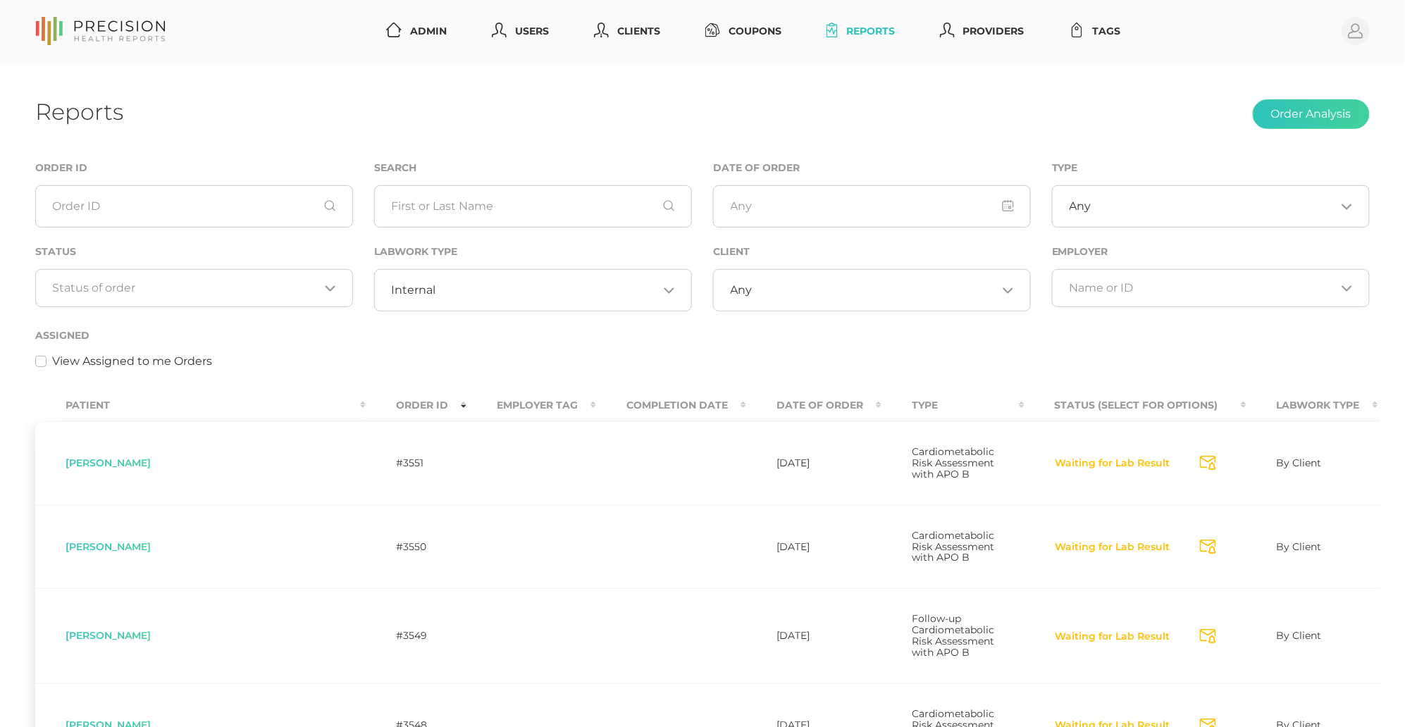
click at [443, 350] on div "Assigned View Assigned to me Orders" at bounding box center [702, 348] width 1335 height 43
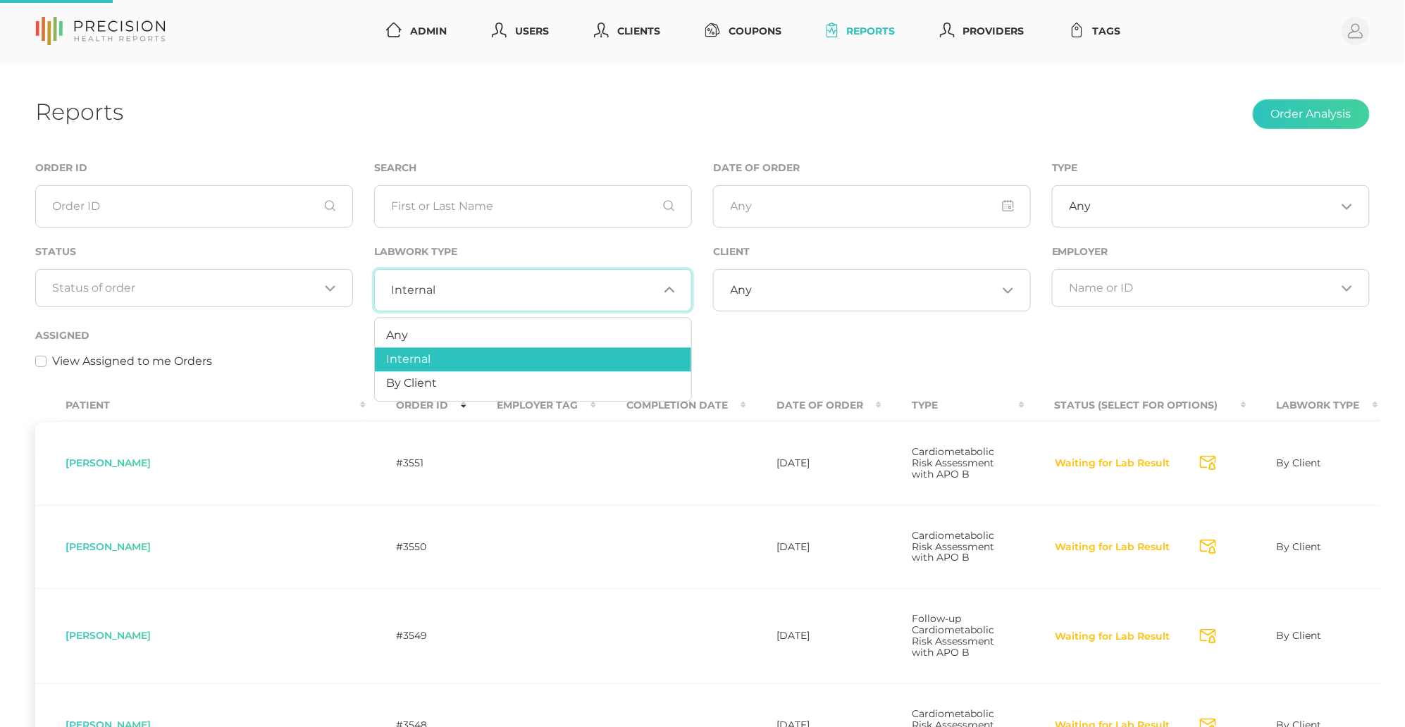
click at [467, 286] on input "Search for option" at bounding box center [547, 290] width 222 height 14
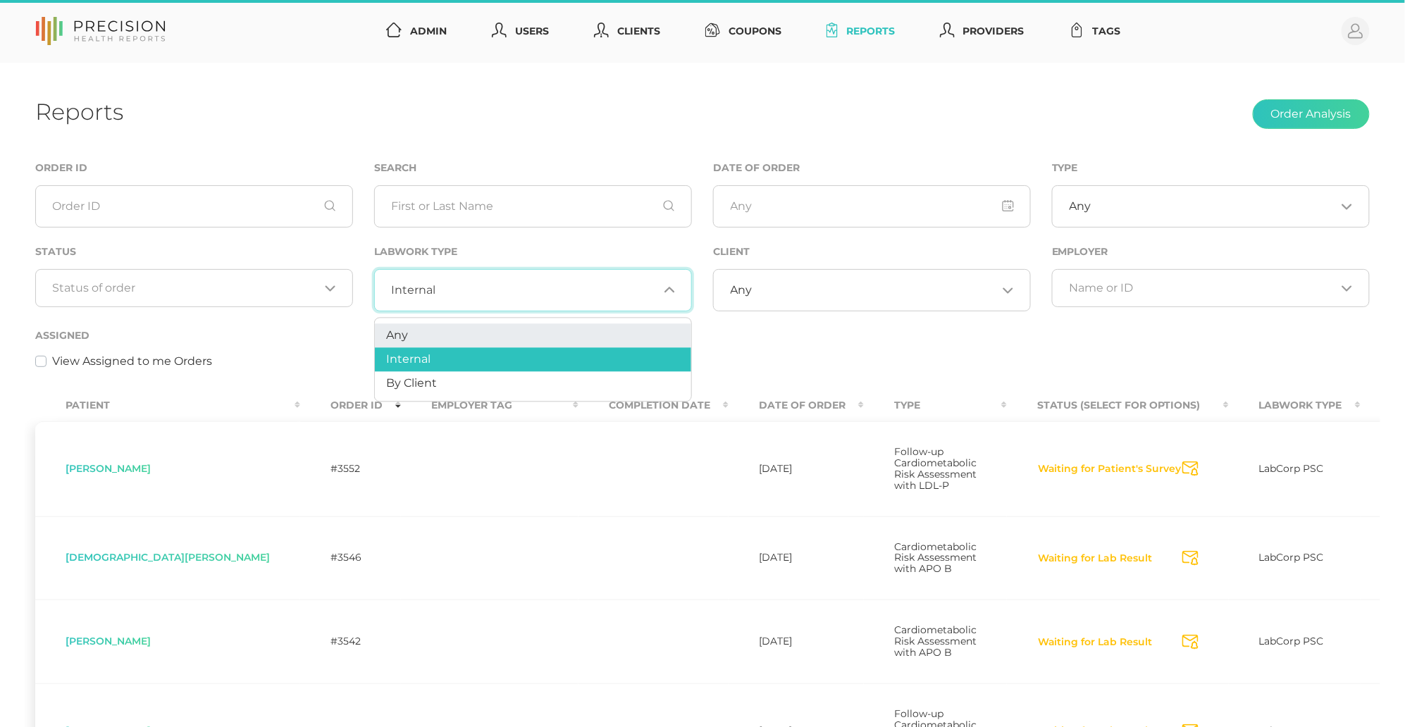
click at [455, 328] on li "Any" at bounding box center [533, 336] width 316 height 24
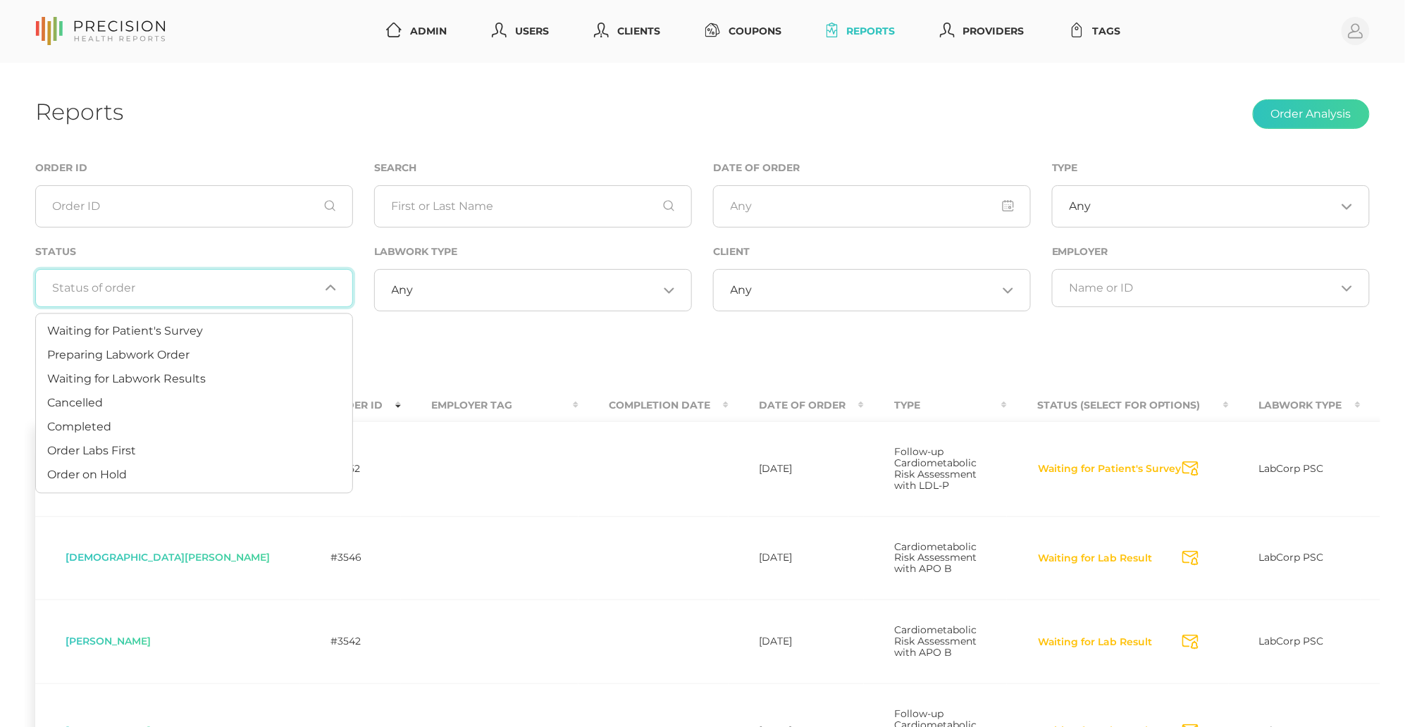
click at [181, 272] on div "Loading..." at bounding box center [194, 288] width 318 height 38
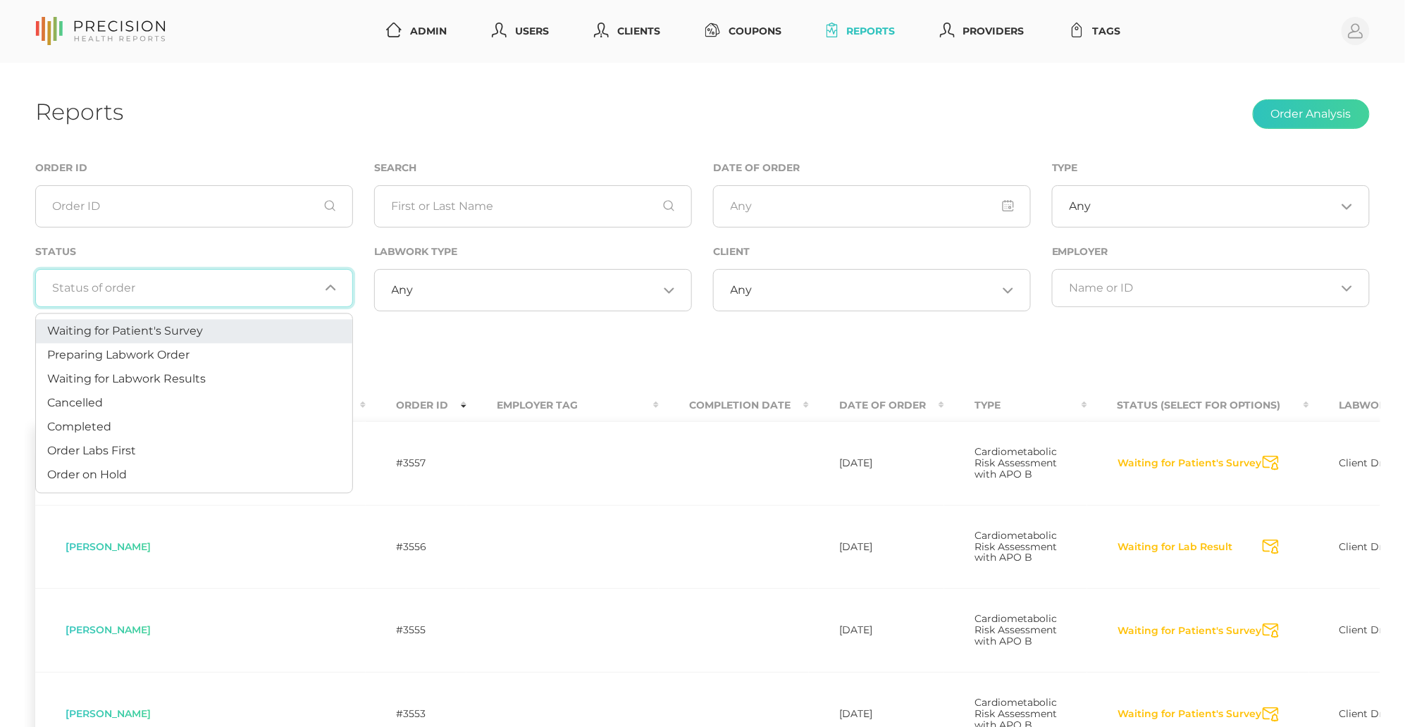
click at [153, 331] on span "Waiting for Patient's Survey" at bounding box center [125, 330] width 156 height 13
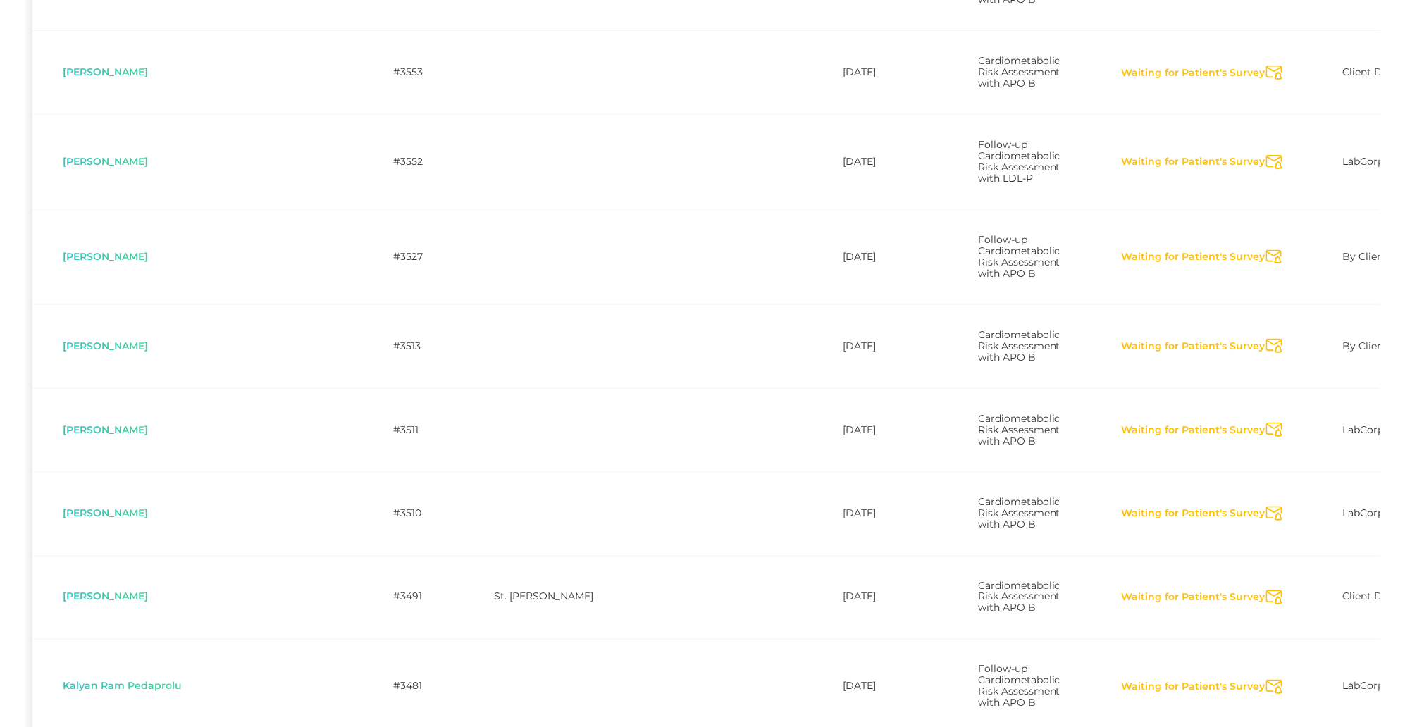
scroll to position [558, 0]
click at [1267, 265] on icon "Send Notification" at bounding box center [1275, 257] width 16 height 15
click at [1267, 354] on icon "Send Notification" at bounding box center [1275, 346] width 16 height 15
click at [1267, 438] on icon "Send Notification" at bounding box center [1275, 430] width 16 height 15
click at [1267, 522] on icon "Send Notification" at bounding box center [1275, 514] width 16 height 15
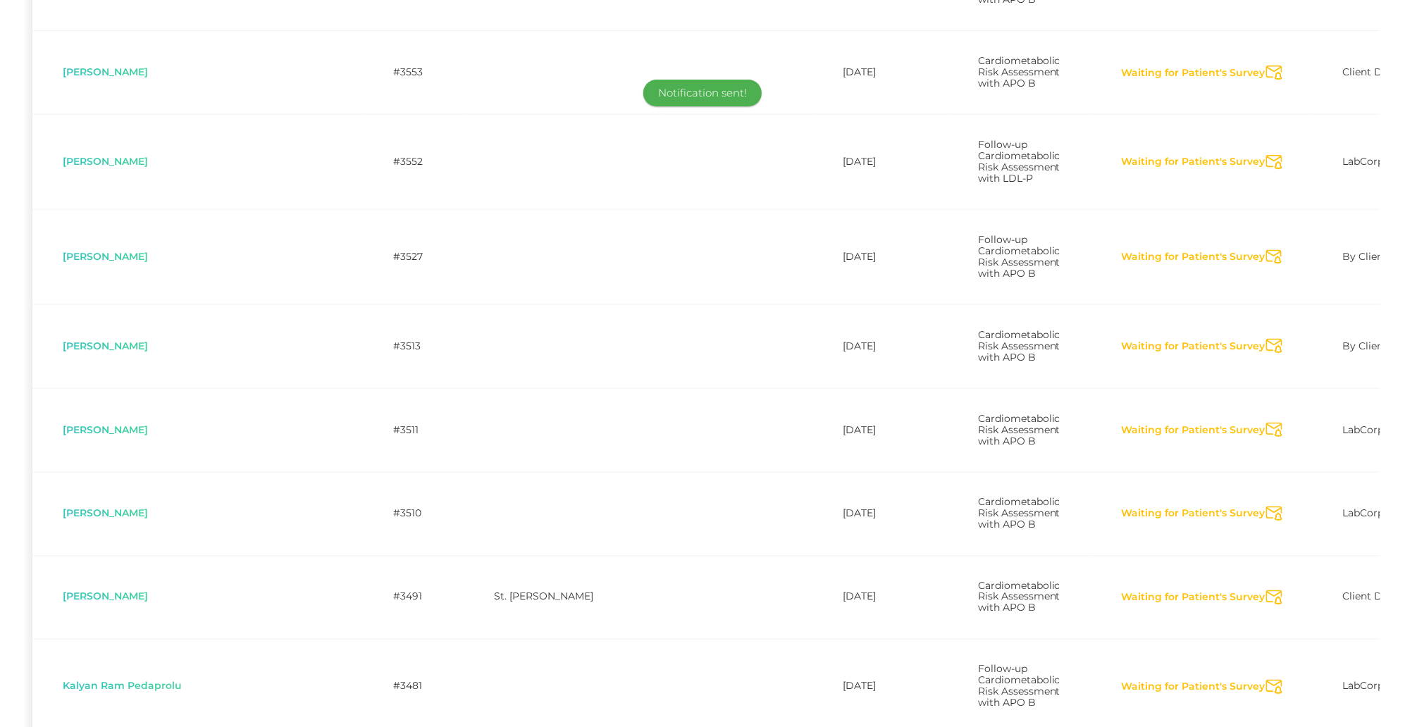
click at [1267, 605] on icon "Send Notification" at bounding box center [1275, 598] width 16 height 15
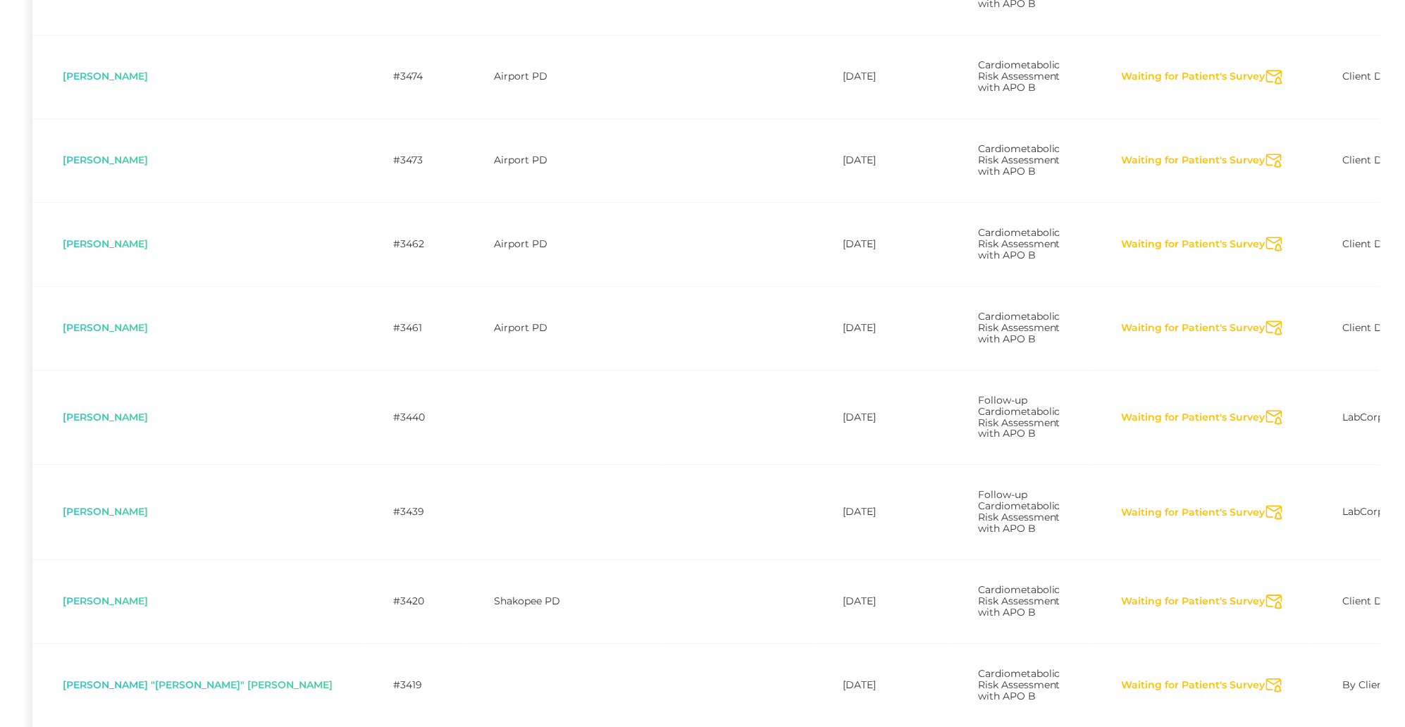
scroll to position [1236, 0]
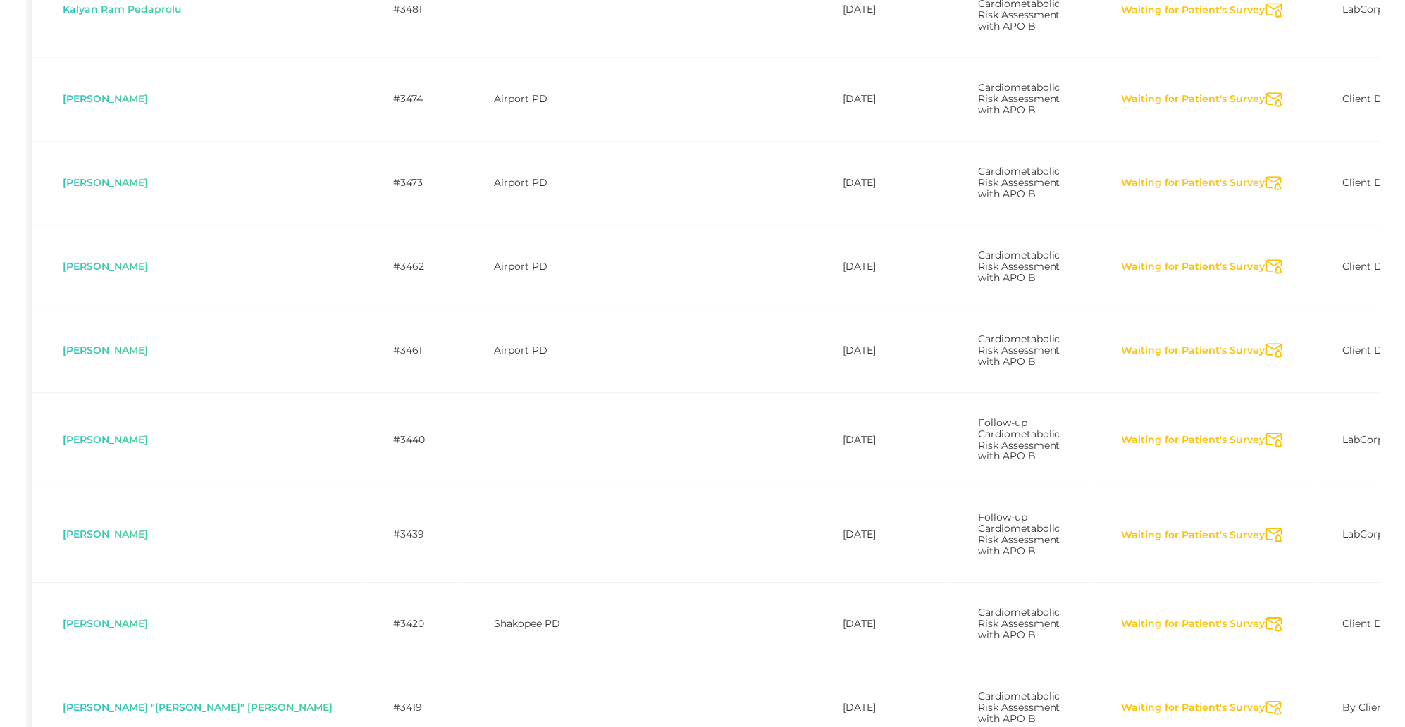
click at [1267, 18] on icon "Send Notification" at bounding box center [1275, 10] width 16 height 15
click at [1267, 107] on icon "Send Notification" at bounding box center [1275, 99] width 16 height 15
click at [1267, 191] on icon "Send Notification" at bounding box center [1275, 183] width 16 height 15
click at [1267, 274] on icon "Send Notification" at bounding box center [1275, 266] width 16 height 15
click at [1267, 358] on icon "Send Notification" at bounding box center [1275, 350] width 16 height 15
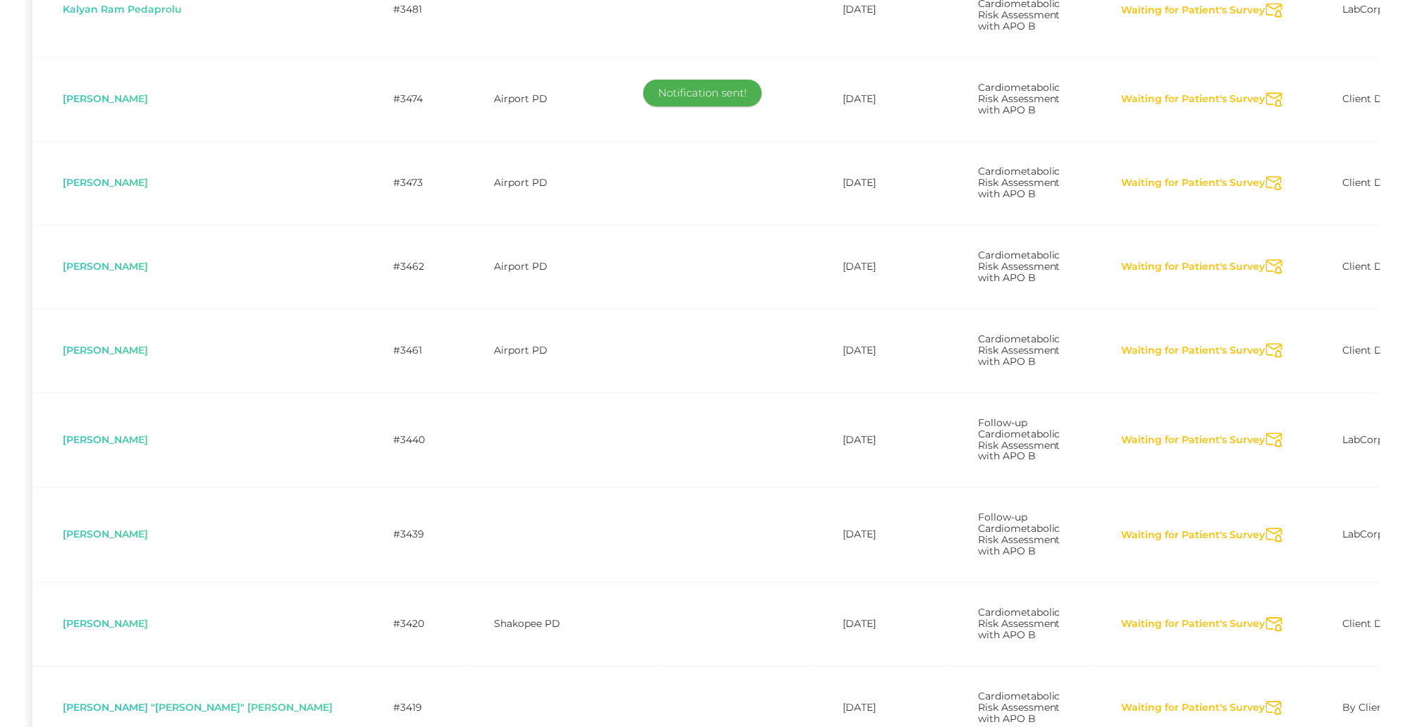
click at [1267, 448] on icon "Send Notification" at bounding box center [1275, 440] width 16 height 15
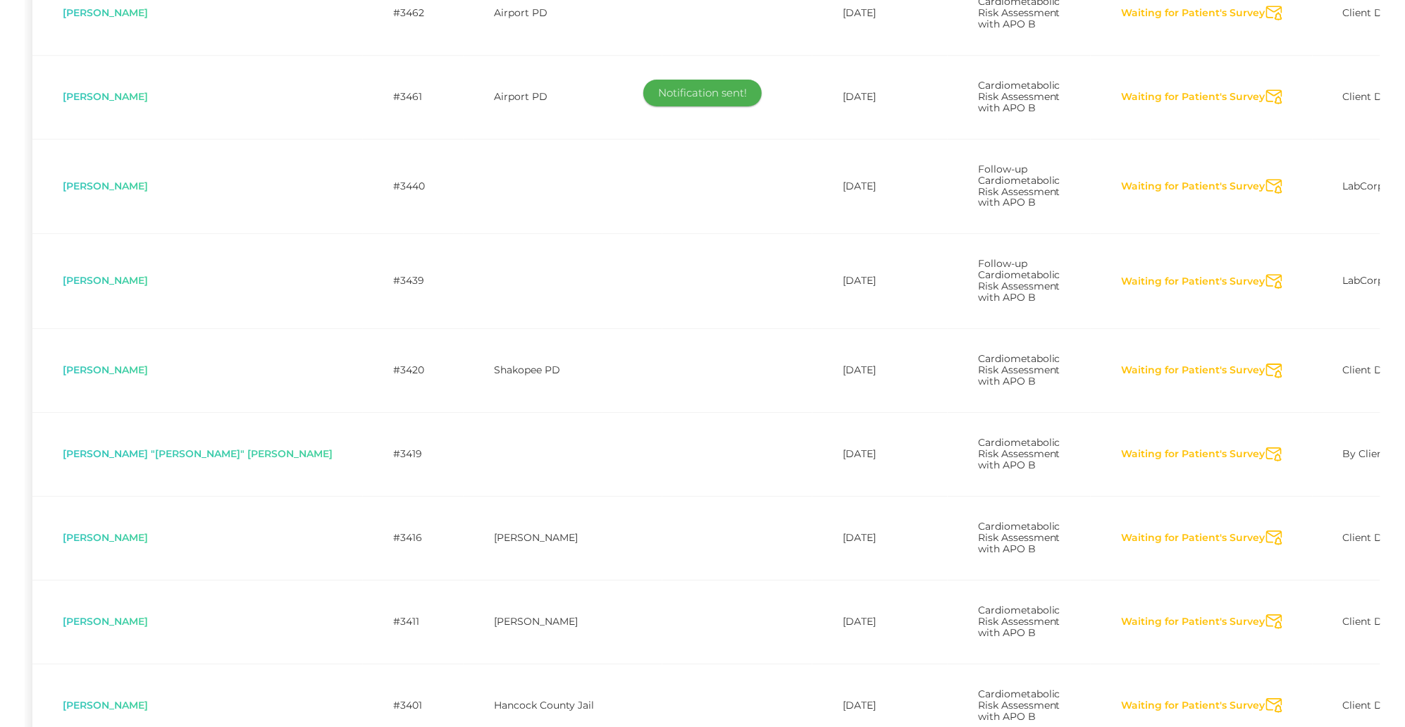
scroll to position [1505, 0]
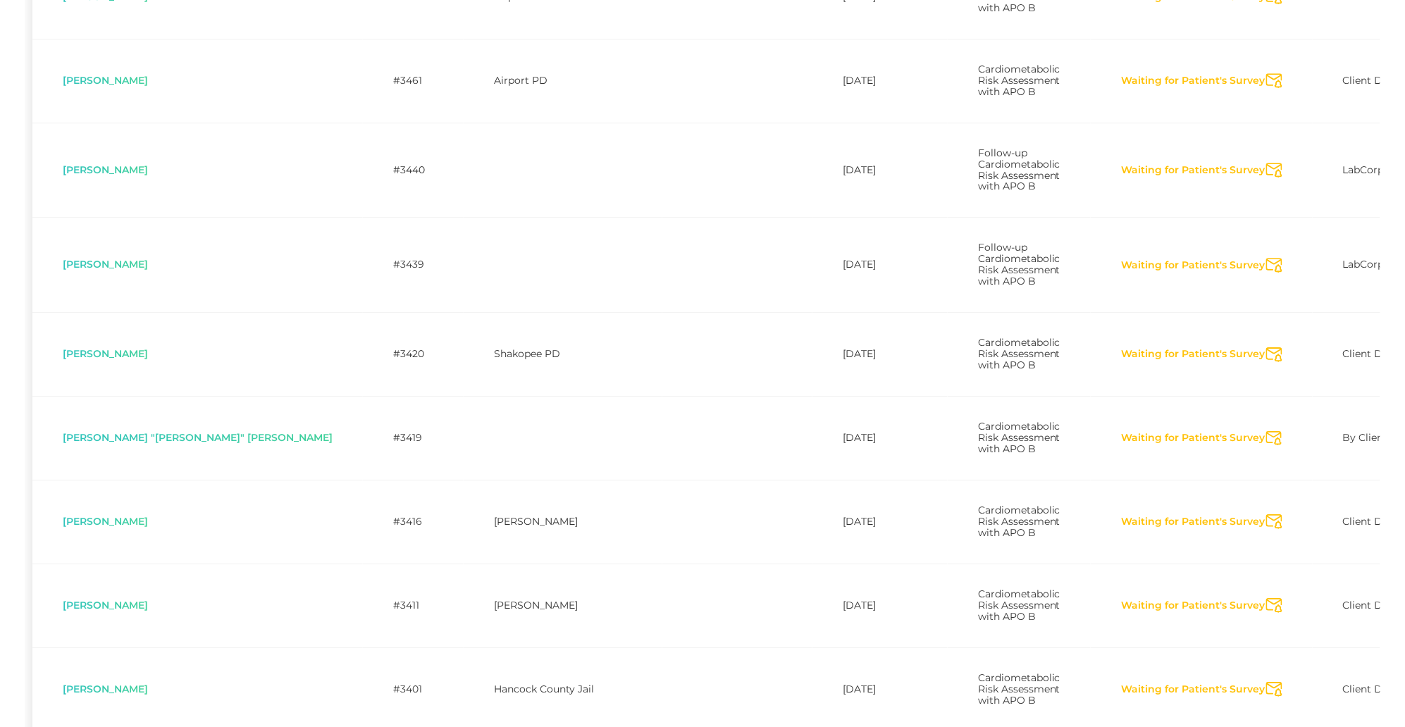
click at [1267, 273] on icon "Send Notification" at bounding box center [1275, 265] width 16 height 15
click at [1267, 362] on icon "Send Notification" at bounding box center [1275, 354] width 16 height 15
click at [1267, 446] on icon "Send Notification" at bounding box center [1275, 438] width 16 height 15
click at [1267, 529] on icon "Send Notification" at bounding box center [1275, 522] width 16 height 15
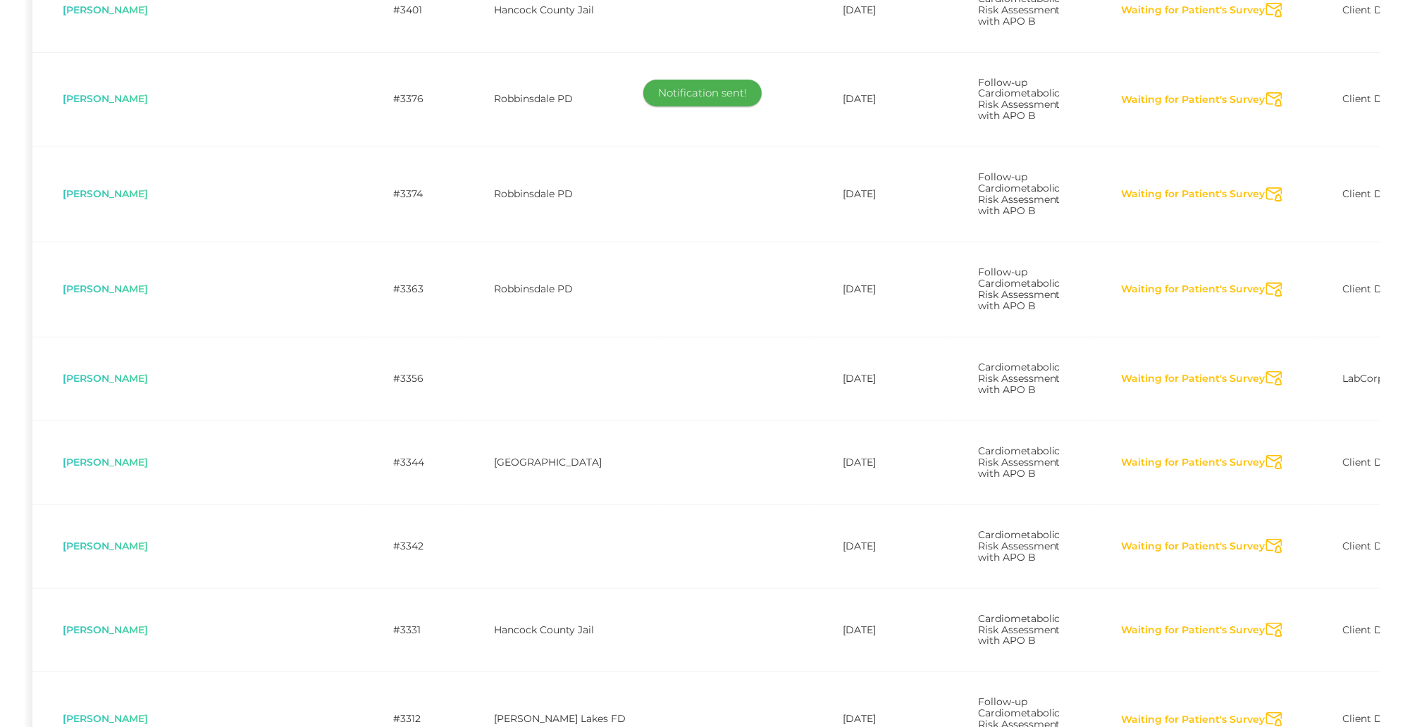
scroll to position [2185, 0]
click at [1267, 18] on icon "Send Notification" at bounding box center [1275, 10] width 16 height 15
click at [1267, 107] on icon "Send Notification" at bounding box center [1275, 99] width 16 height 15
click at [1267, 202] on icon "Send Notification" at bounding box center [1275, 194] width 16 height 15
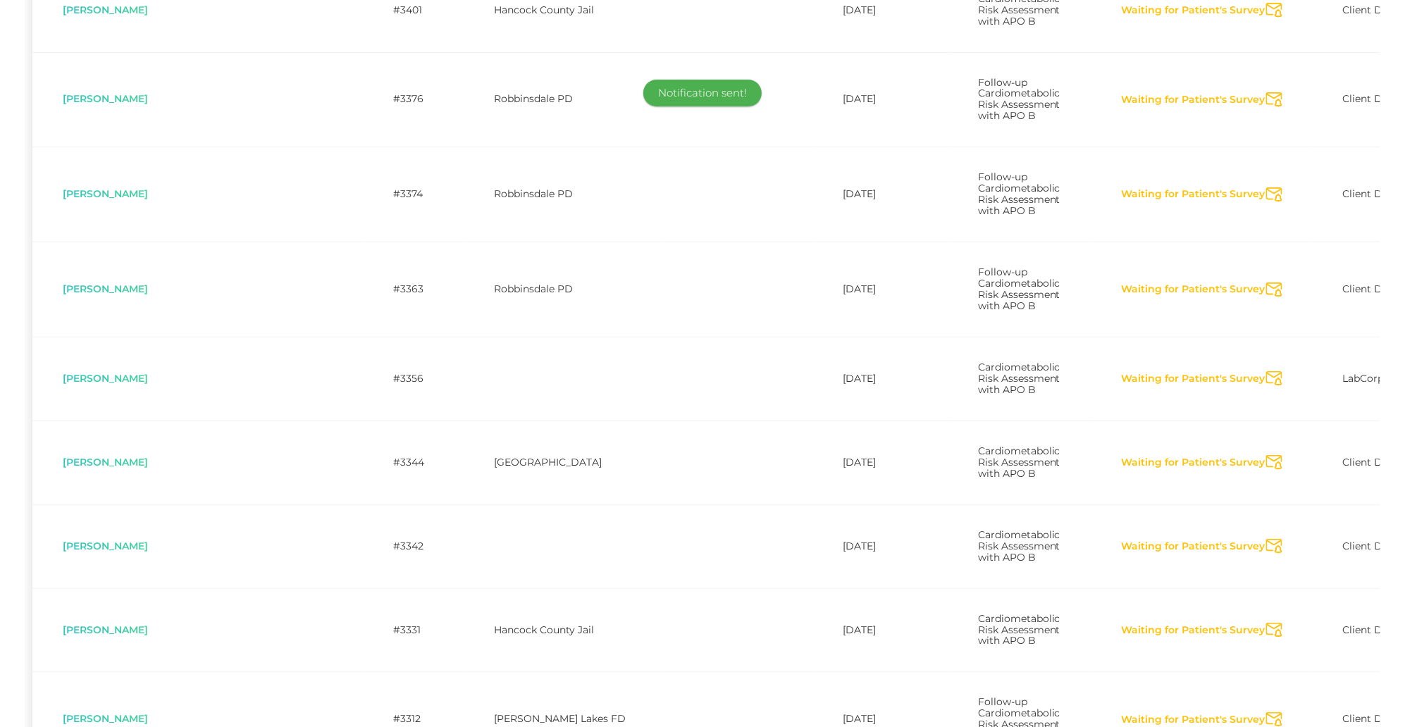
click at [1267, 297] on icon "Send Notification" at bounding box center [1275, 290] width 16 height 15
click at [1267, 386] on icon "Send Notification" at bounding box center [1275, 378] width 16 height 15
click at [1267, 470] on icon "Send Notification" at bounding box center [1275, 462] width 16 height 15
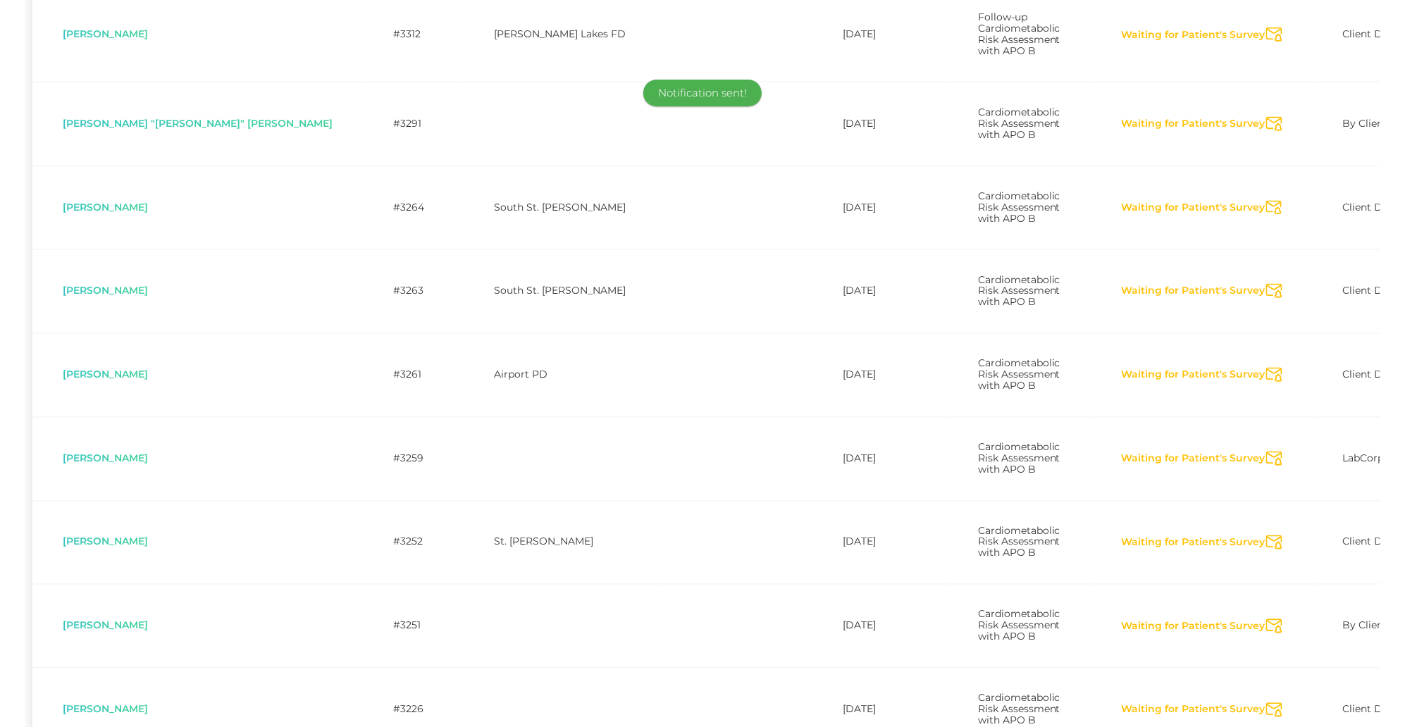
scroll to position [2868, 0]
click at [1267, 44] on icon "Send Notification" at bounding box center [1275, 37] width 16 height 15
click at [1267, 134] on icon "Send Notification" at bounding box center [1275, 126] width 16 height 15
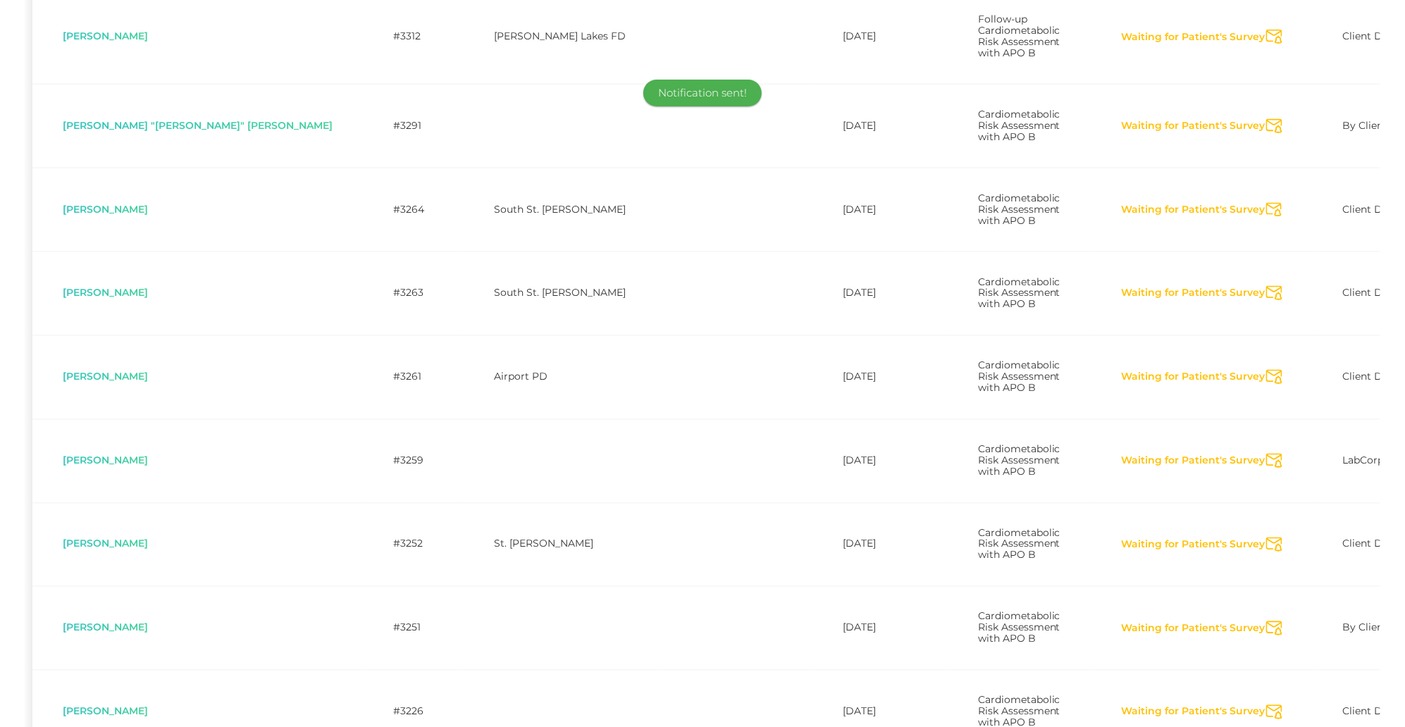
click at [1267, 218] on icon "Send Notification" at bounding box center [1275, 210] width 16 height 15
click at [1267, 301] on icon "Send Notification" at bounding box center [1275, 293] width 16 height 15
click at [1267, 385] on icon "Send Notification" at bounding box center [1275, 377] width 16 height 15
click at [1267, 469] on icon "Send Notification" at bounding box center [1275, 461] width 16 height 15
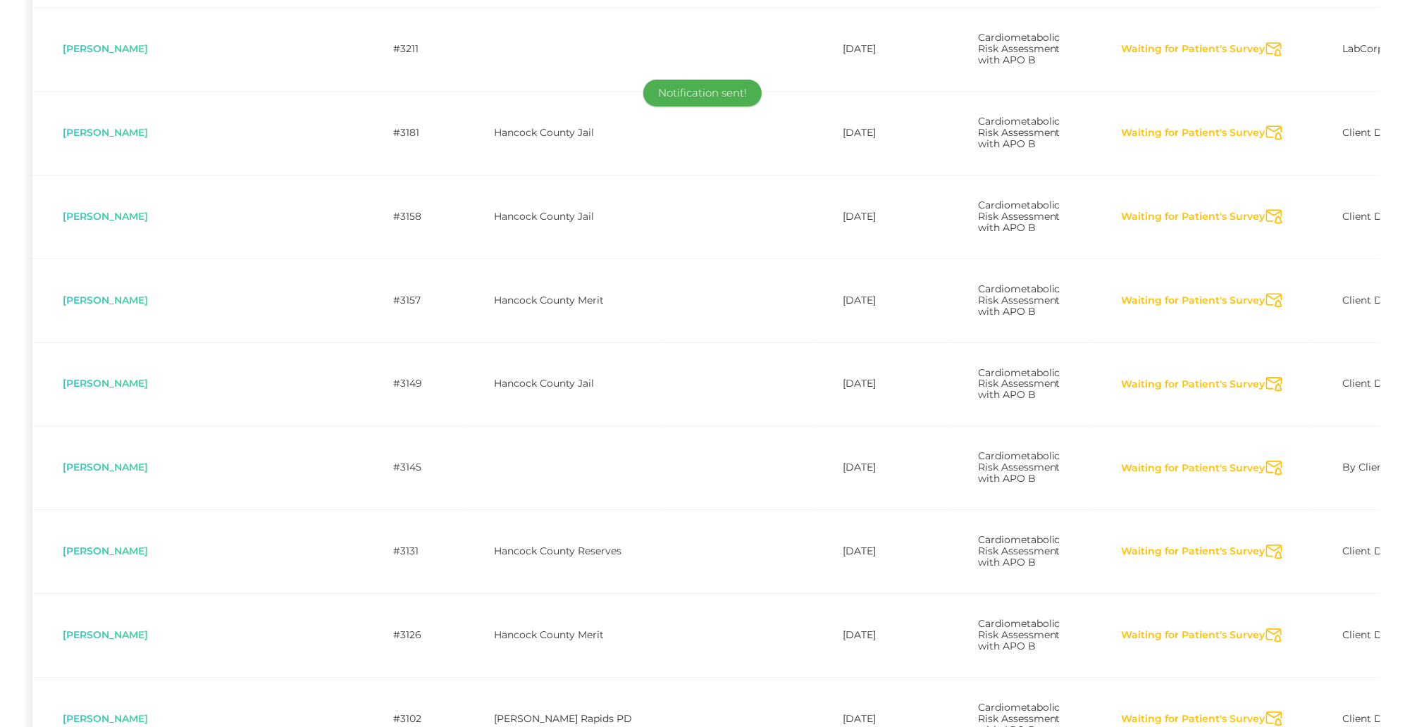
scroll to position [3632, 0]
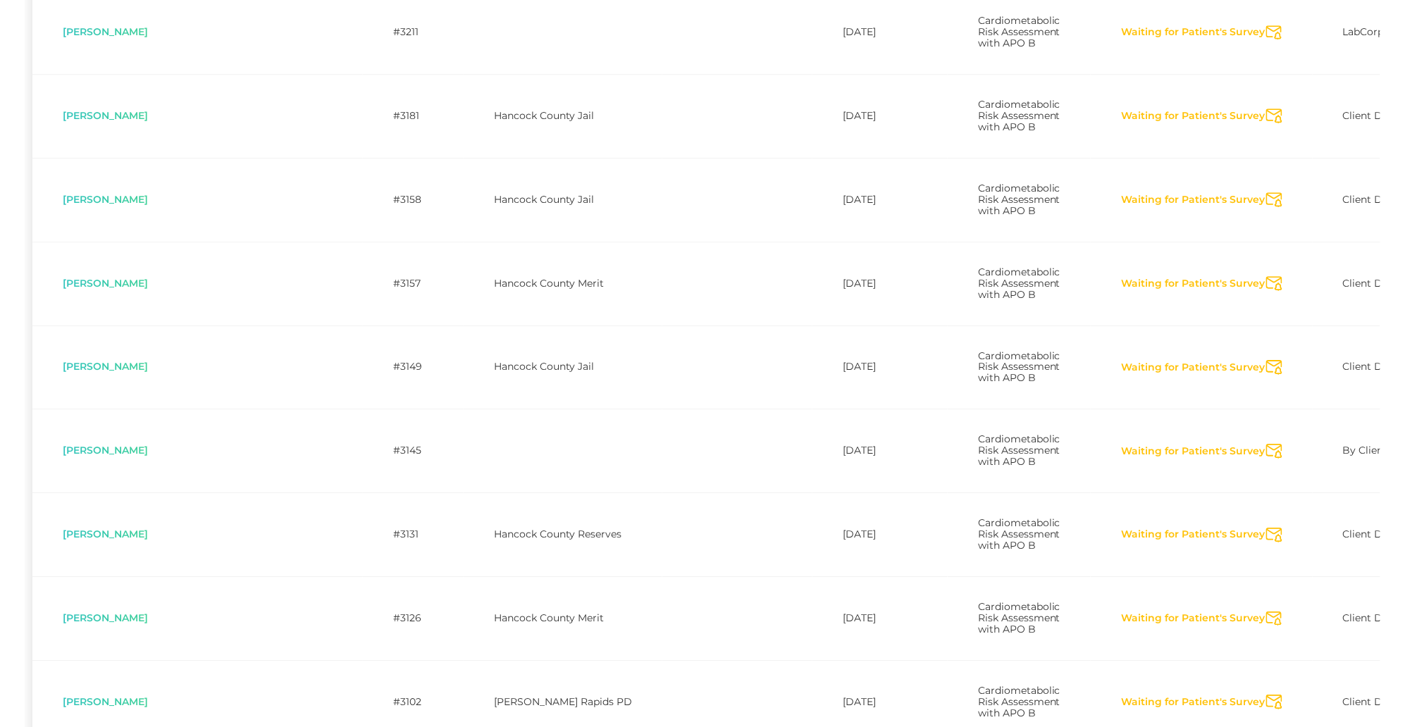
click at [1267, 40] on icon "Send Notification" at bounding box center [1275, 32] width 16 height 15
click at [1267, 123] on icon "Send Notification" at bounding box center [1275, 116] width 16 height 15
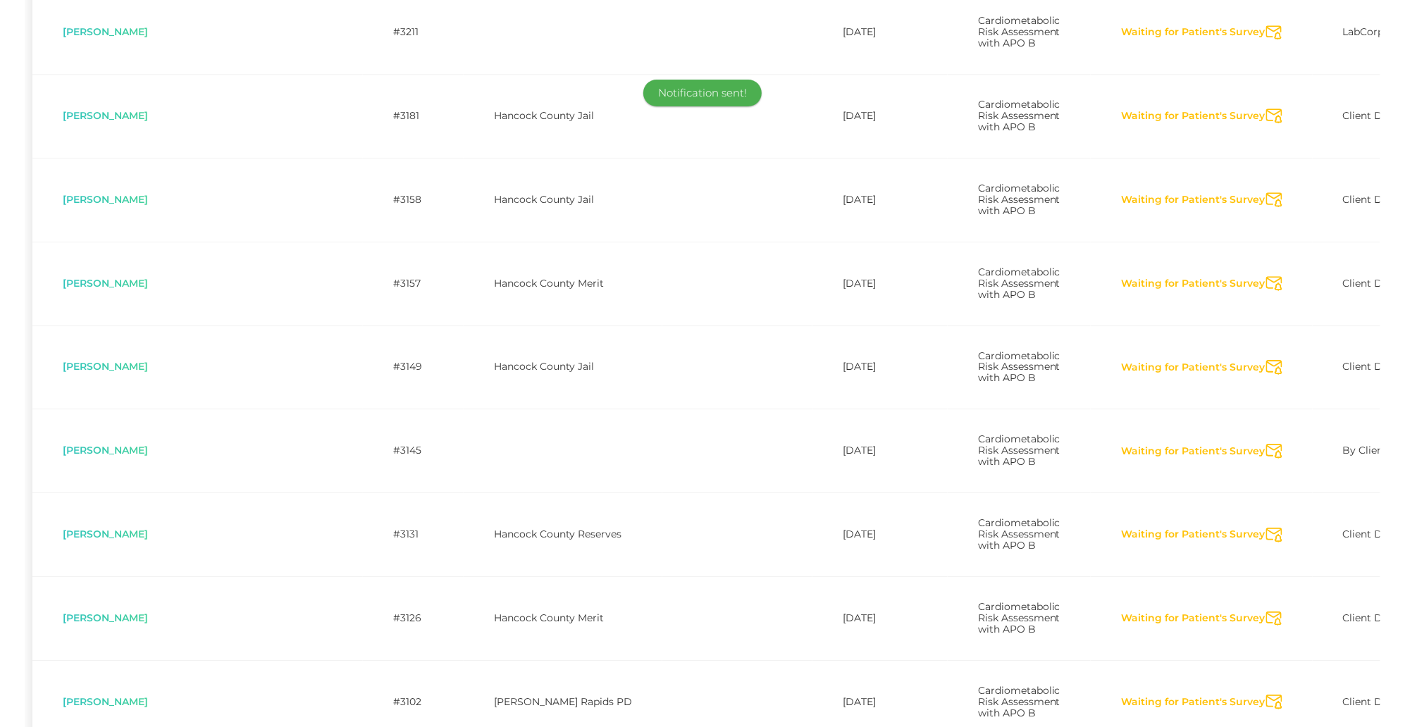
click at [1267, 207] on icon "Send Notification" at bounding box center [1275, 199] width 16 height 15
click at [1267, 291] on icon "Send Notification" at bounding box center [1275, 283] width 16 height 15
click at [1267, 375] on icon "Send Notification" at bounding box center [1275, 367] width 16 height 15
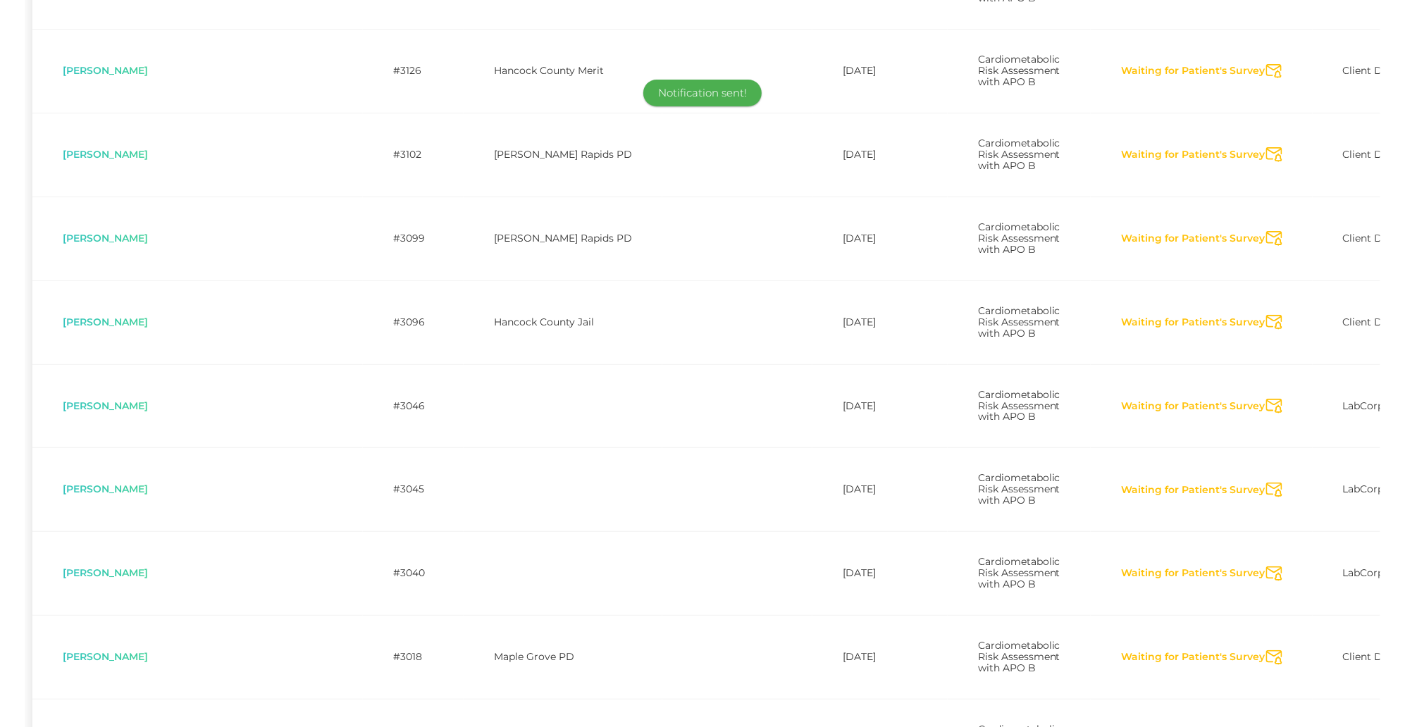
scroll to position [4180, 0]
click at [1267, 79] on icon "Send Notification" at bounding box center [1275, 71] width 16 height 15
click at [1267, 162] on icon "Send Notification" at bounding box center [1275, 154] width 16 height 15
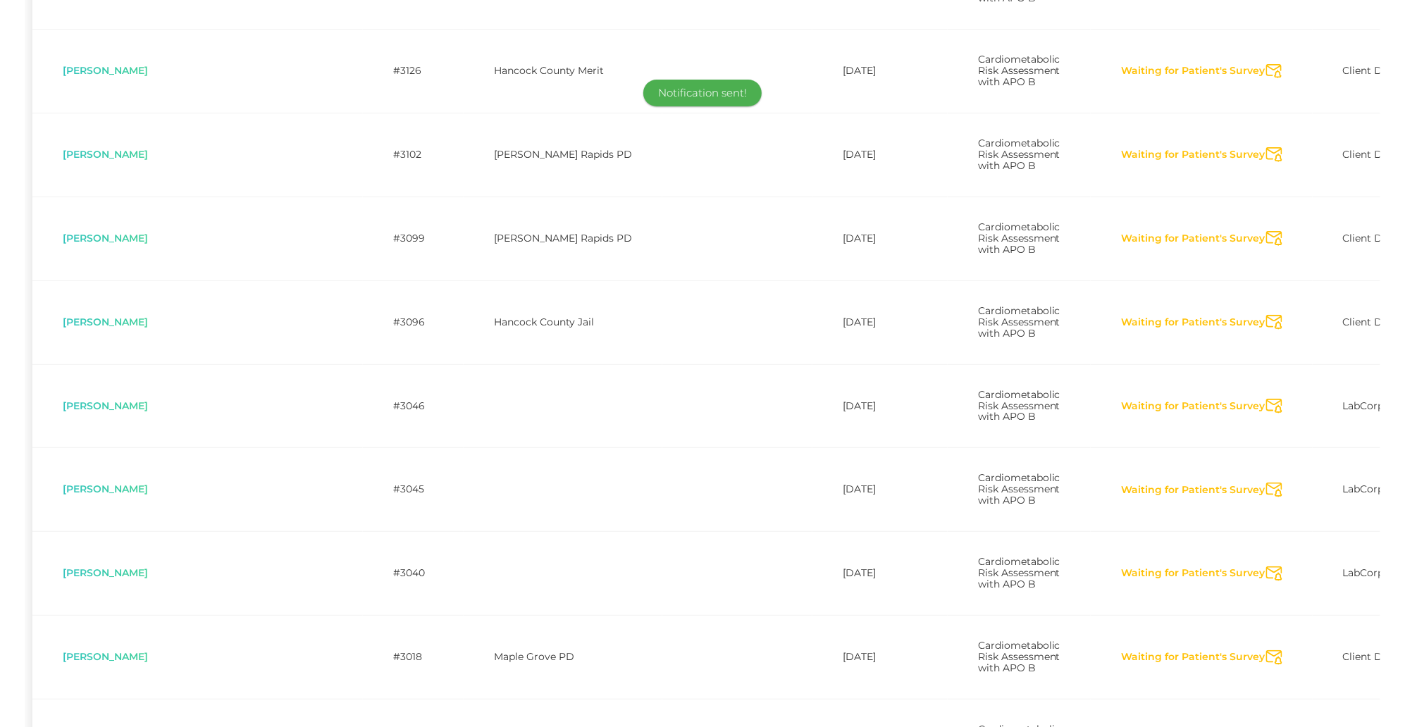
click at [1267, 246] on icon "Send Notification" at bounding box center [1275, 238] width 16 height 15
click at [1267, 330] on icon "Send Notification" at bounding box center [1275, 322] width 16 height 15
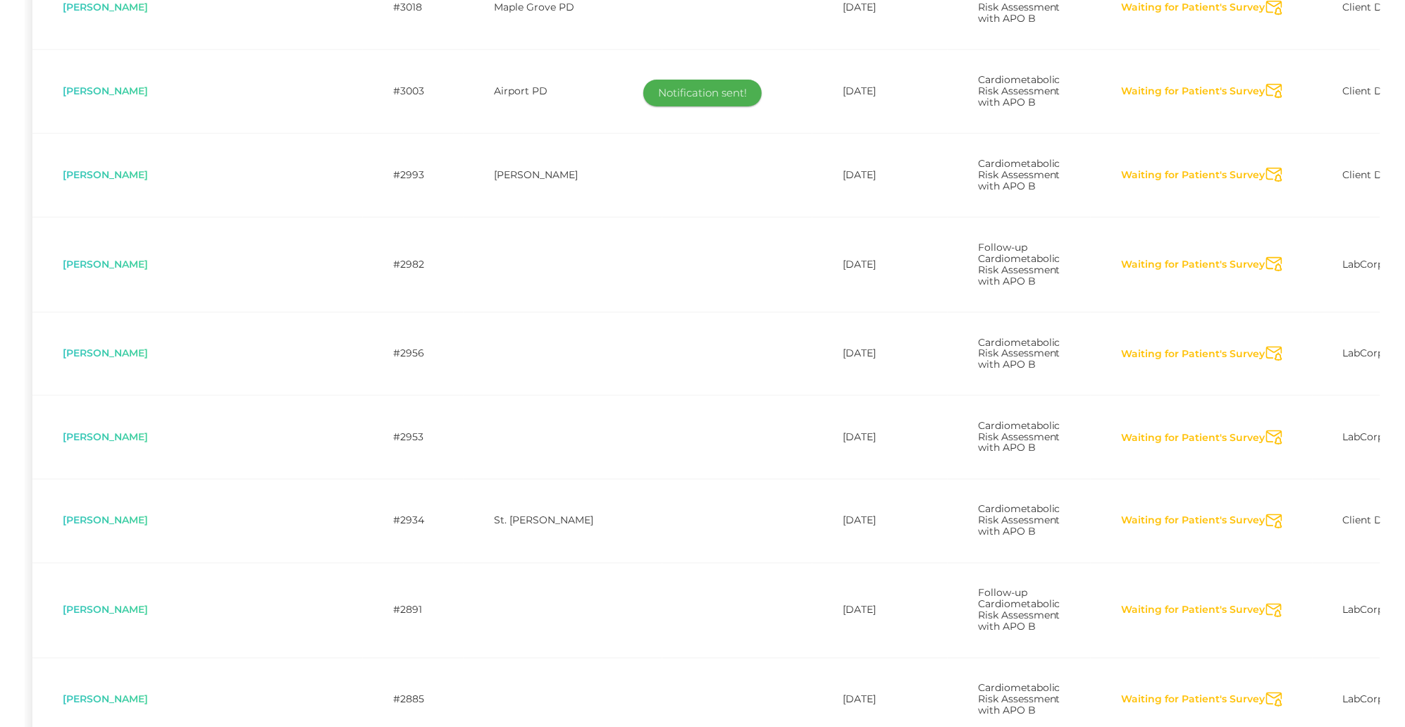
scroll to position [4879, 0]
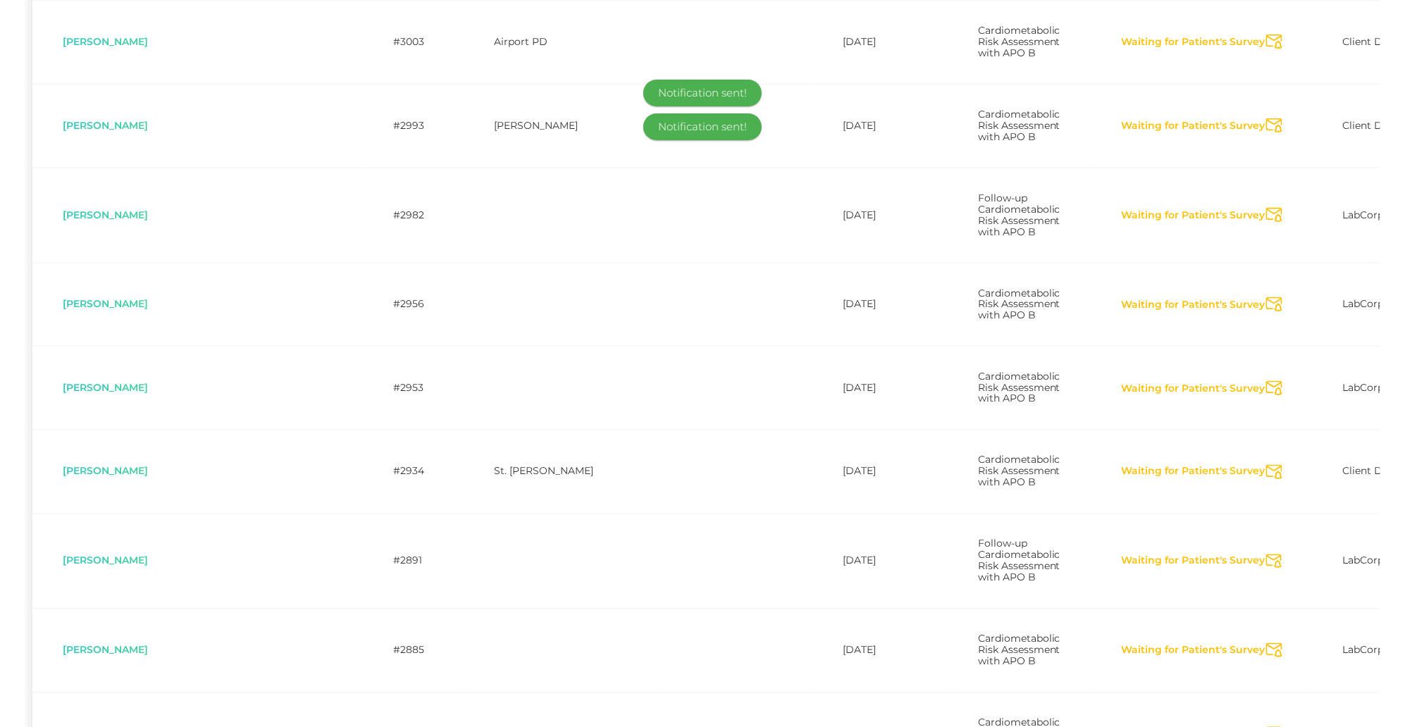
click at [1267, 49] on icon "Send Notification" at bounding box center [1275, 42] width 16 height 15
click at [1267, 133] on icon "Send Notification" at bounding box center [1275, 125] width 16 height 15
click at [1267, 223] on icon "Send Notification" at bounding box center [1275, 215] width 16 height 15
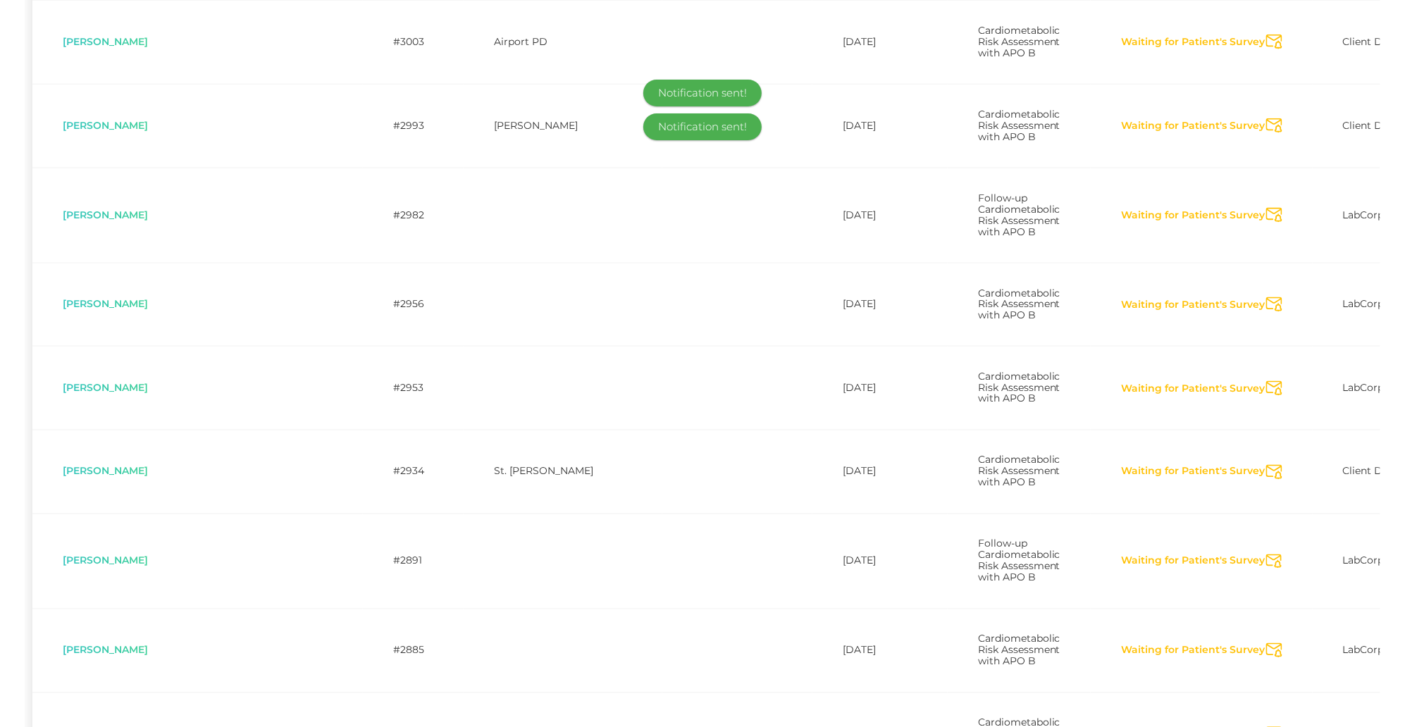
click at [1267, 312] on icon "Send Notification" at bounding box center [1275, 304] width 16 height 15
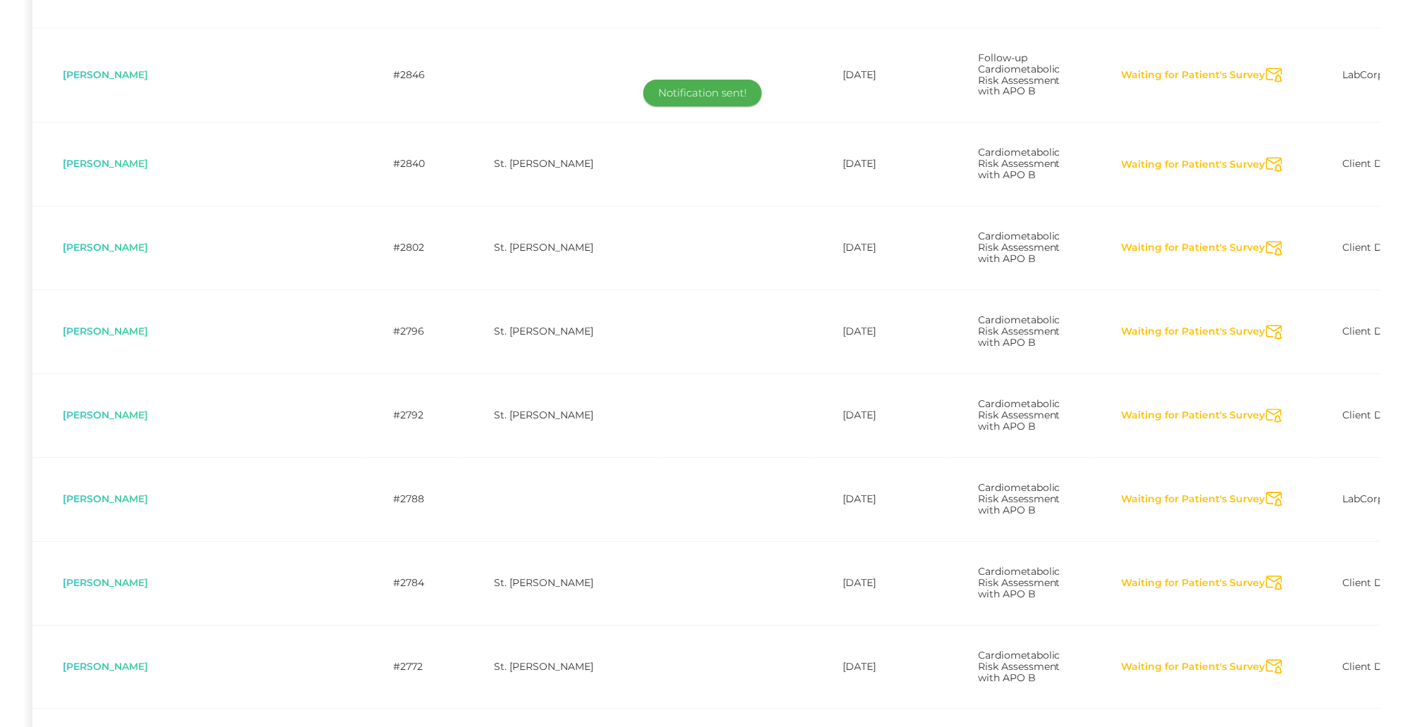
scroll to position [5628, 0]
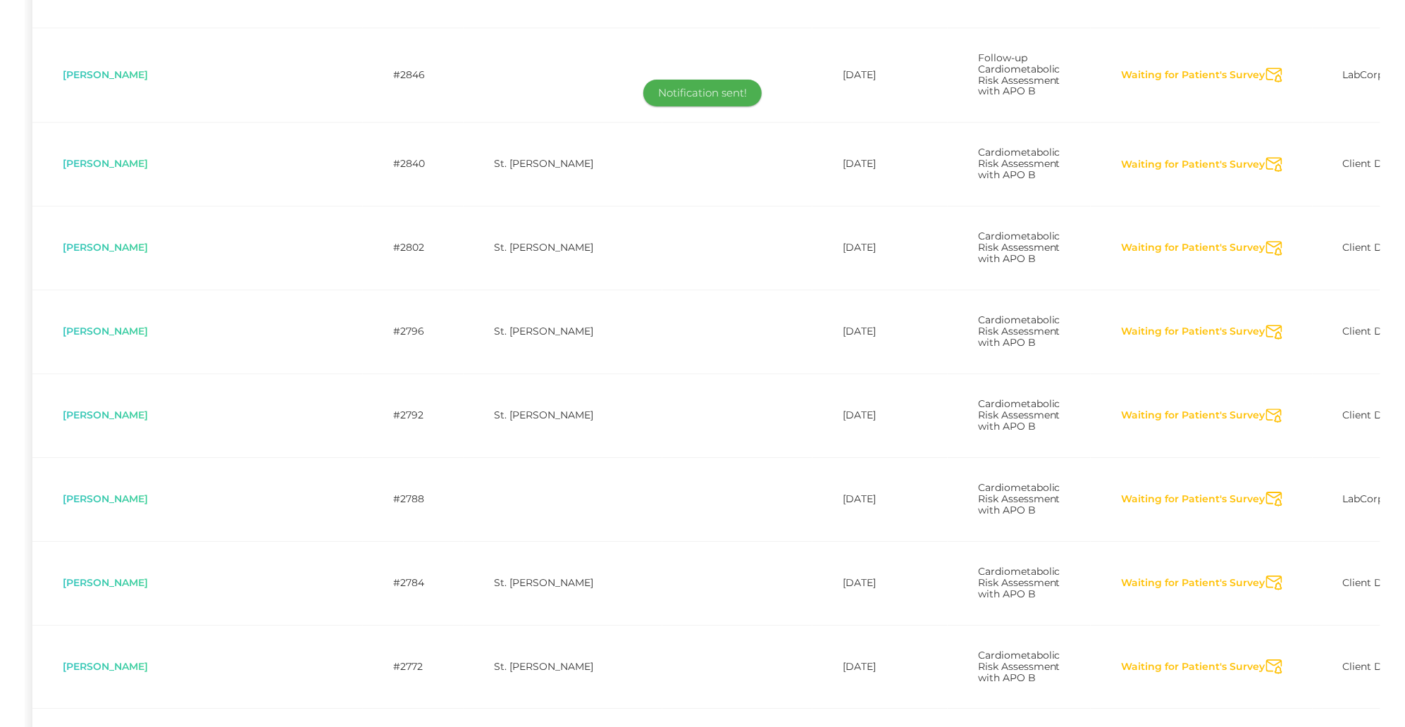
click at [1267, 172] on icon "Send Notification" at bounding box center [1275, 164] width 16 height 15
click at [1267, 256] on icon "Send Notification" at bounding box center [1275, 248] width 16 height 15
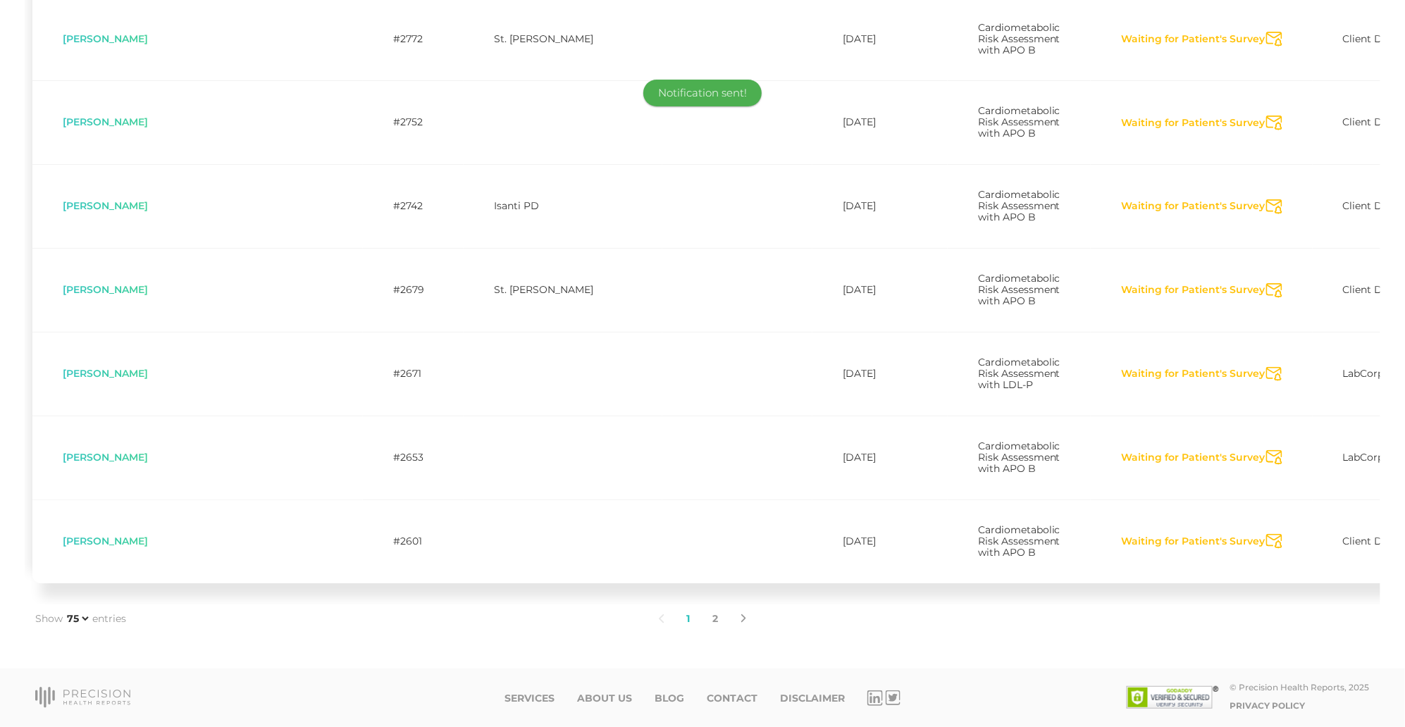
scroll to position [6360, 0]
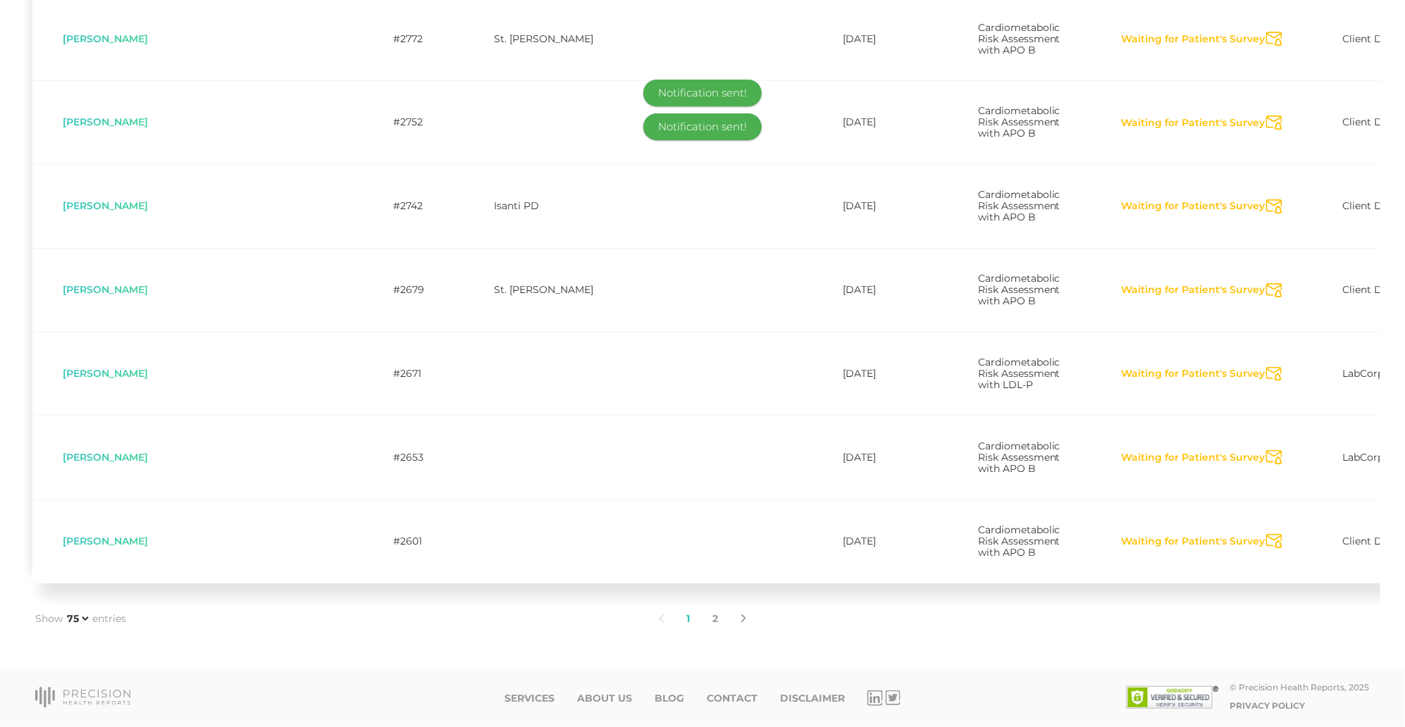
click at [1267, 47] on icon "Send Notification" at bounding box center [1275, 39] width 16 height 15
click at [1267, 130] on icon "Send Notification" at bounding box center [1275, 123] width 16 height 15
click at [1267, 214] on icon "Send Notification" at bounding box center [1275, 206] width 16 height 15
click at [1267, 298] on icon "Send Notification" at bounding box center [1275, 290] width 16 height 15
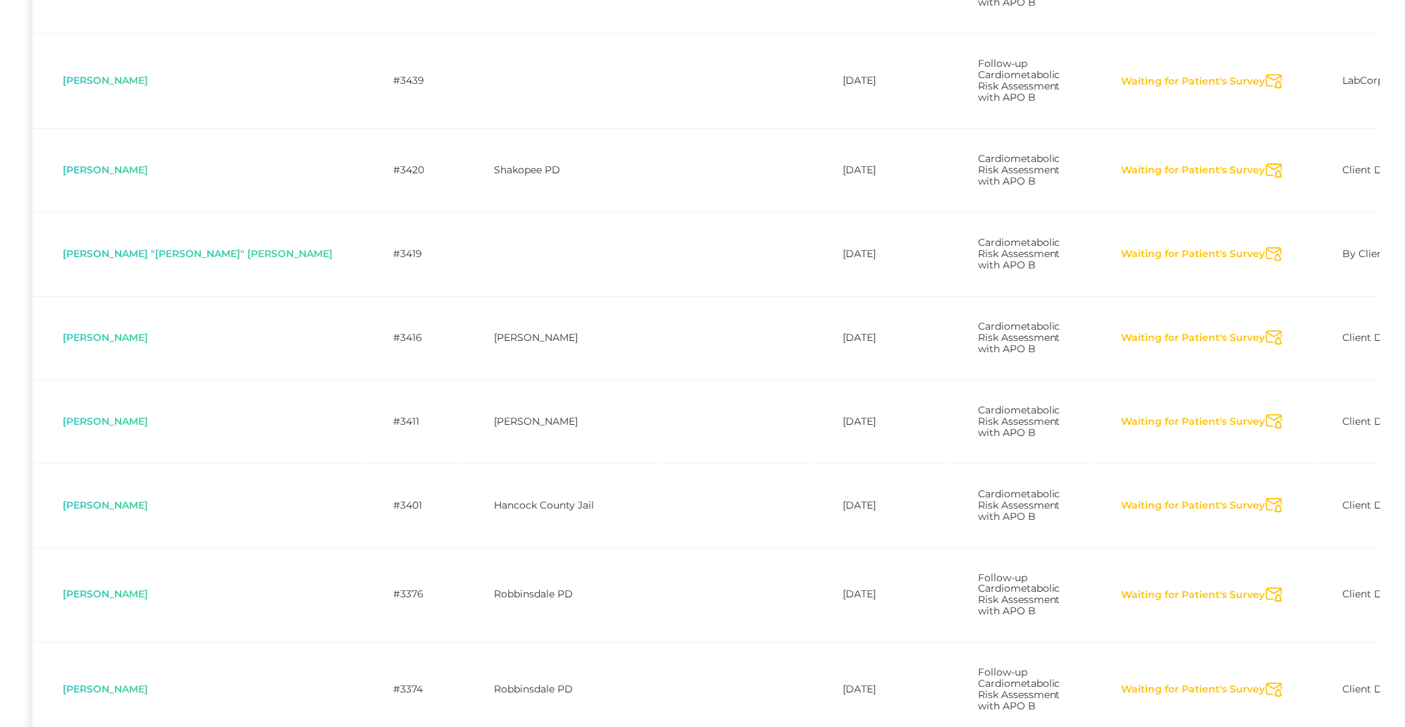
scroll to position [990, 0]
